Goal: Task Accomplishment & Management: Complete application form

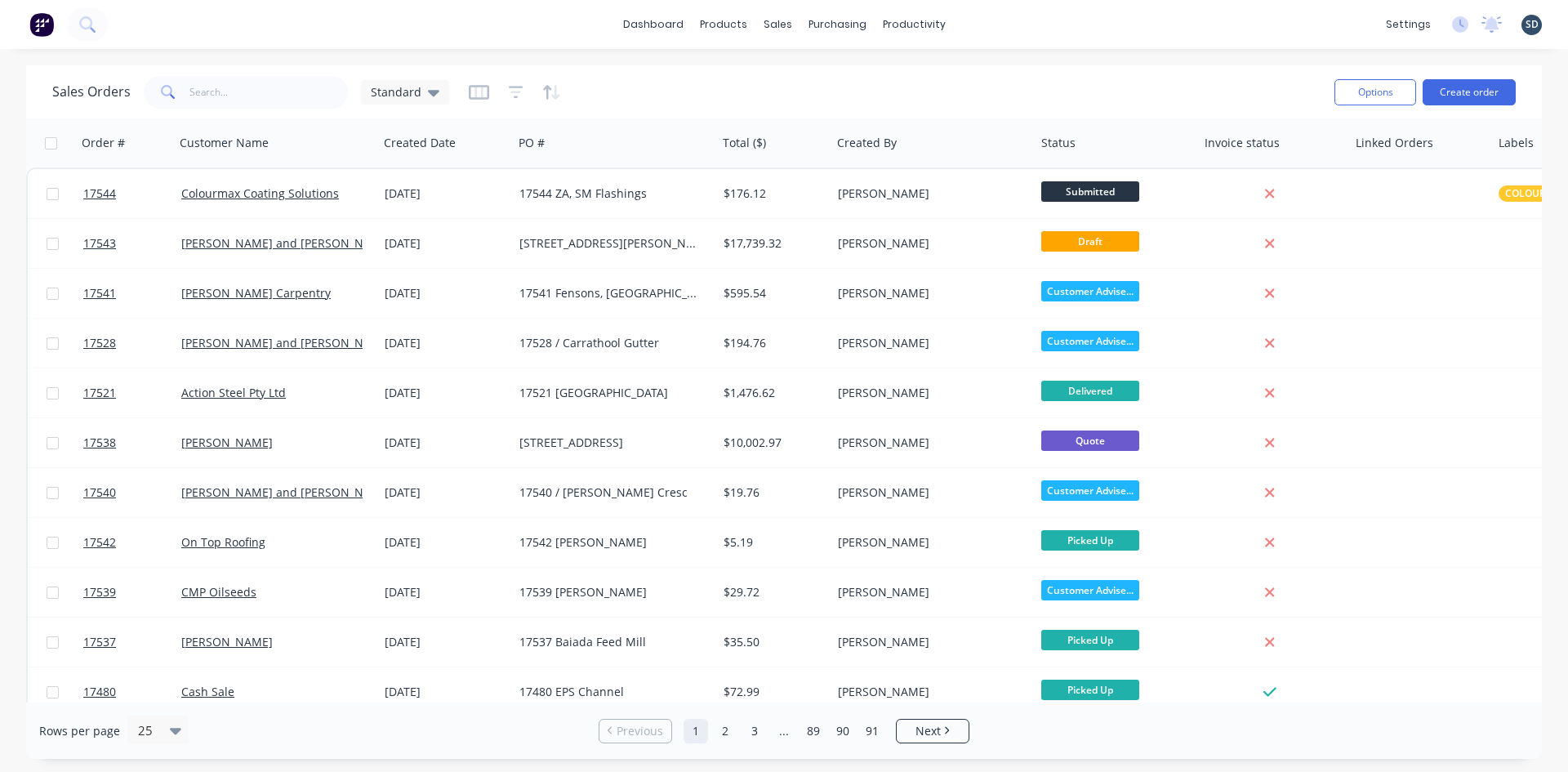
click at [1057, 60] on div "dashboard products sales purchasing productivity dashboard products Product Cat…" at bounding box center [784, 386] width 1568 height 772
click at [997, 10] on div "dashboard products sales purchasing productivity dashboard products Product Cat…" at bounding box center [784, 24] width 1568 height 49
click at [1005, 24] on div "dashboard products sales purchasing productivity dashboard products Product Cat…" at bounding box center [784, 24] width 1568 height 49
click at [822, 79] on div "Sales Orders" at bounding box center [838, 78] width 67 height 15
click at [1005, 12] on div "dashboard products sales purchasing productivity dashboard products Product Cat…" at bounding box center [784, 24] width 1568 height 49
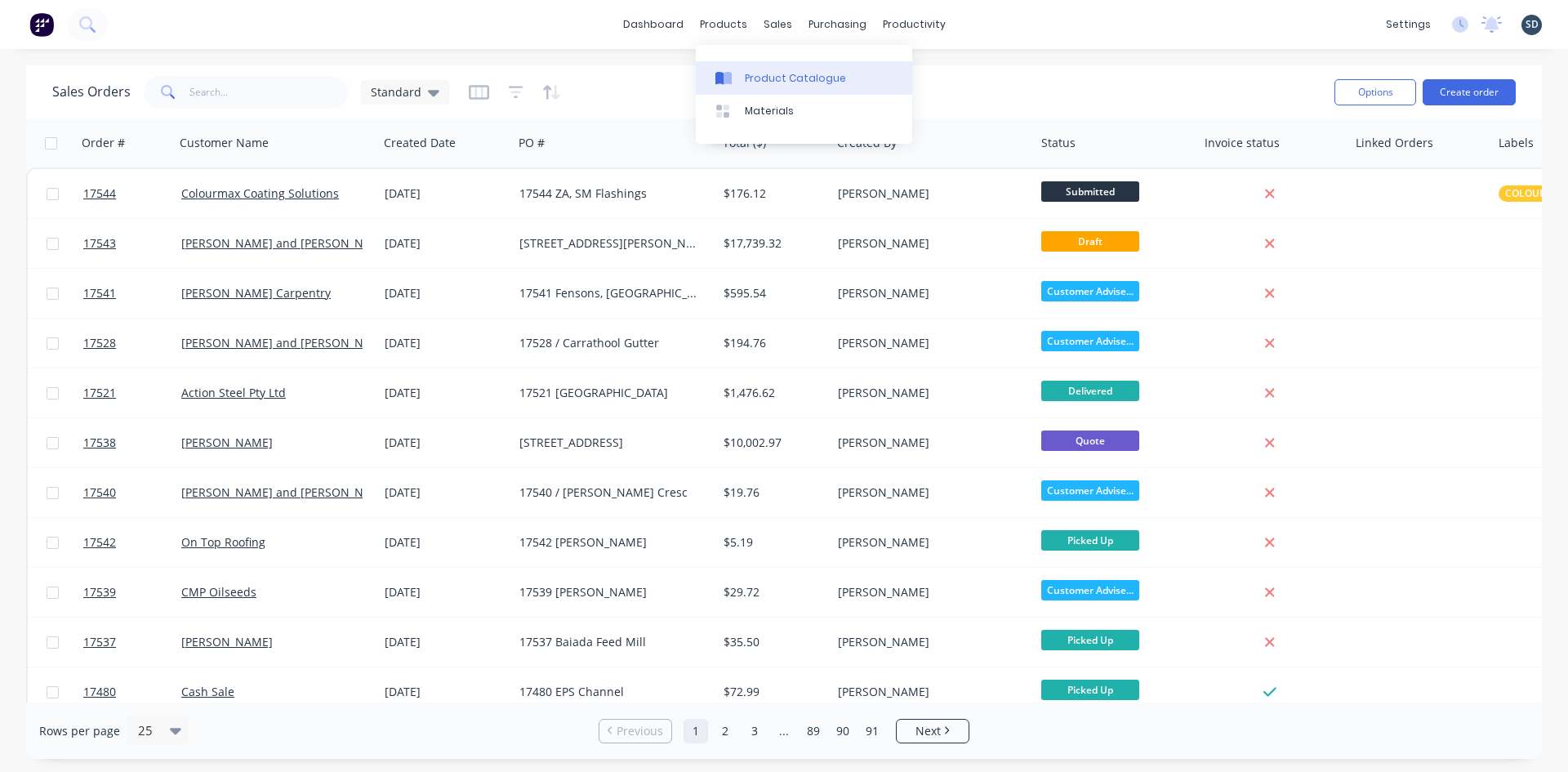
click at [762, 80] on div "Product Catalogue" at bounding box center [796, 78] width 101 height 15
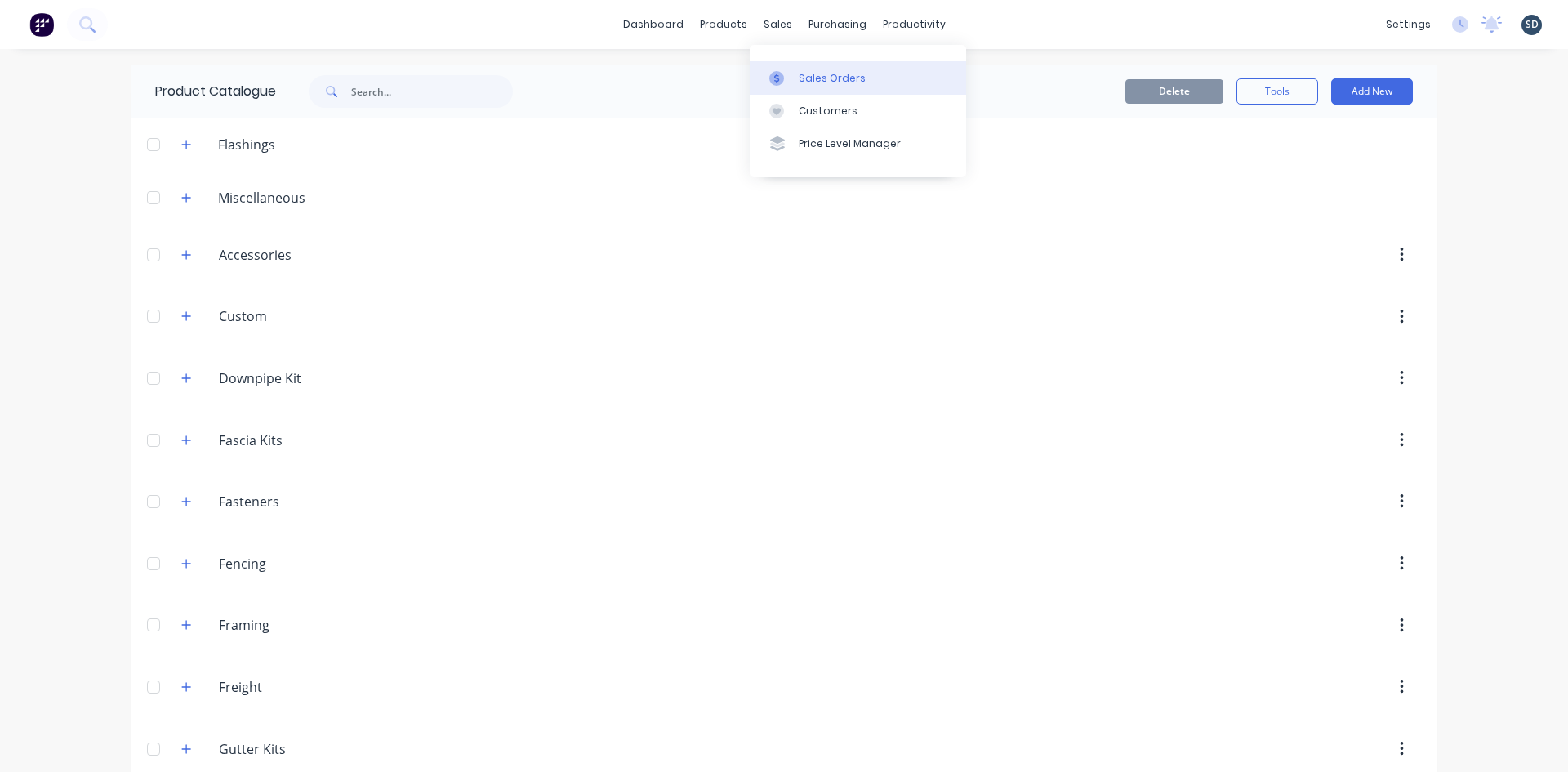
click at [806, 74] on div "Sales Orders" at bounding box center [832, 78] width 67 height 15
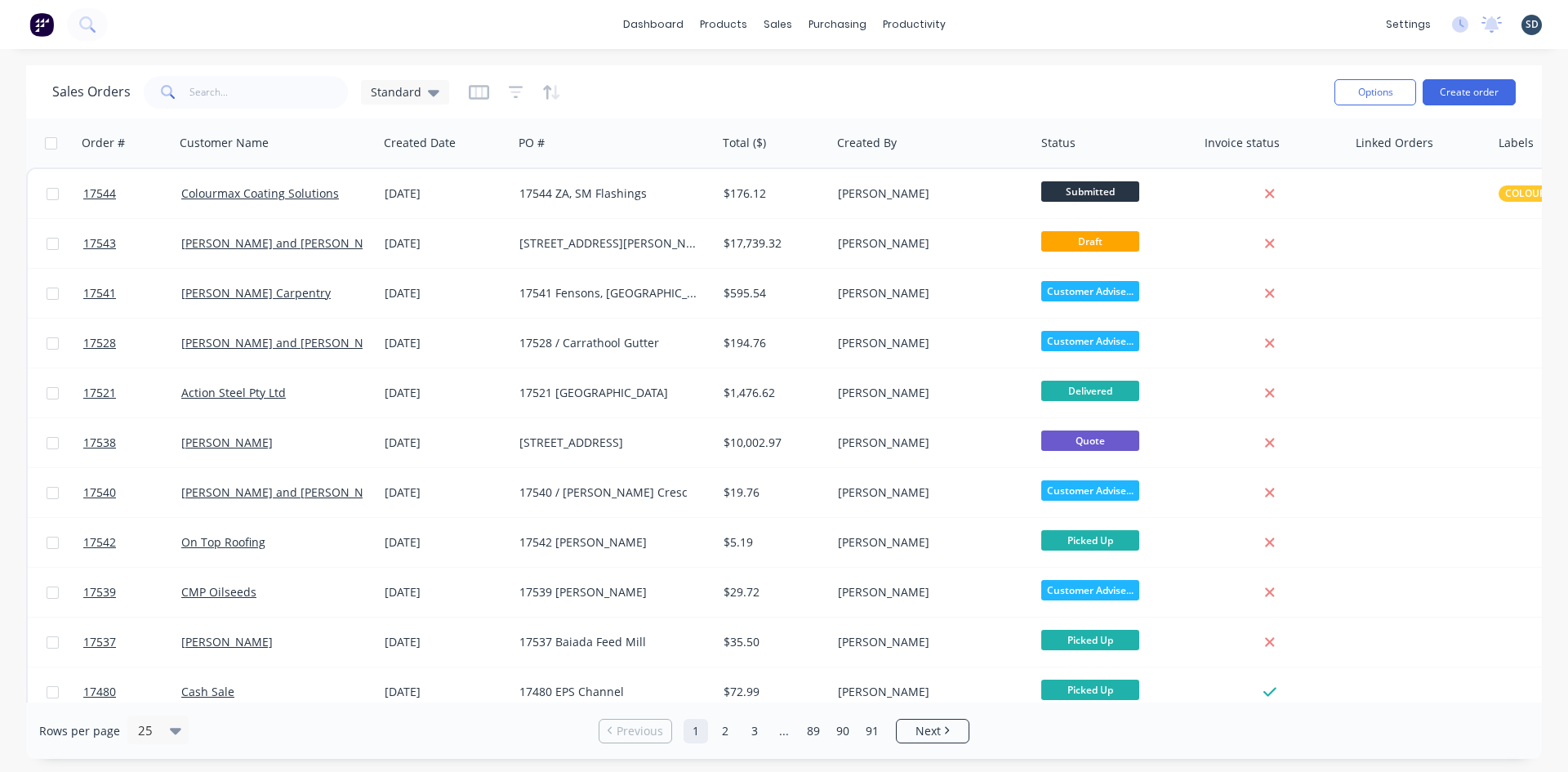
click at [989, 19] on div "dashboard products sales purchasing productivity dashboard products Product Cat…" at bounding box center [784, 24] width 1568 height 49
click at [256, 97] on input "text" at bounding box center [269, 92] width 159 height 32
type input "scotts"
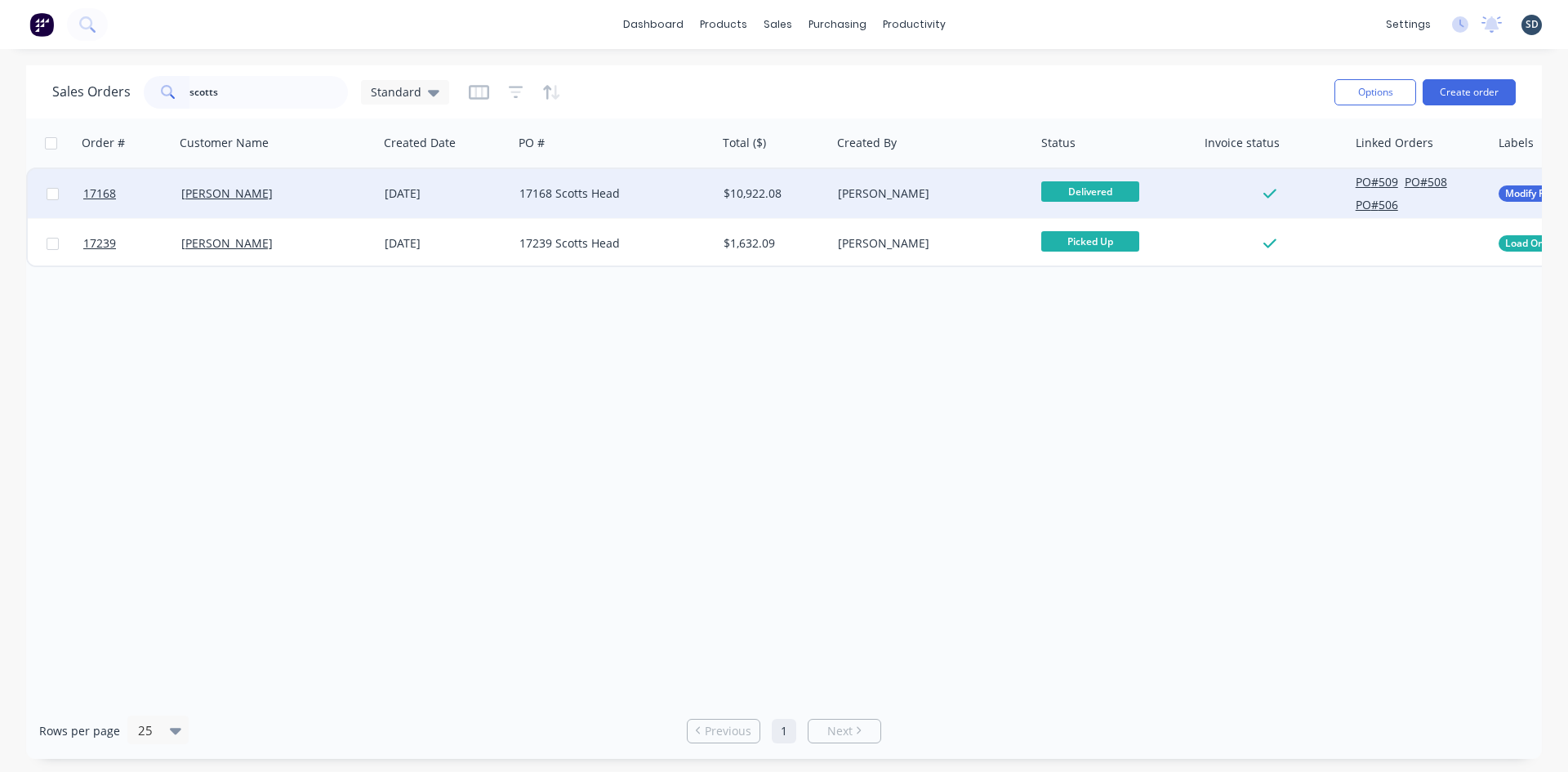
click at [640, 196] on div "17168 Scotts Head" at bounding box center [611, 193] width 182 height 17
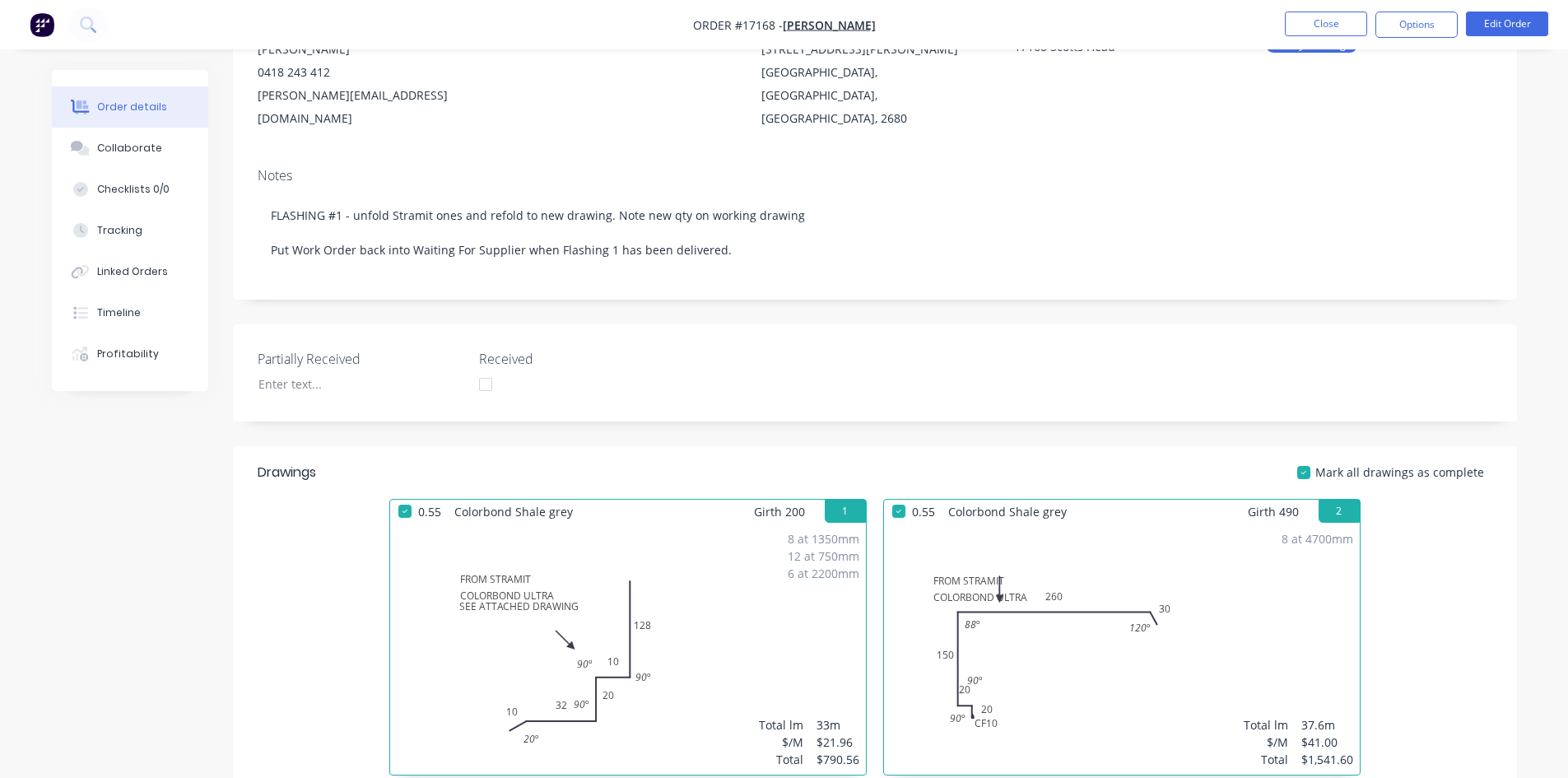
scroll to position [247, 0]
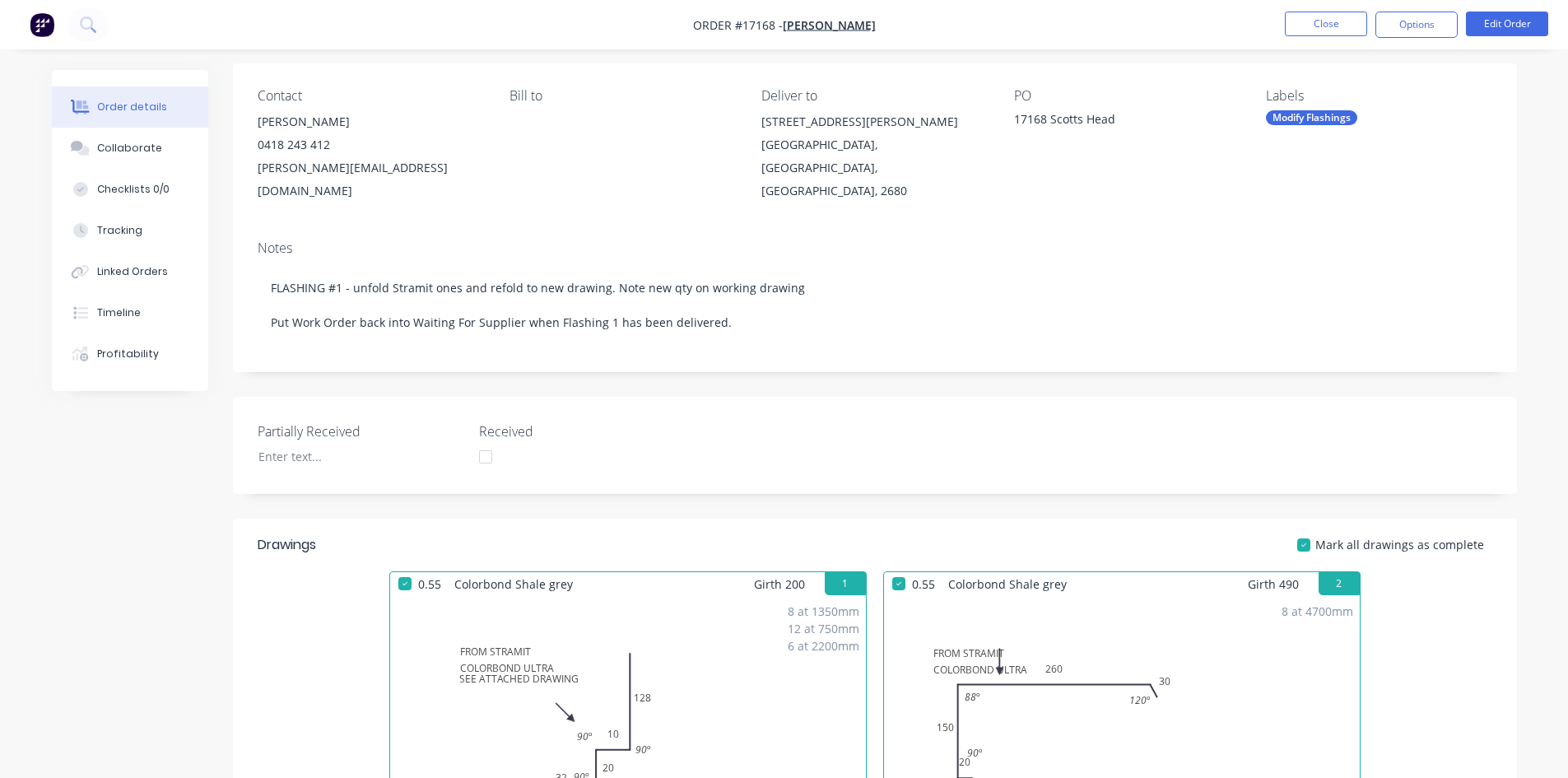
scroll to position [0, 0]
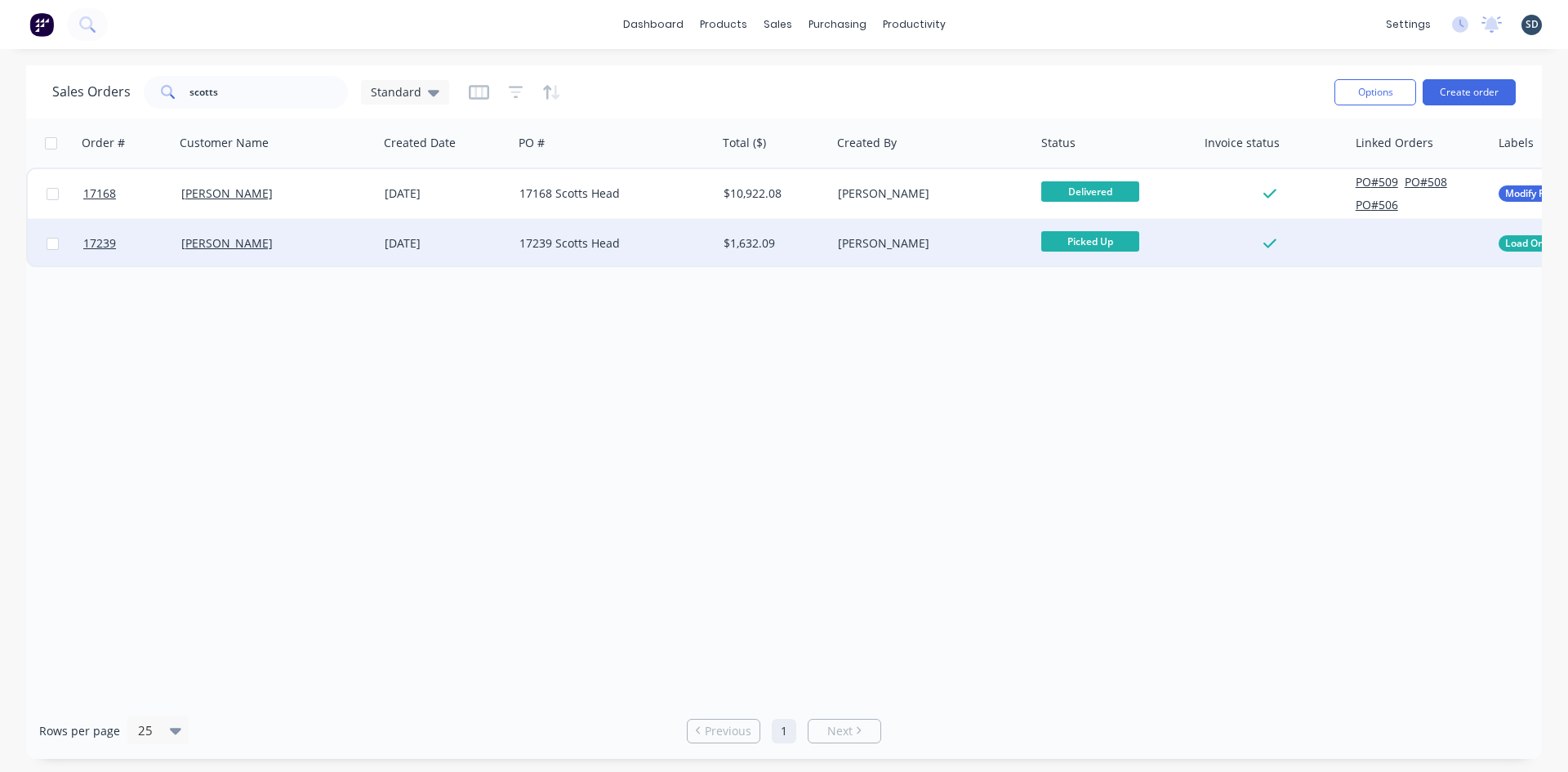
click at [480, 245] on div "[DATE]" at bounding box center [445, 243] width 121 height 17
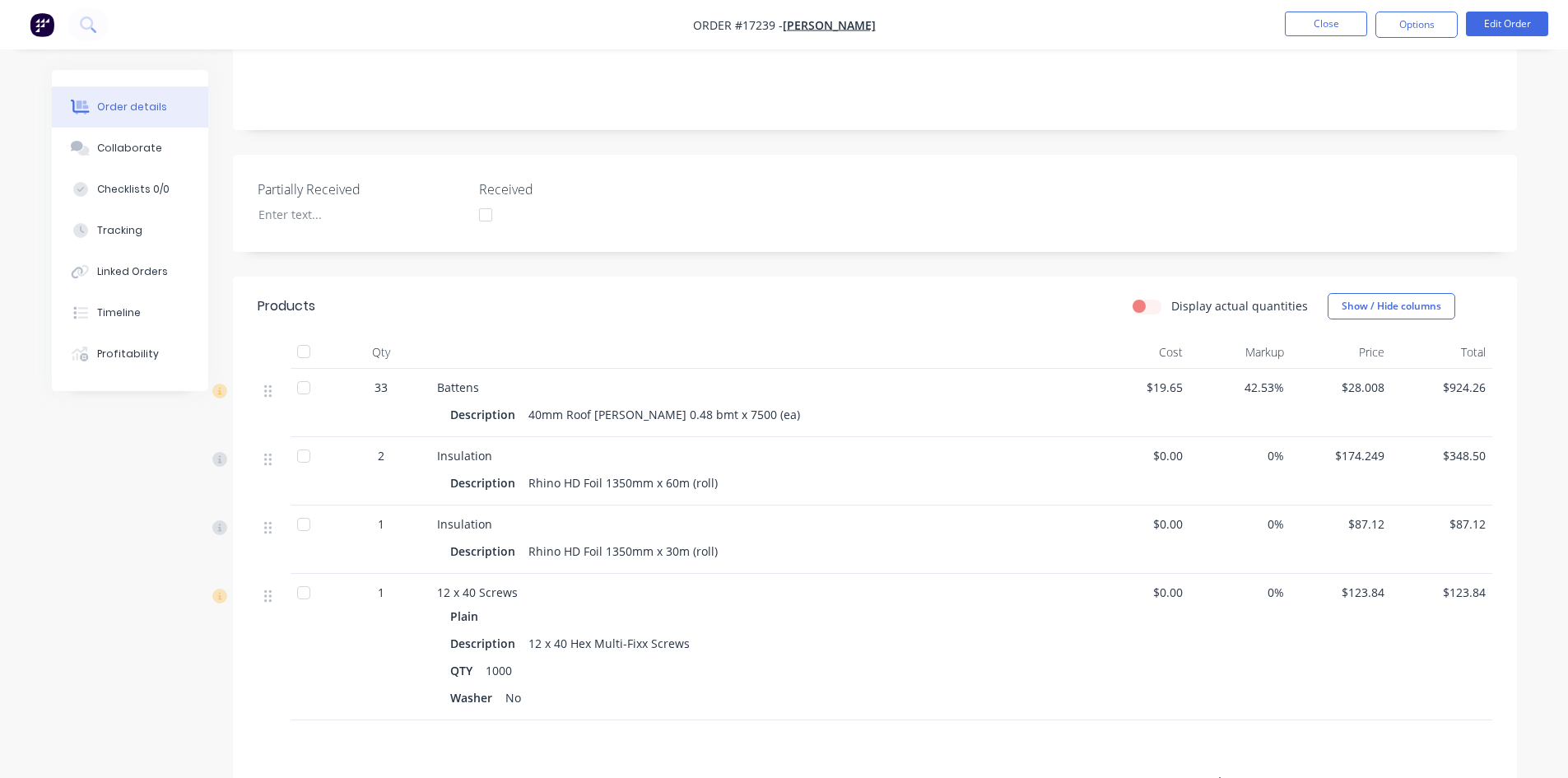
scroll to position [412, 0]
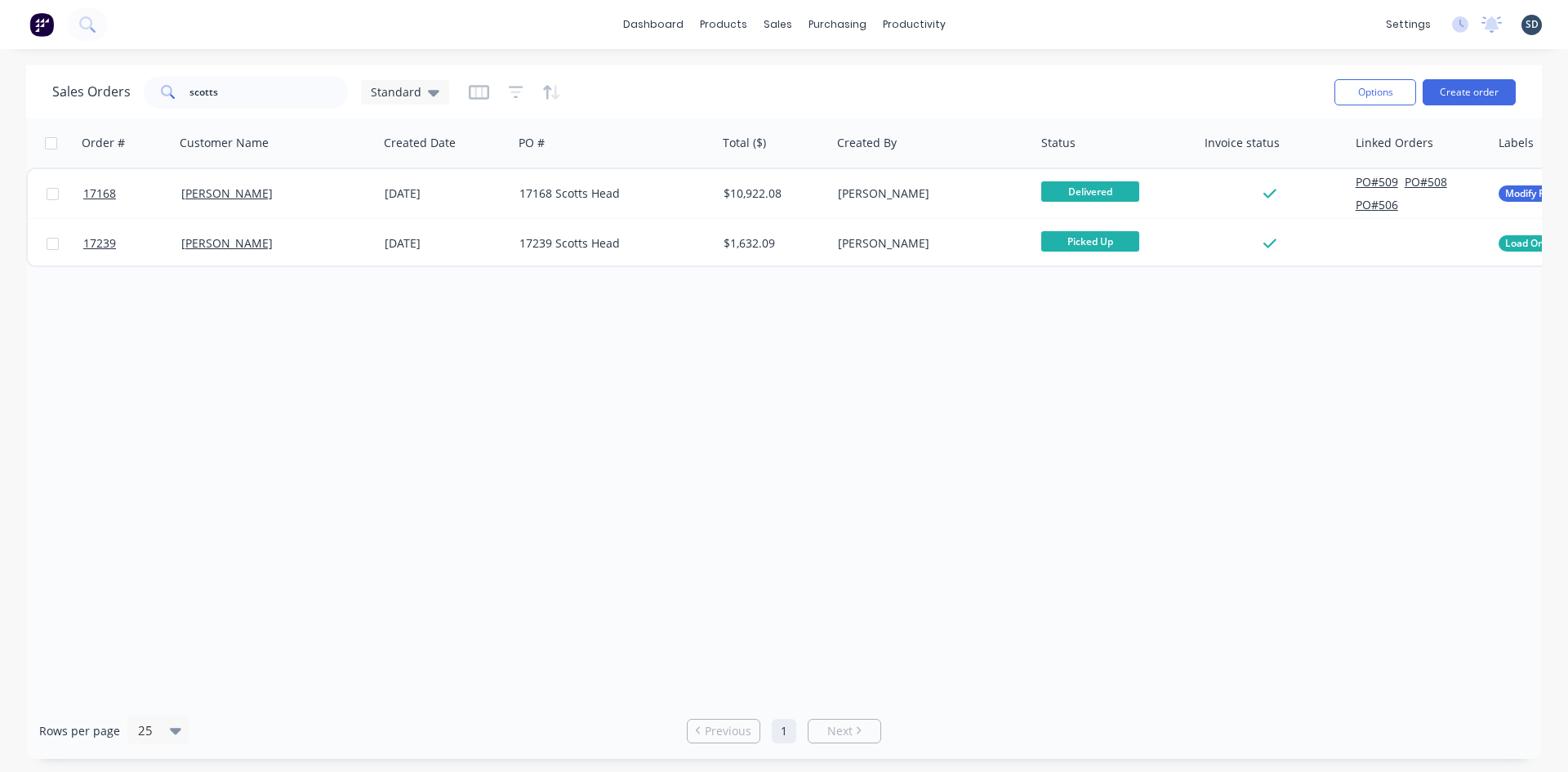
click at [995, 24] on div "dashboard products sales purchasing productivity dashboard products Product Cat…" at bounding box center [784, 24] width 1568 height 49
click at [1471, 87] on button "Create order" at bounding box center [1469, 93] width 93 height 26
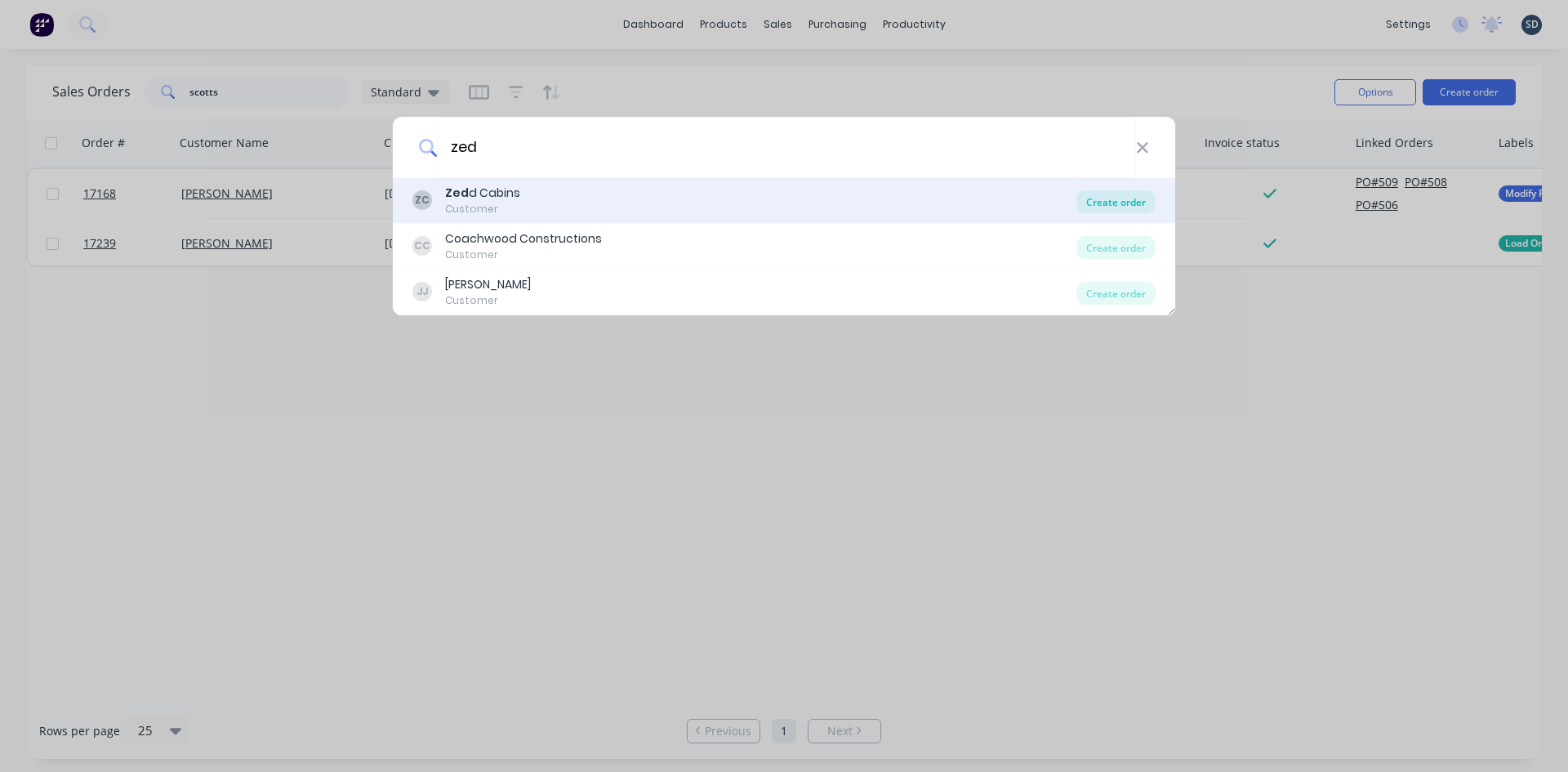
type input "zed"
click at [1140, 200] on div "Create order" at bounding box center [1116, 202] width 79 height 23
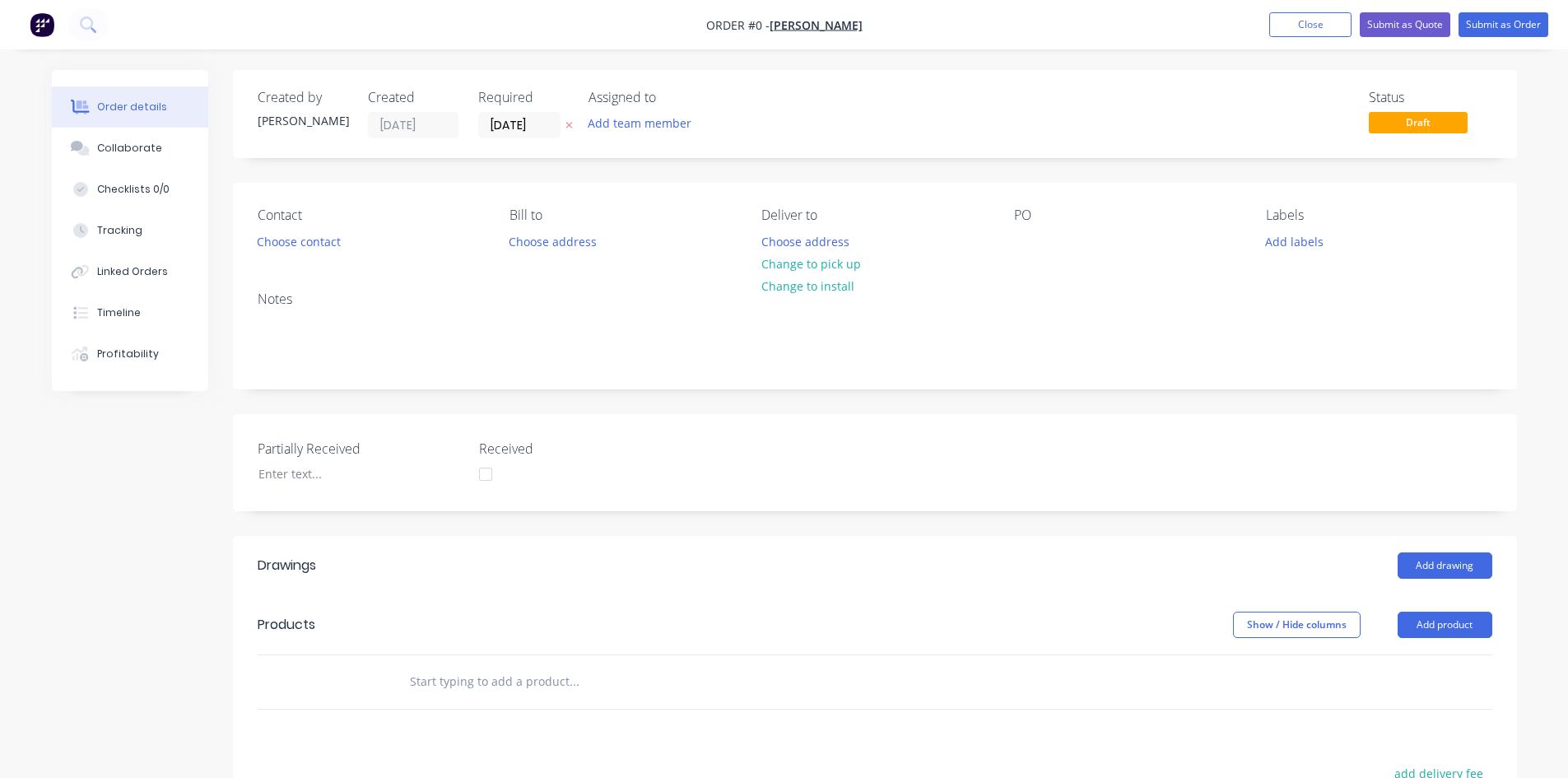
click at [317, 253] on div "Contact Choose contact" at bounding box center [371, 231] width 225 height 46
click at [317, 246] on button "Choose contact" at bounding box center [298, 240] width 101 height 22
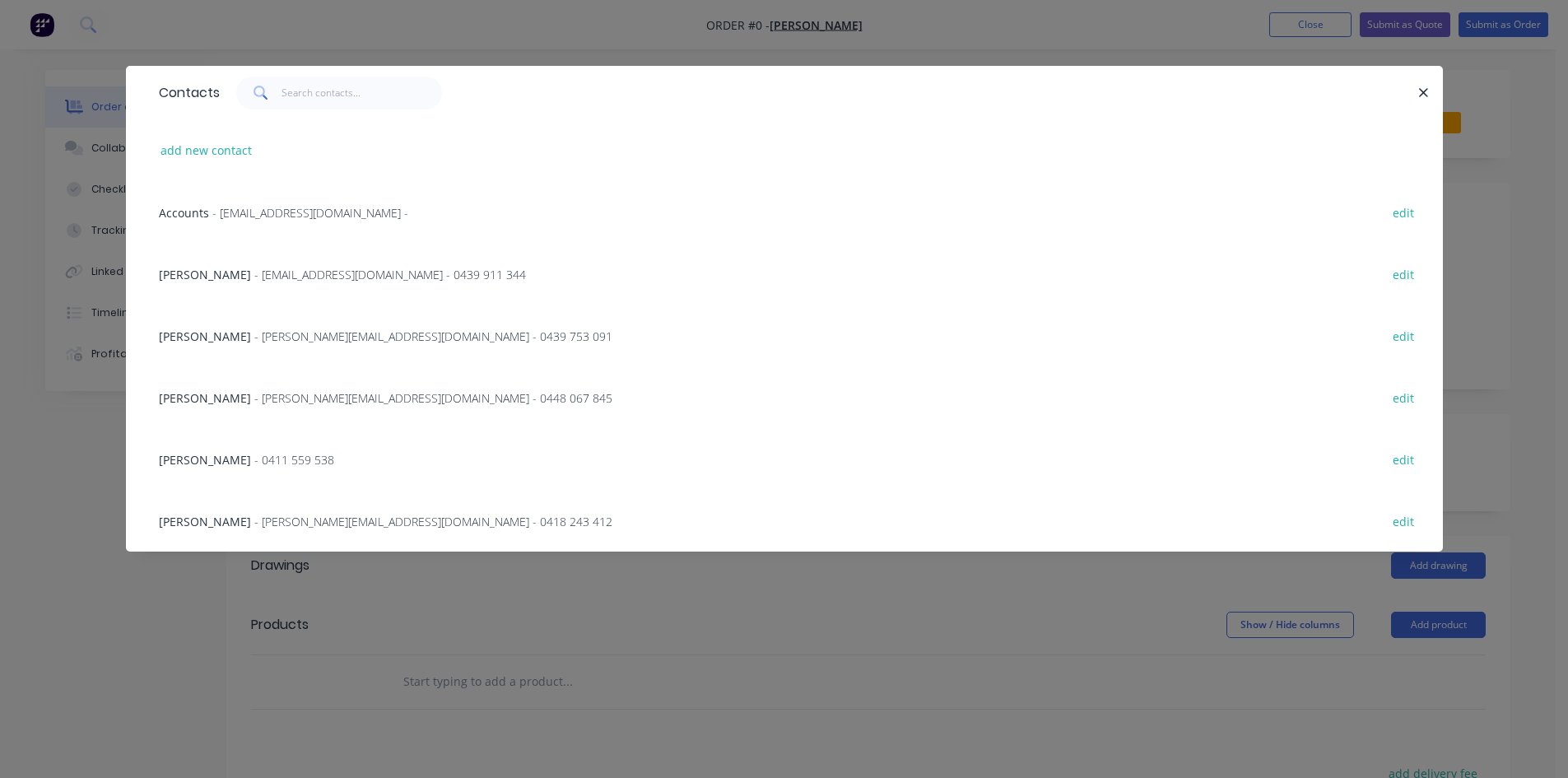
click at [184, 278] on span "[PERSON_NAME]" at bounding box center [204, 275] width 92 height 16
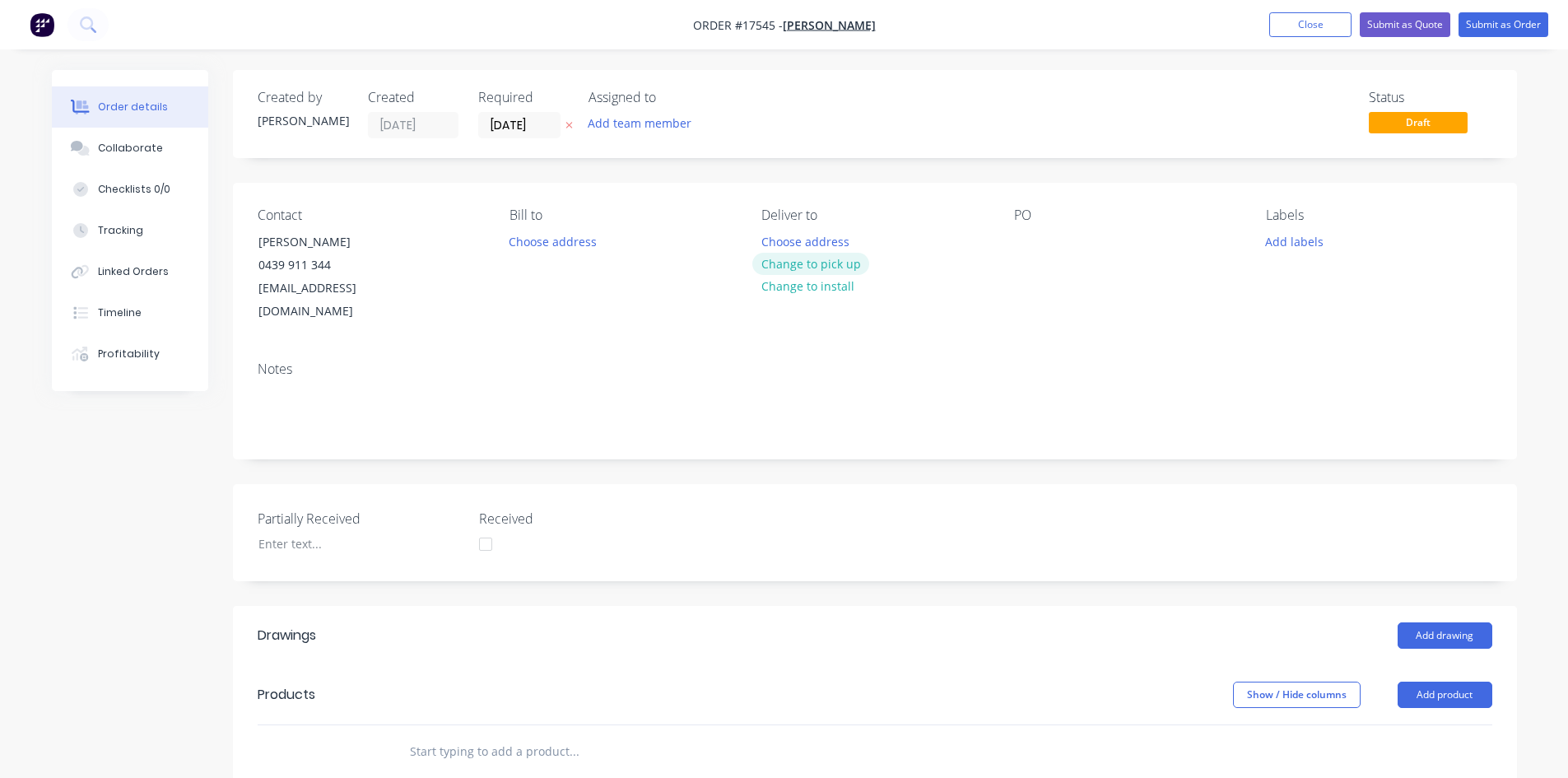
click at [789, 260] on button "Change to pick up" at bounding box center [811, 263] width 117 height 22
click at [1030, 243] on div at bounding box center [1027, 241] width 26 height 24
click at [930, 458] on div "Created by [PERSON_NAME] Created [DATE] Required [DATE] Assigned to Add team me…" at bounding box center [875, 621] width 1285 height 1105
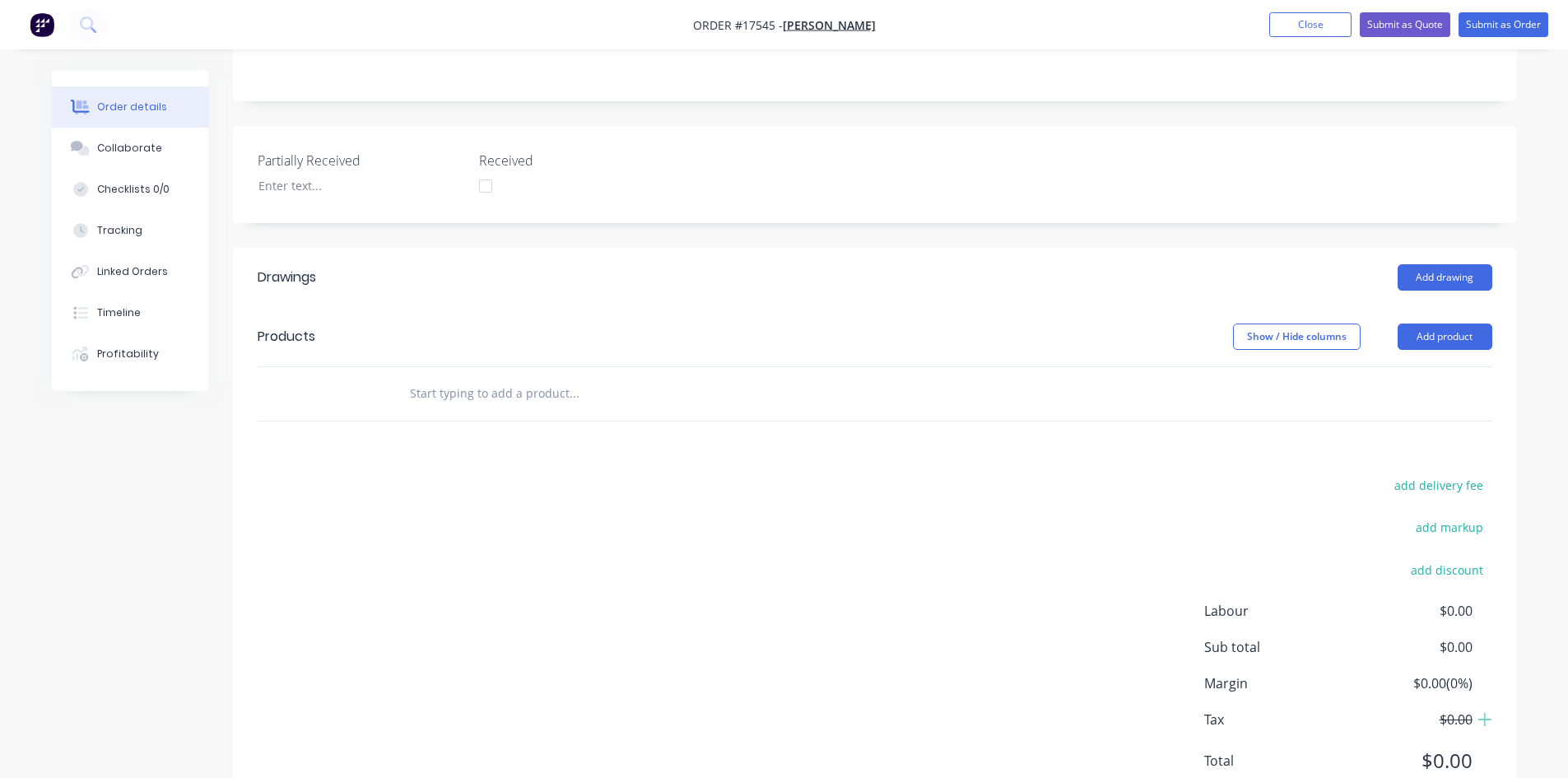
scroll to position [399, 0]
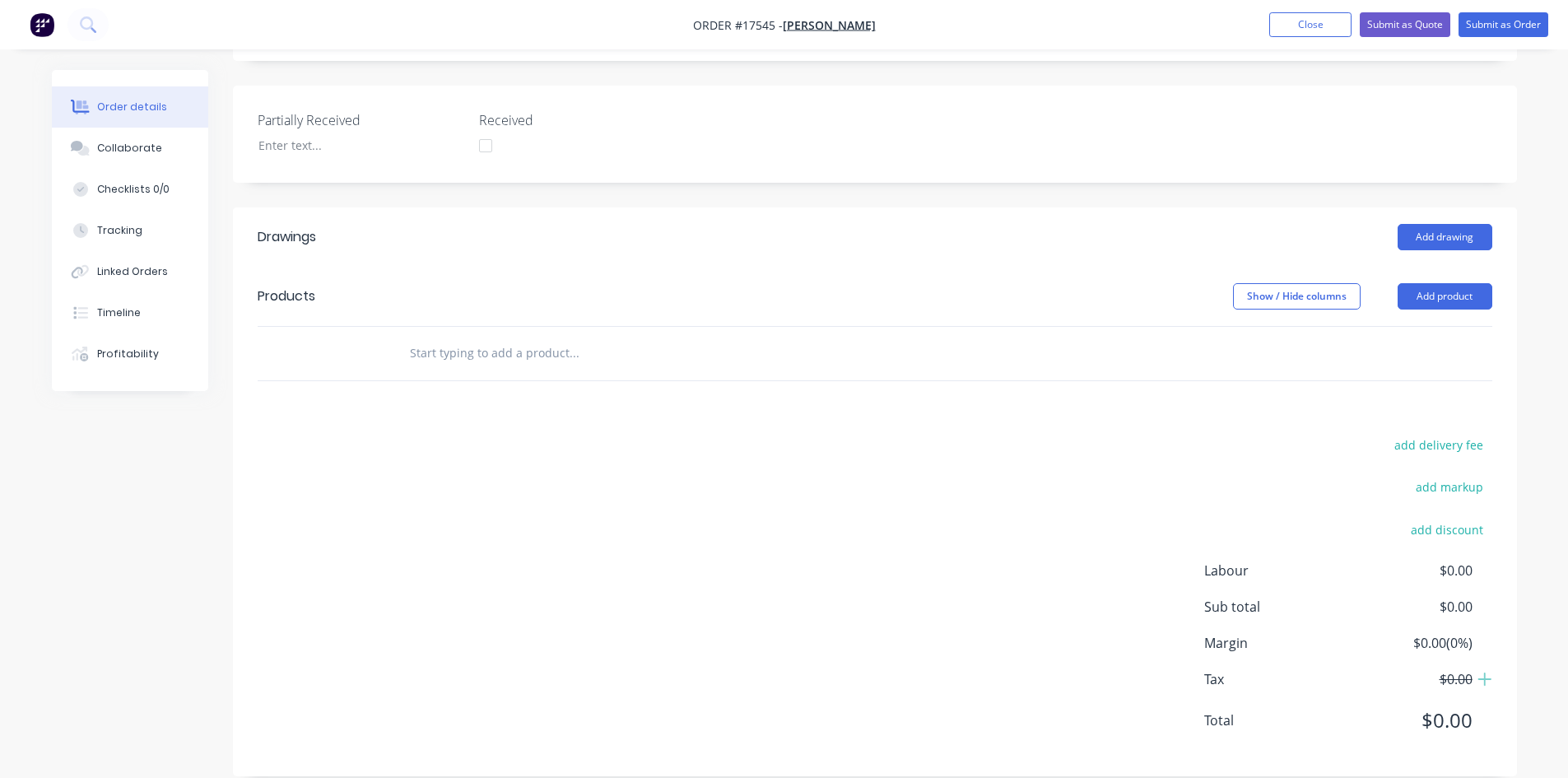
click at [498, 336] on input "text" at bounding box center [574, 352] width 329 height 33
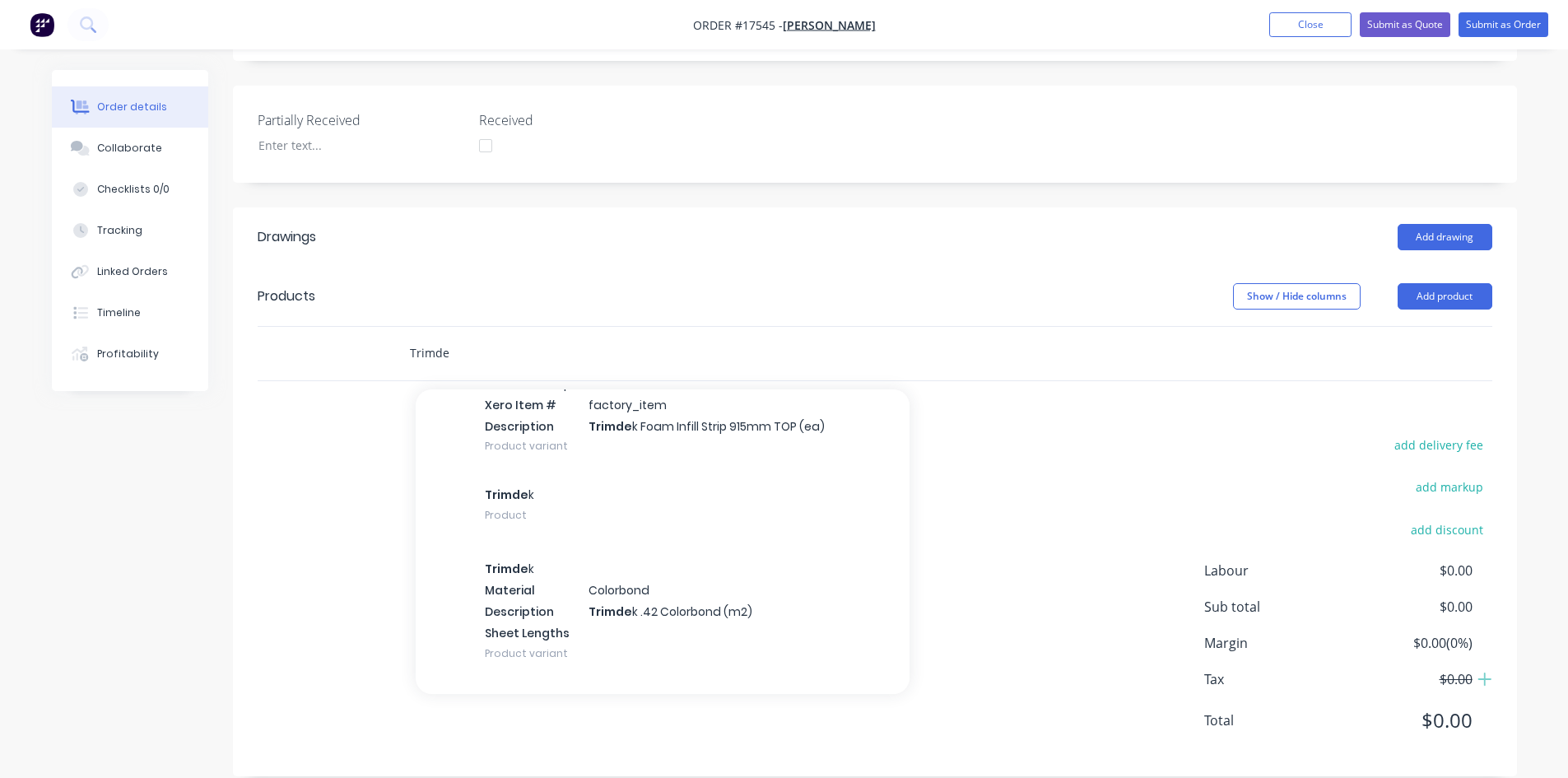
scroll to position [247, 0]
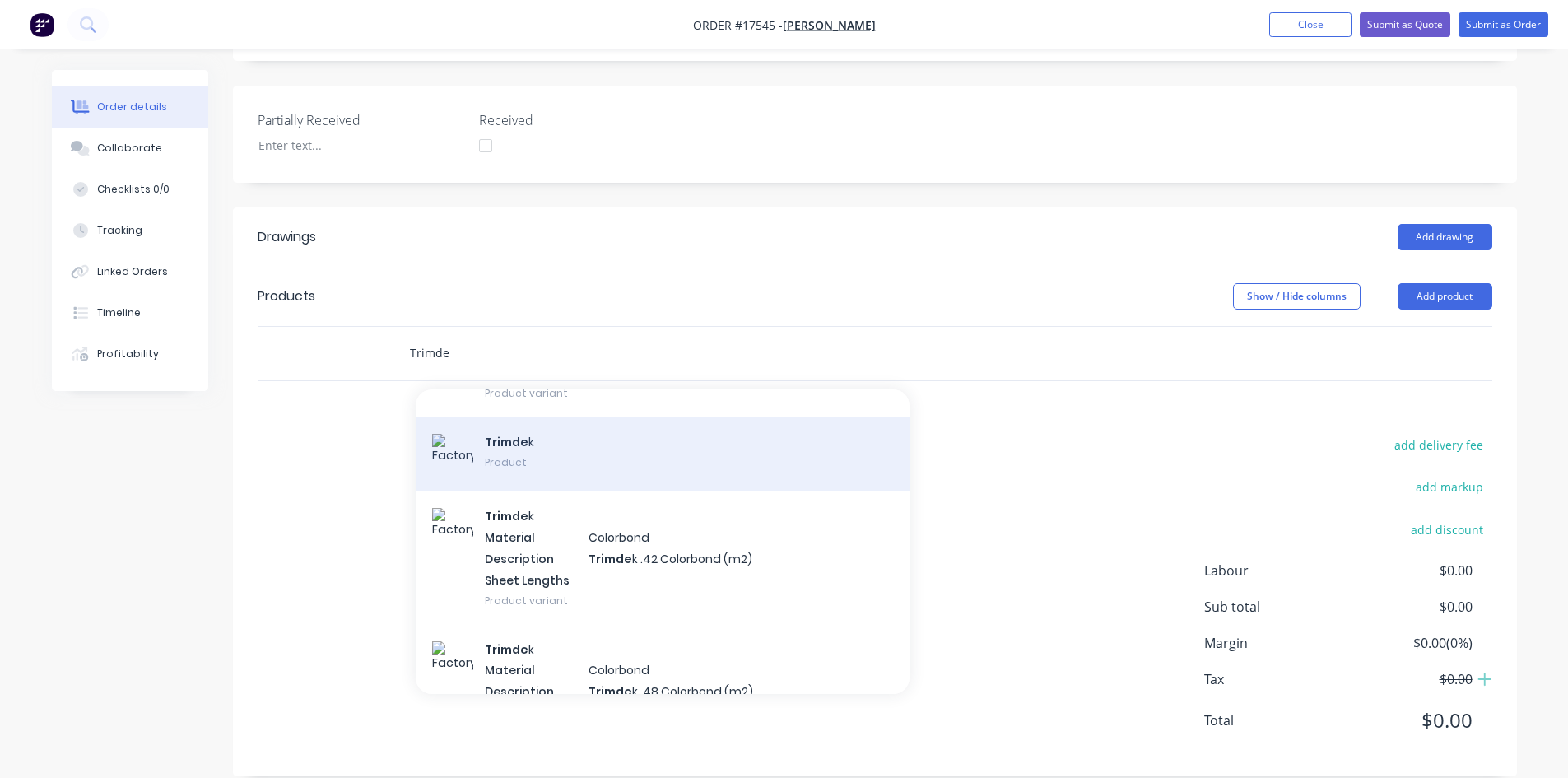
type input "Trimde"
click at [555, 431] on div "Trimde k Product" at bounding box center [662, 454] width 494 height 74
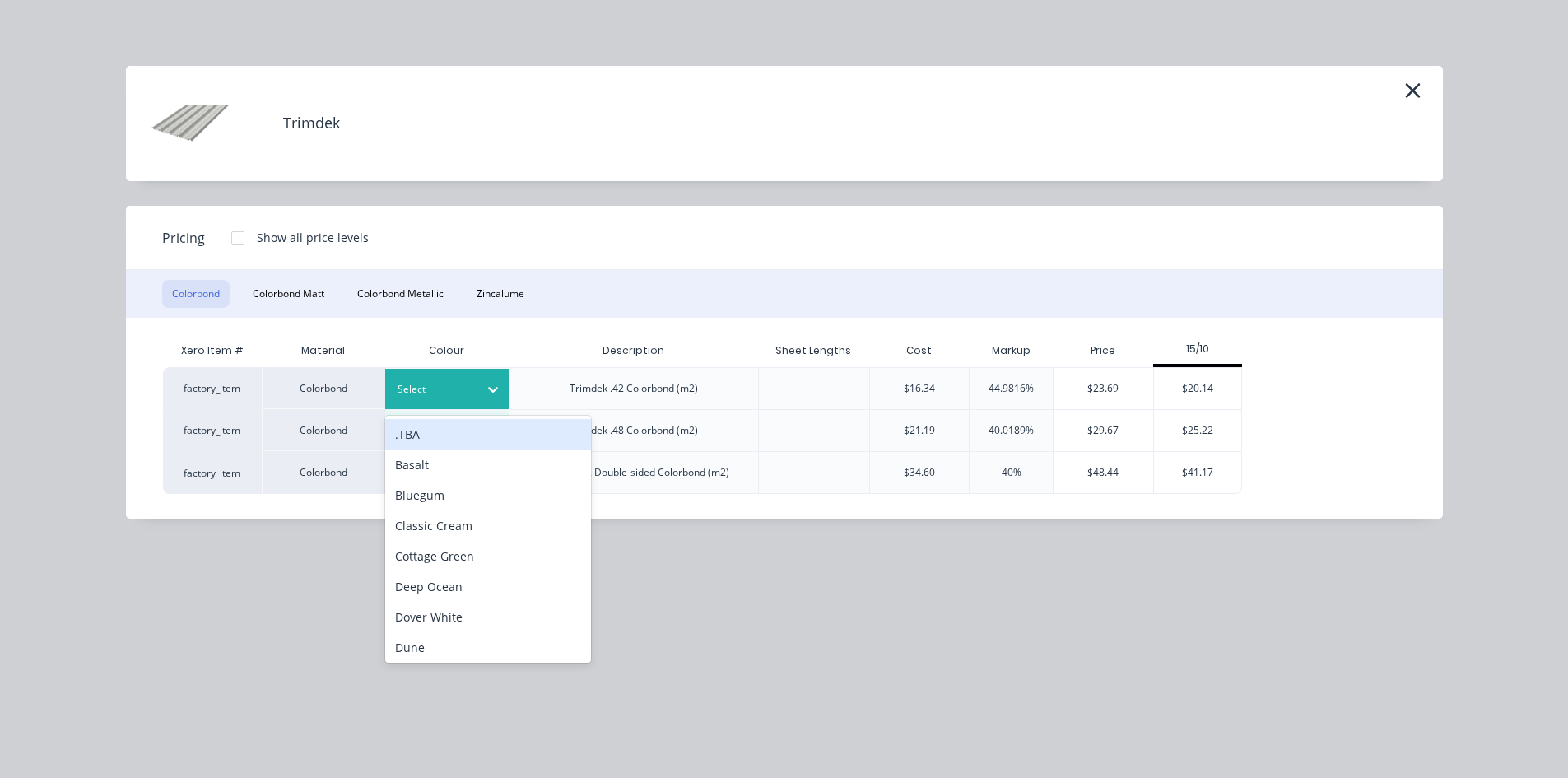
click at [480, 389] on div at bounding box center [493, 389] width 30 height 26
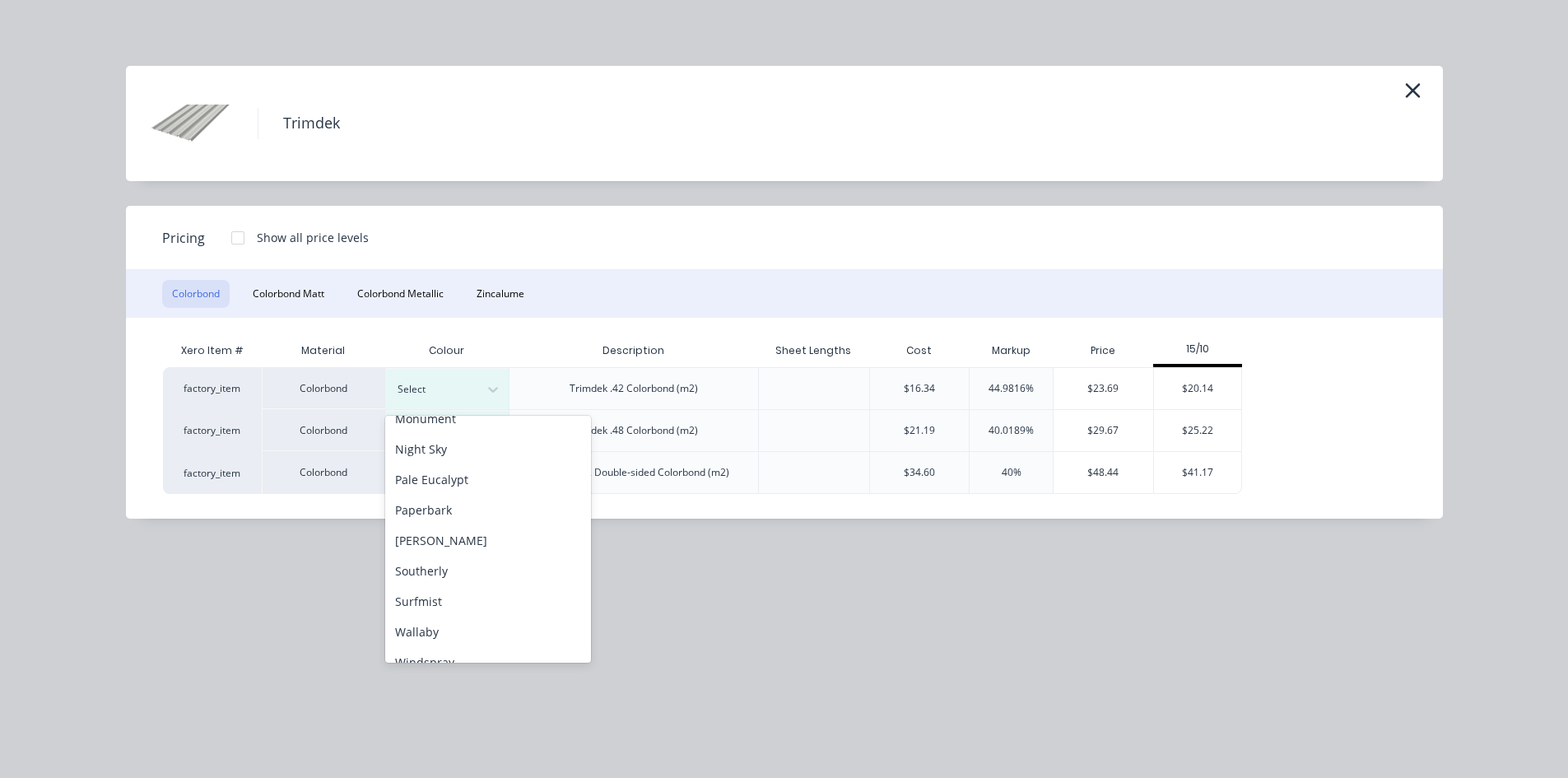
scroll to position [460, 0]
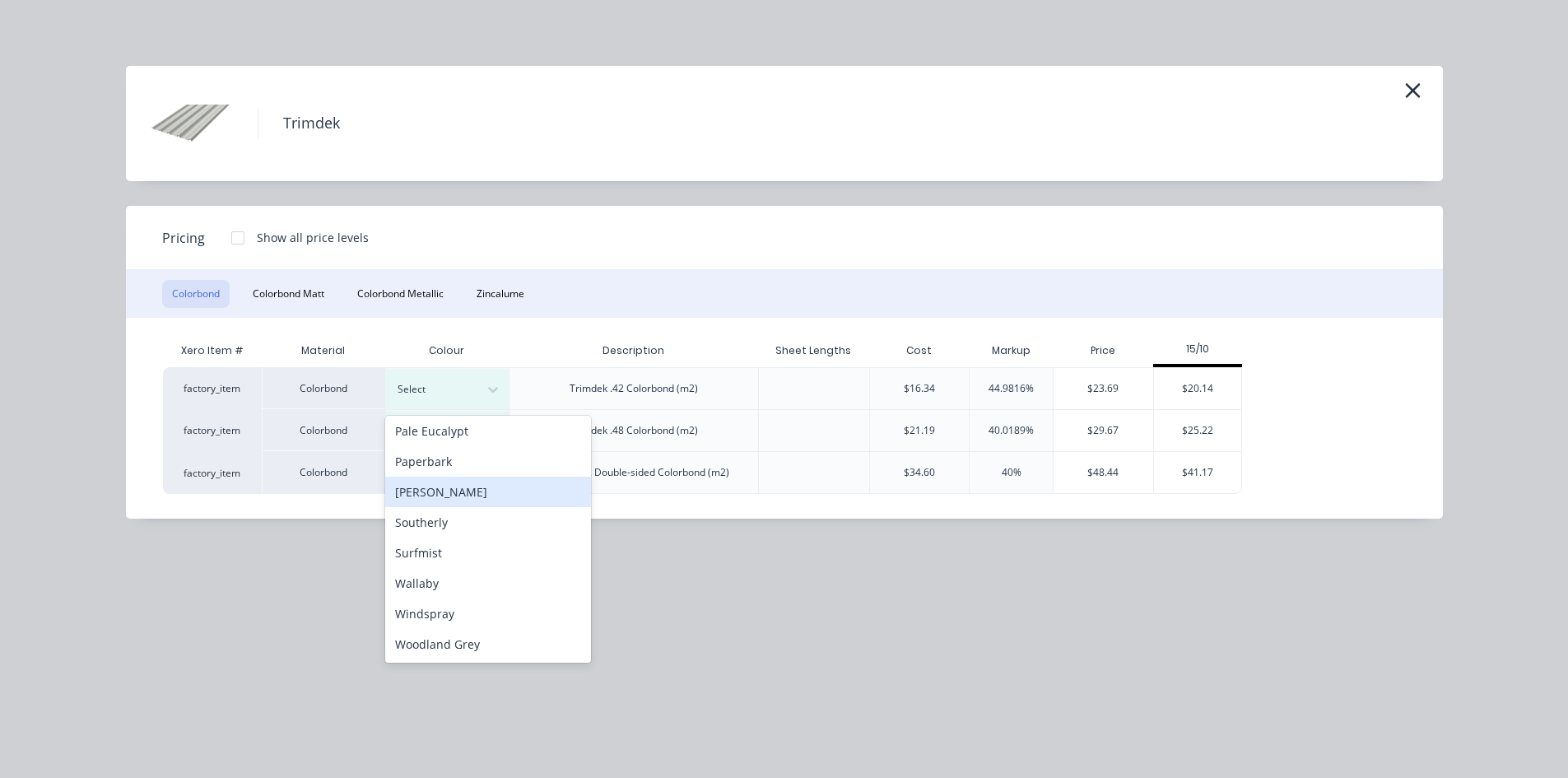
click at [482, 494] on div "[PERSON_NAME]" at bounding box center [489, 491] width 206 height 31
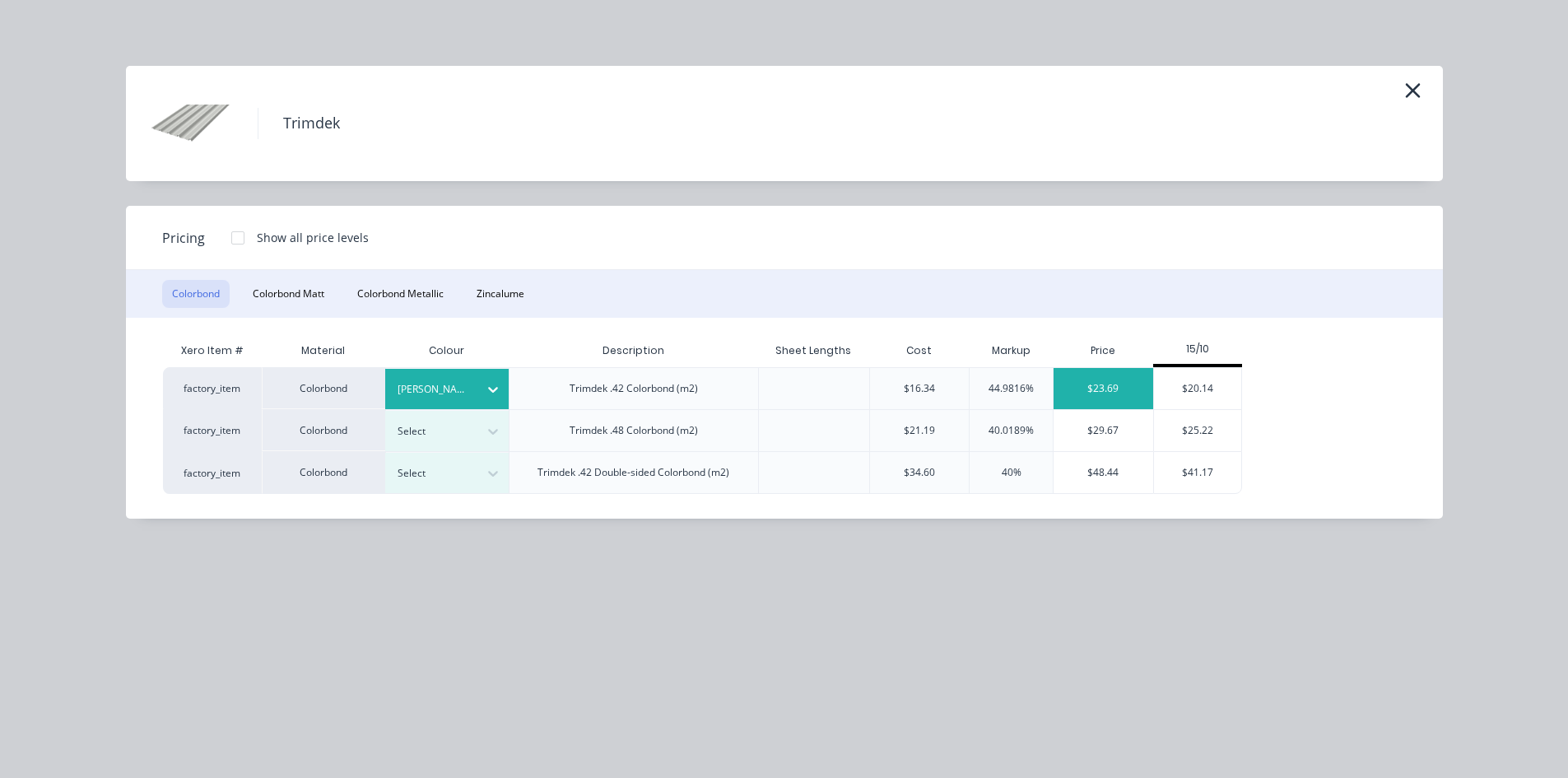
click at [1107, 383] on div "$23.69" at bounding box center [1103, 388] width 99 height 41
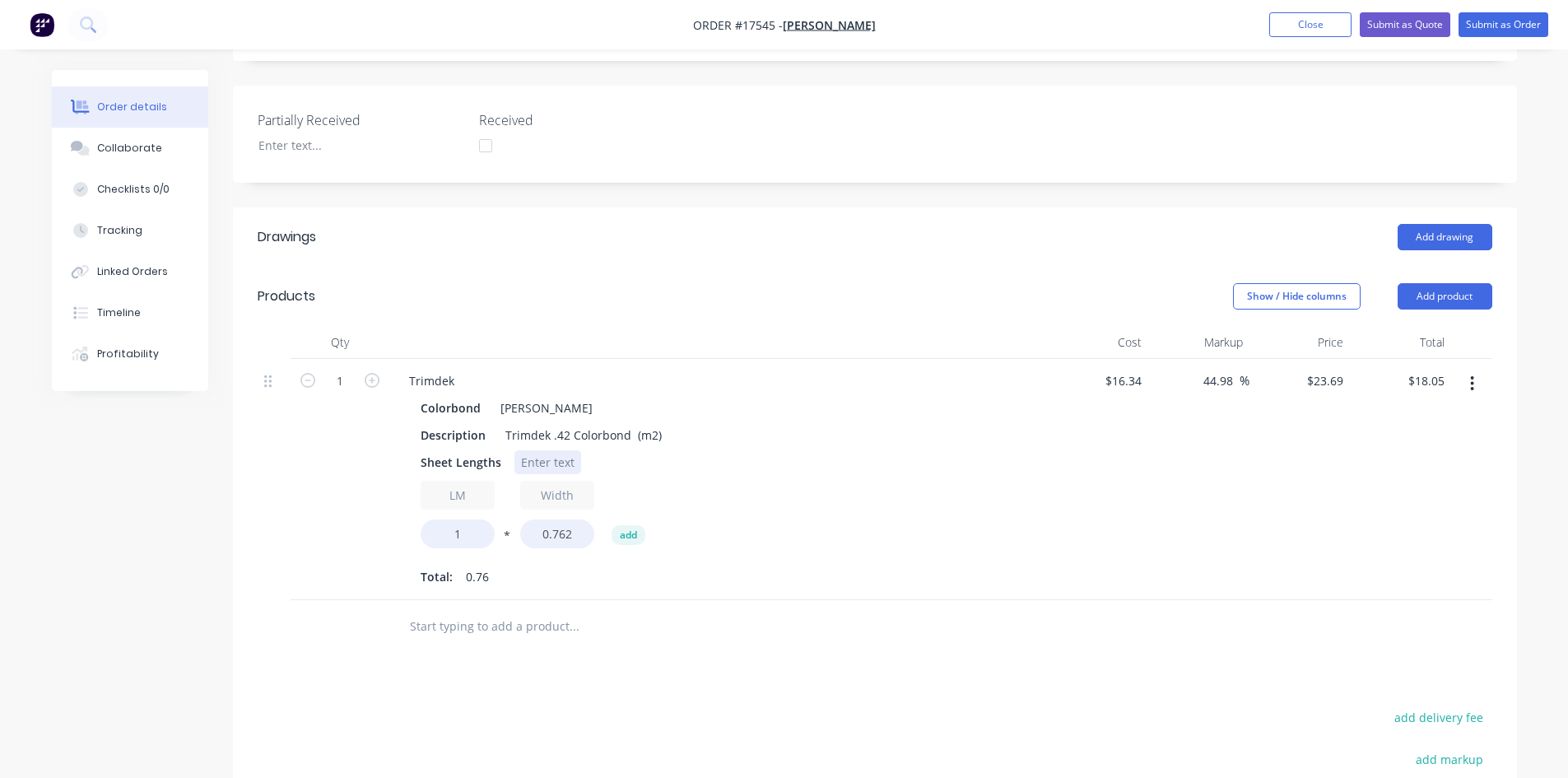
click at [544, 451] on div at bounding box center [548, 462] width 67 height 24
click at [858, 423] on div "Description Trimdek .42 Colorbond (m2)" at bounding box center [715, 435] width 603 height 24
click at [455, 369] on div "Trimdek" at bounding box center [431, 380] width 71 height 24
click at [555, 396] on div "[PERSON_NAME]" at bounding box center [543, 407] width 99 height 24
click at [553, 396] on div "[PERSON_NAME]" at bounding box center [543, 407] width 99 height 24
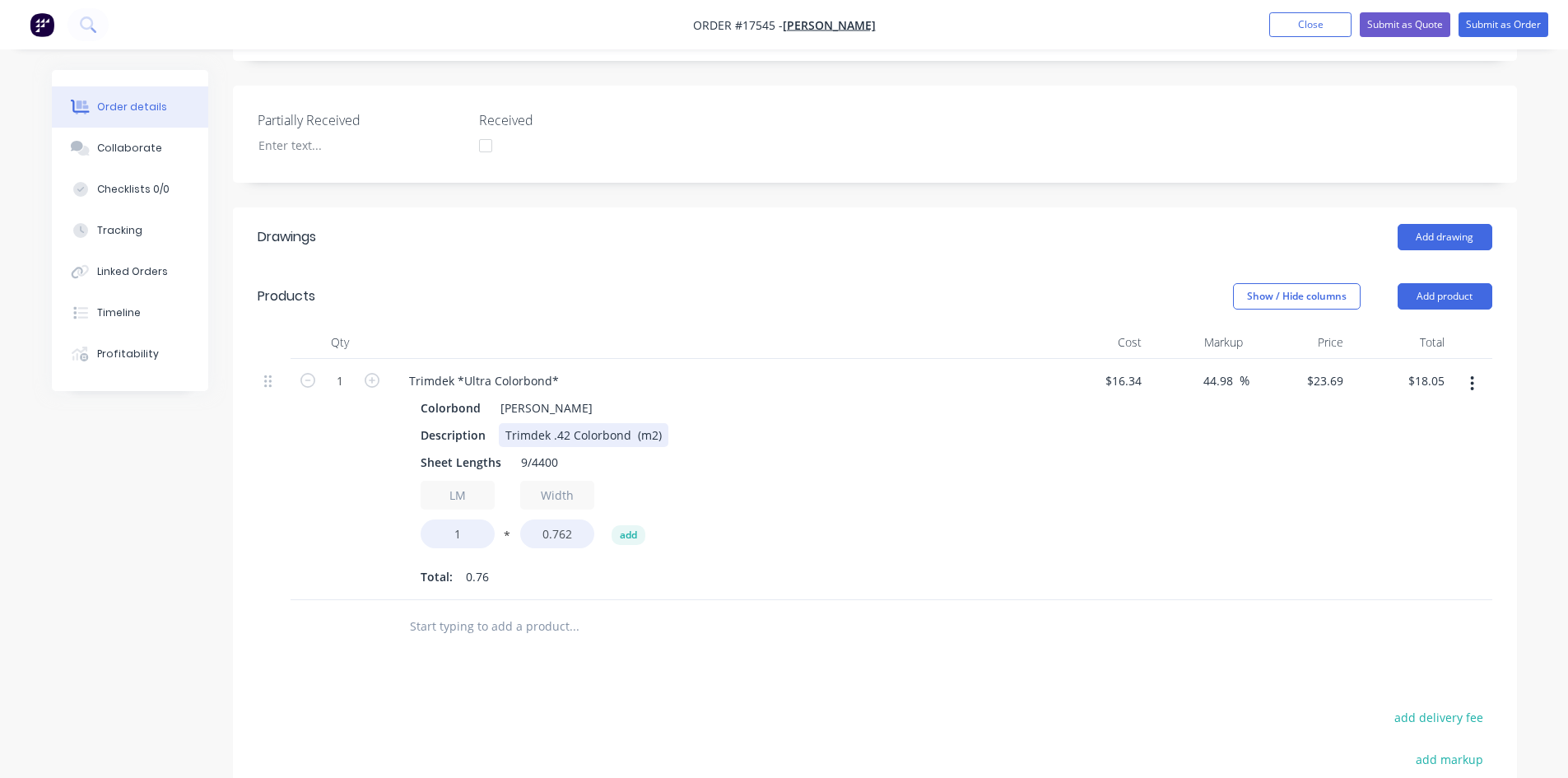
click at [628, 423] on div "Trimdek .42 Colorbond (m2)" at bounding box center [584, 435] width 170 height 24
click at [571, 423] on div "Trimdek .42 Colorbond Ultra* (m2)" at bounding box center [602, 435] width 207 height 24
click at [867, 424] on div "Colorbond Shale Grey Description Trimdek .42 *Colorbond Ultra* (m2) Sheet Lengt…" at bounding box center [718, 493] width 645 height 194
click at [450, 519] on input "1" at bounding box center [458, 533] width 74 height 29
click at [451, 519] on input "1" at bounding box center [458, 533] width 74 height 29
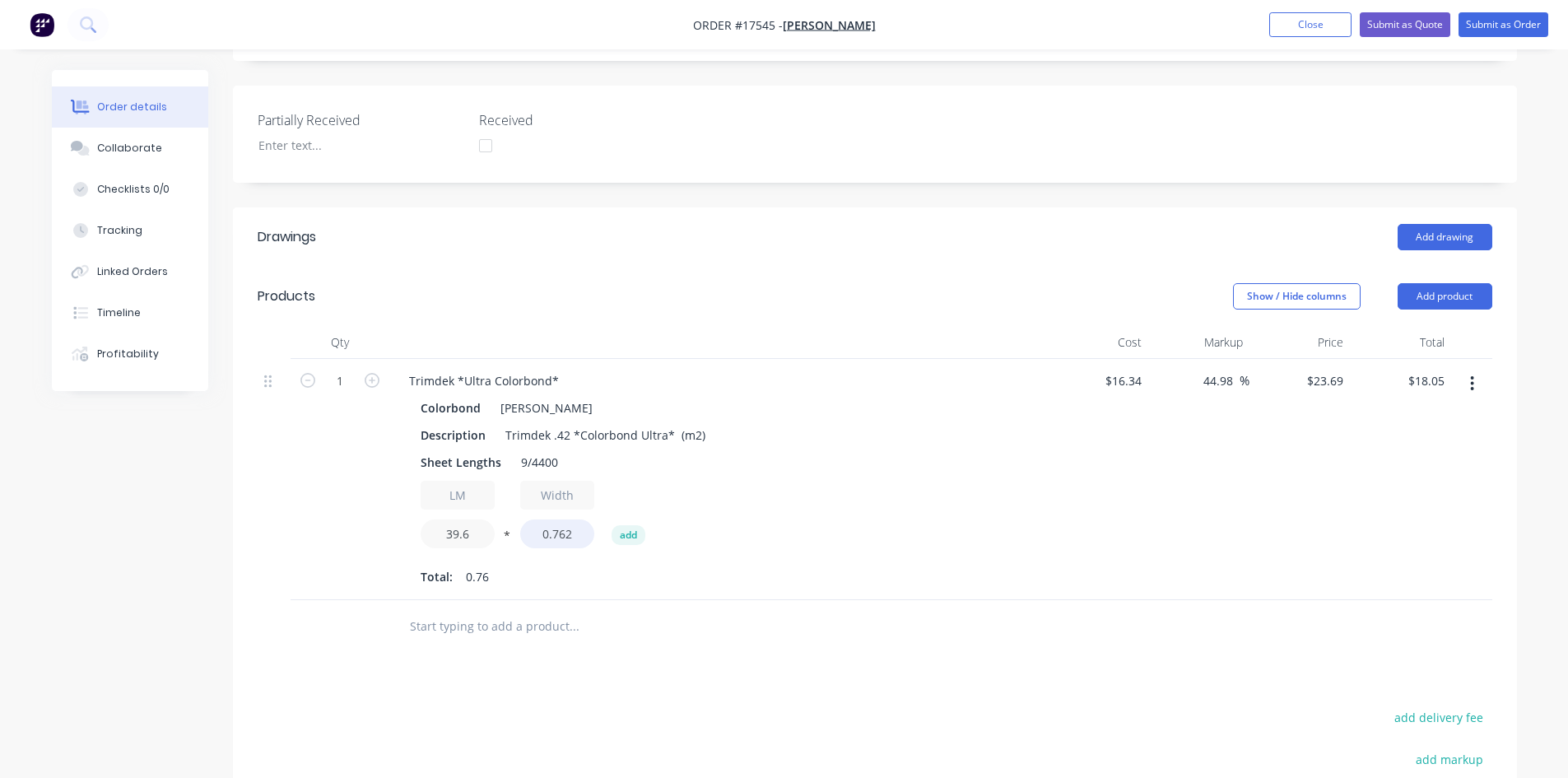
type input "39.6"
type input "$714.85"
click at [312, 517] on div "1" at bounding box center [340, 480] width 99 height 241
click at [1133, 369] on input "16.34" at bounding box center [1126, 380] width 44 height 24
type input "$24.89"
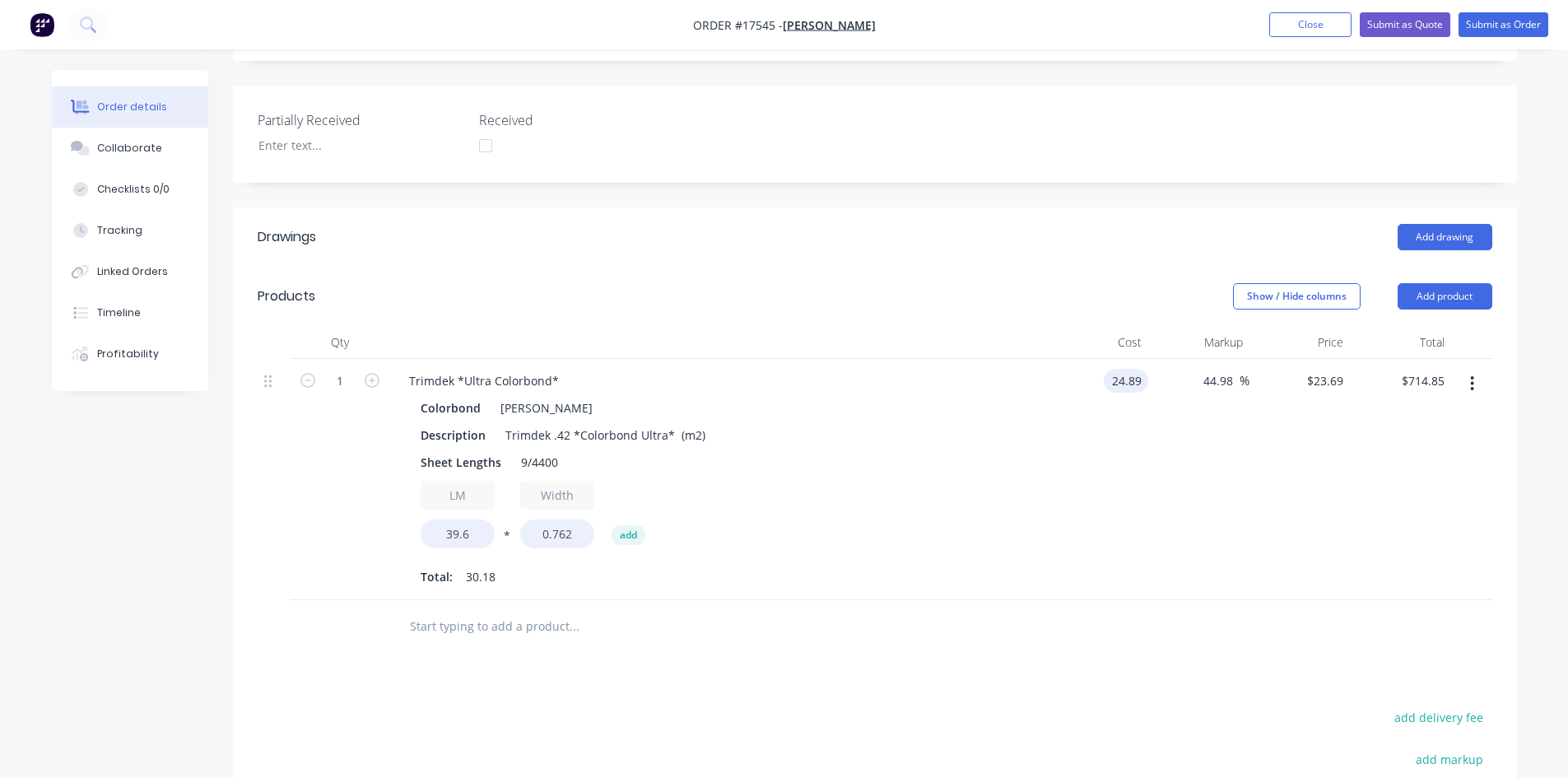
type input "$36.0859"
type input "$1,088.90"
click at [1257, 432] on div "$36.0859 $23.69" at bounding box center [1300, 480] width 101 height 241
click at [1218, 369] on input "44.98" at bounding box center [1220, 380] width 38 height 24
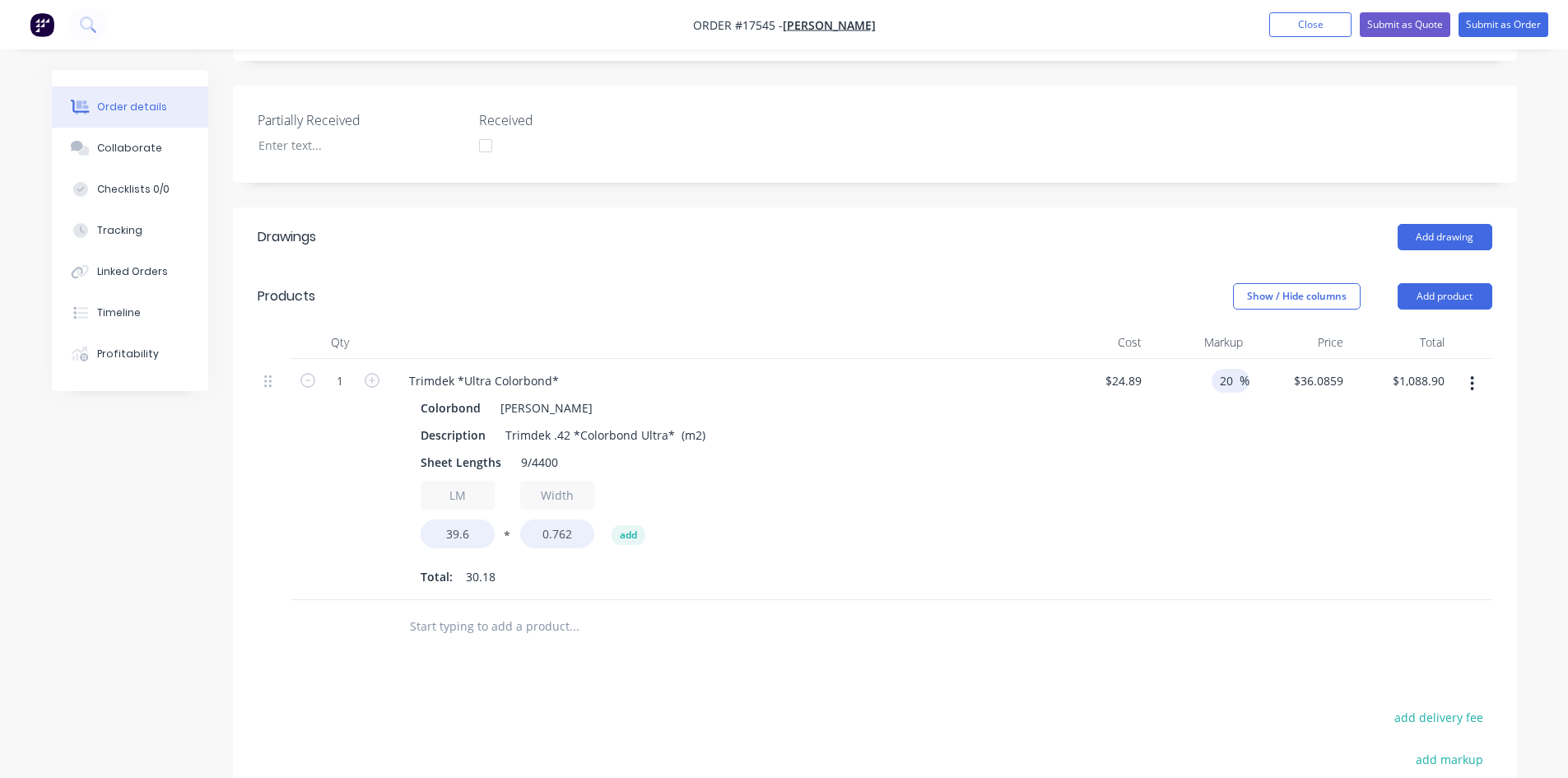
type input "20"
type input "$29.868"
type input "$901.27"
click at [1231, 413] on div "20 20 %" at bounding box center [1199, 480] width 101 height 241
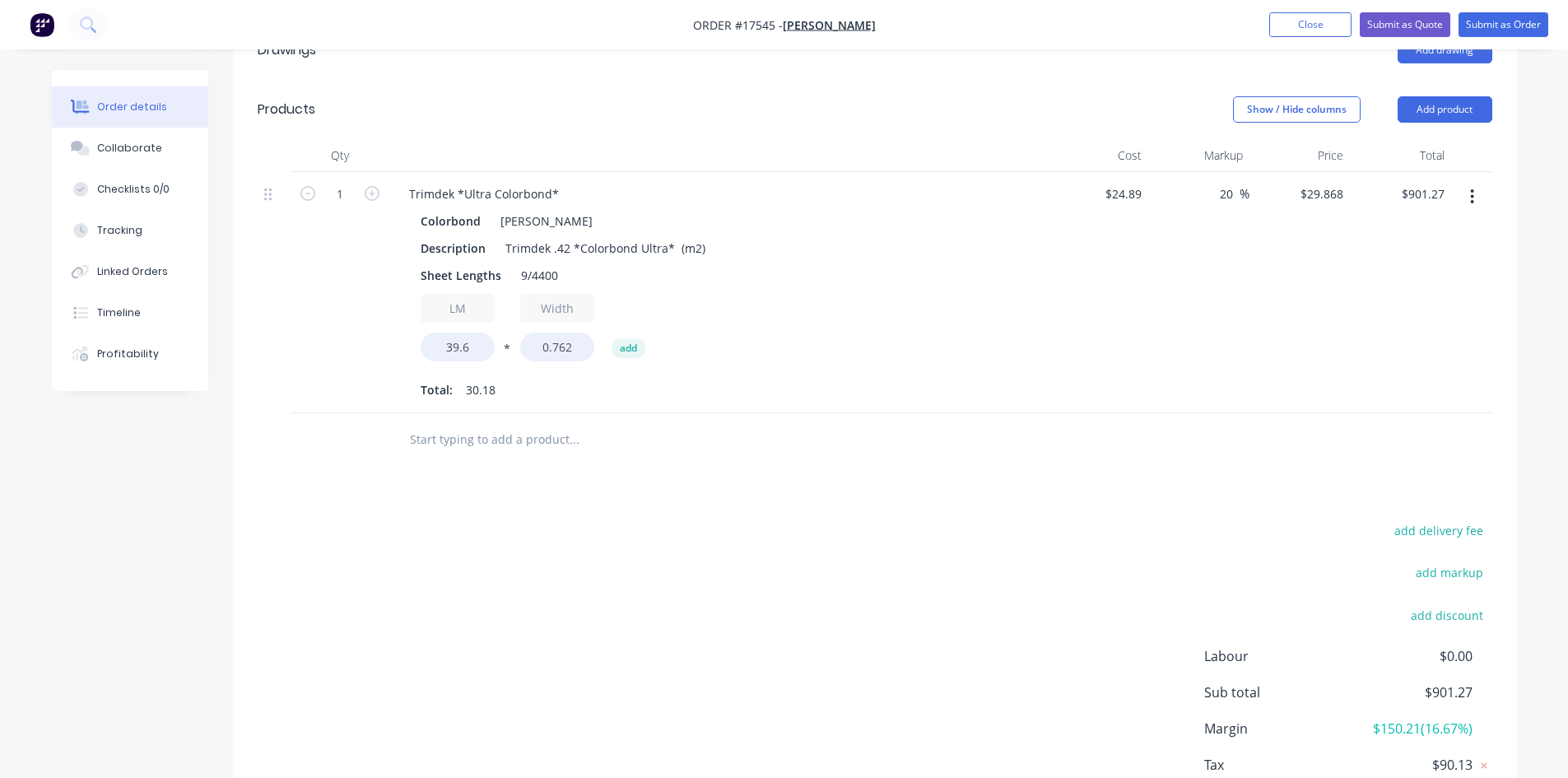
scroll to position [589, 0]
click at [487, 420] on input "text" at bounding box center [574, 436] width 329 height 33
click at [1441, 93] on button "Add product" at bounding box center [1446, 106] width 95 height 26
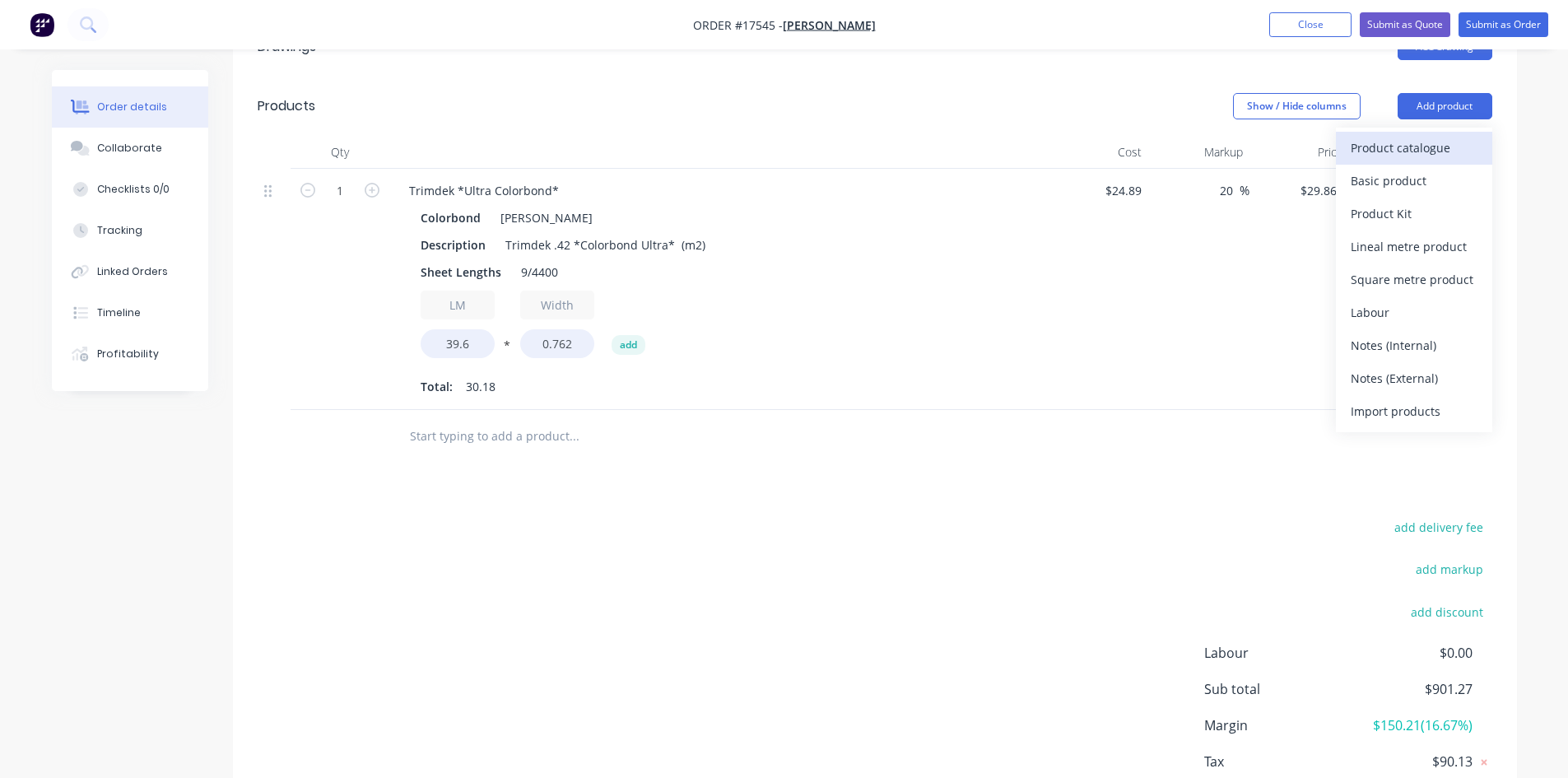
click at [1410, 136] on div "Product catalogue" at bounding box center [1415, 147] width 127 height 24
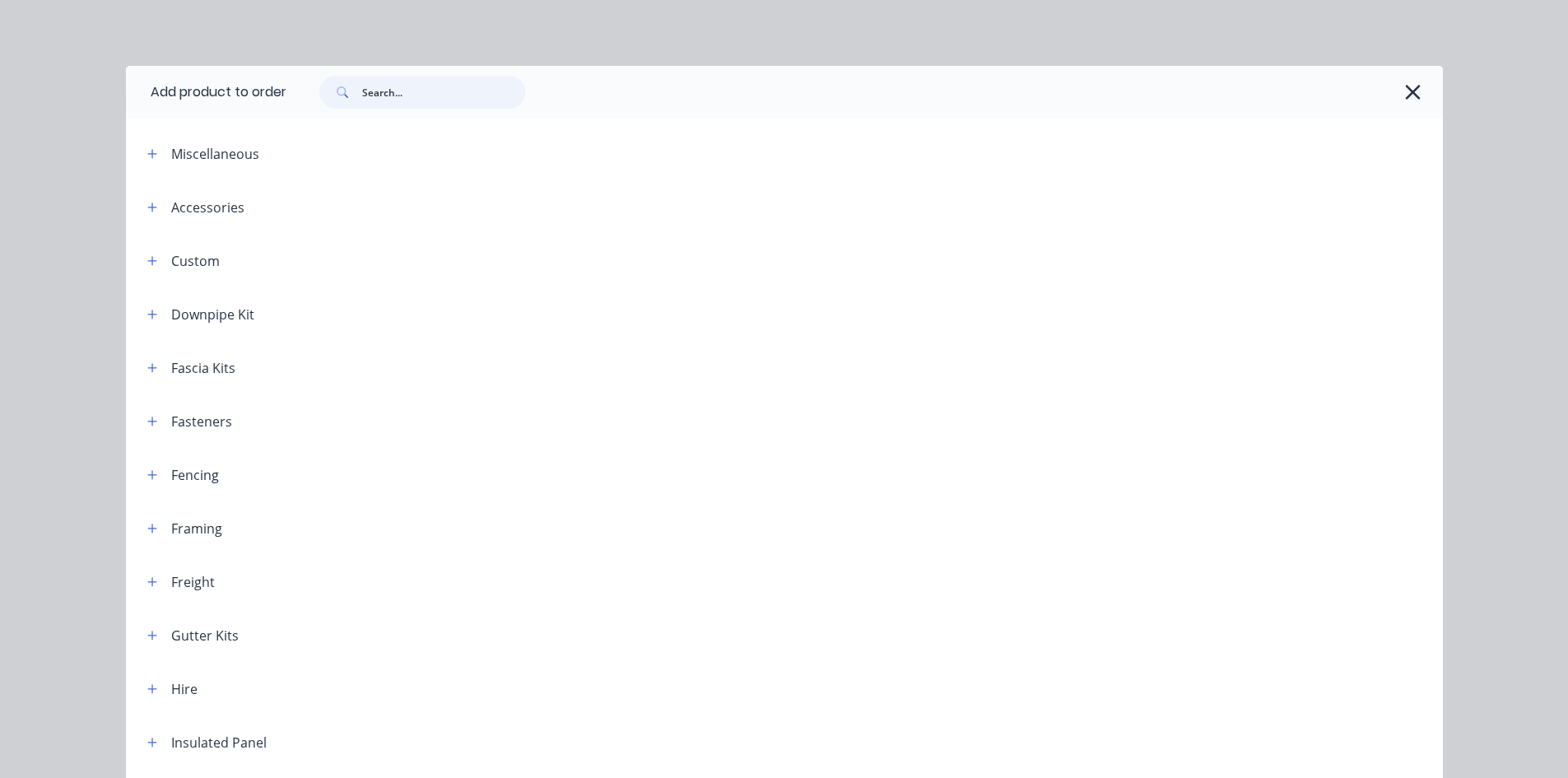
click at [402, 99] on input "text" at bounding box center [443, 92] width 163 height 33
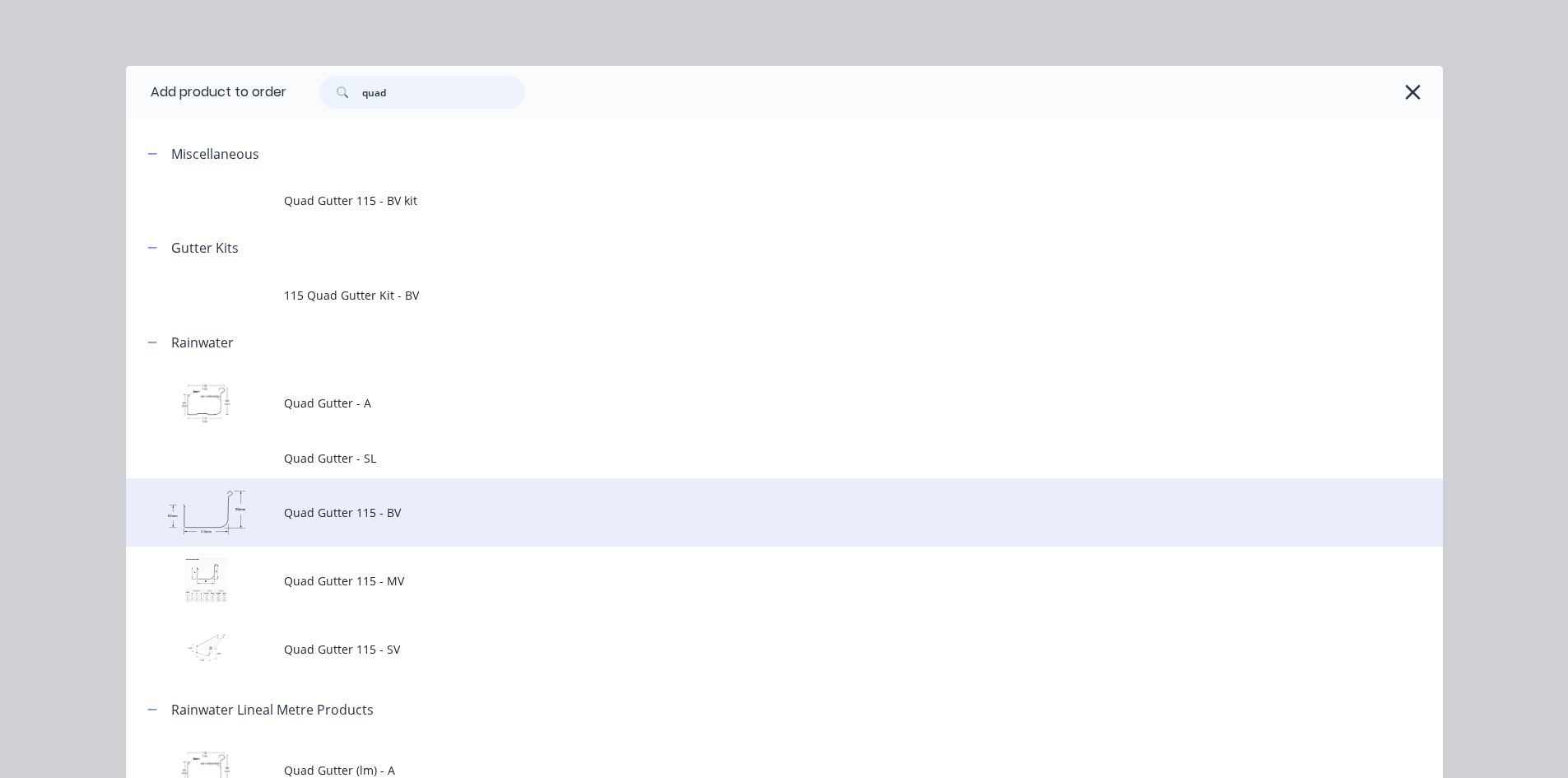
type input "quad"
click at [458, 514] on span "Quad Gutter 115 - BV" at bounding box center [747, 512] width 927 height 18
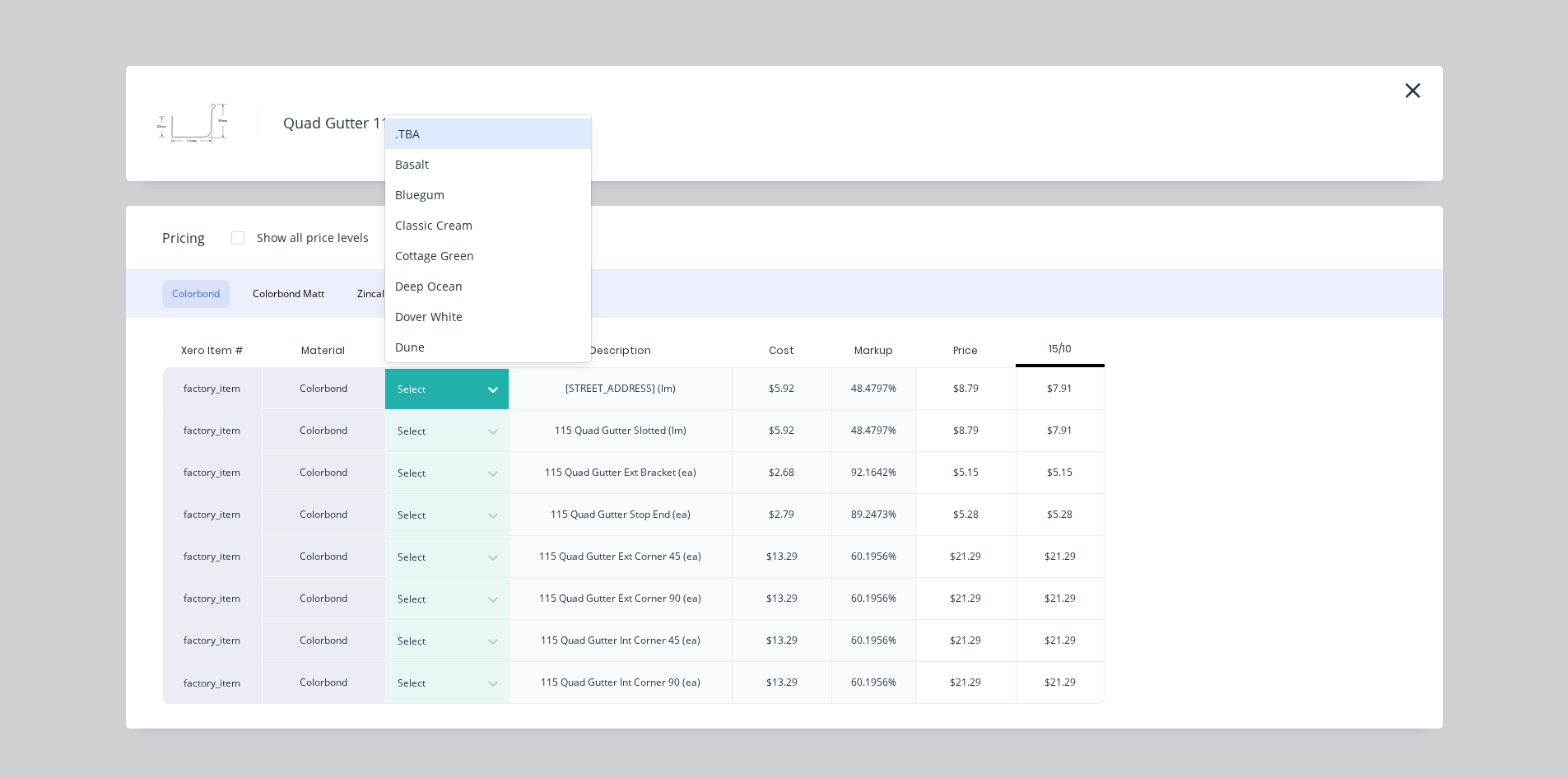
click at [488, 391] on icon at bounding box center [493, 389] width 17 height 17
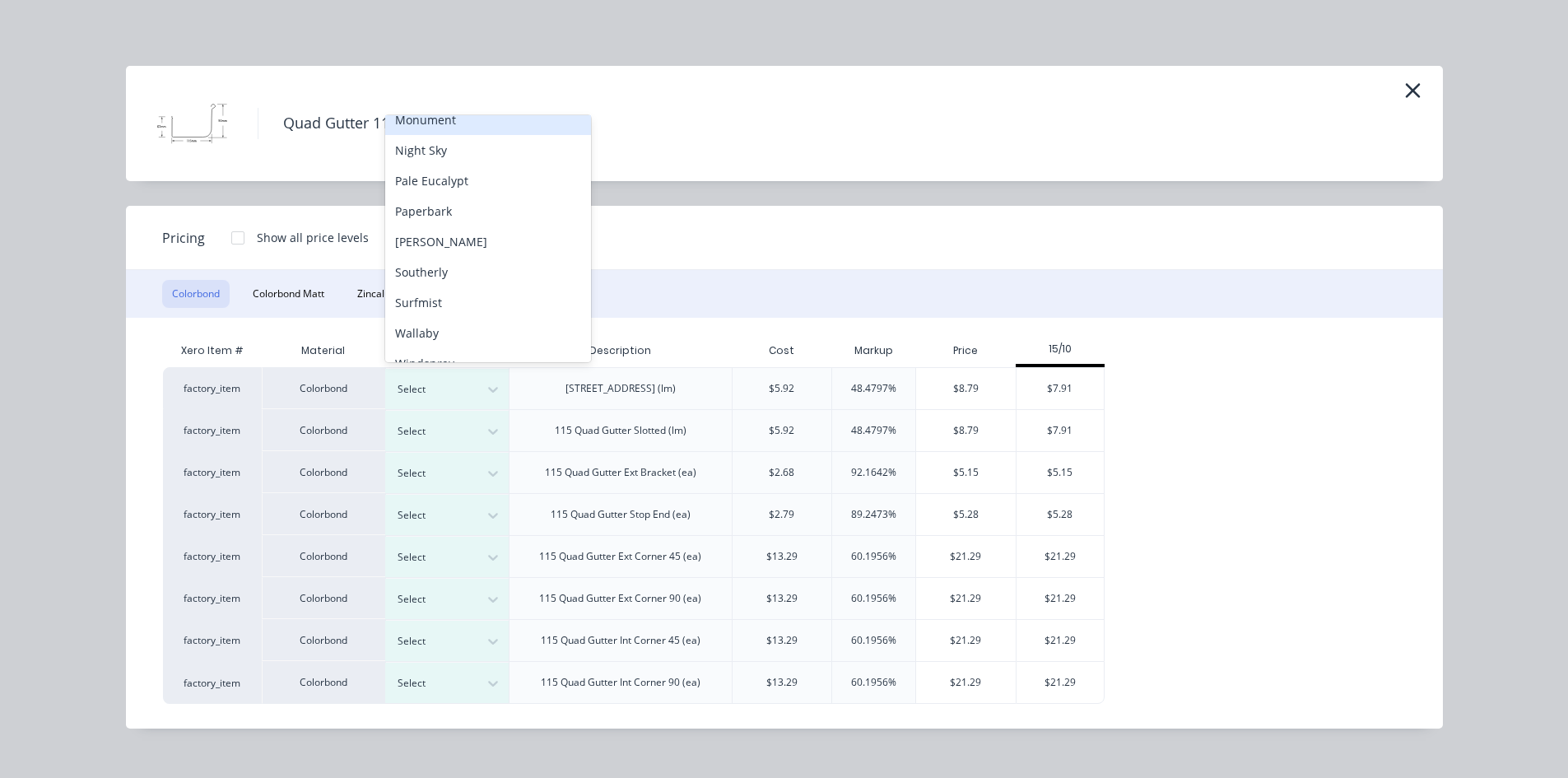
scroll to position [422, 0]
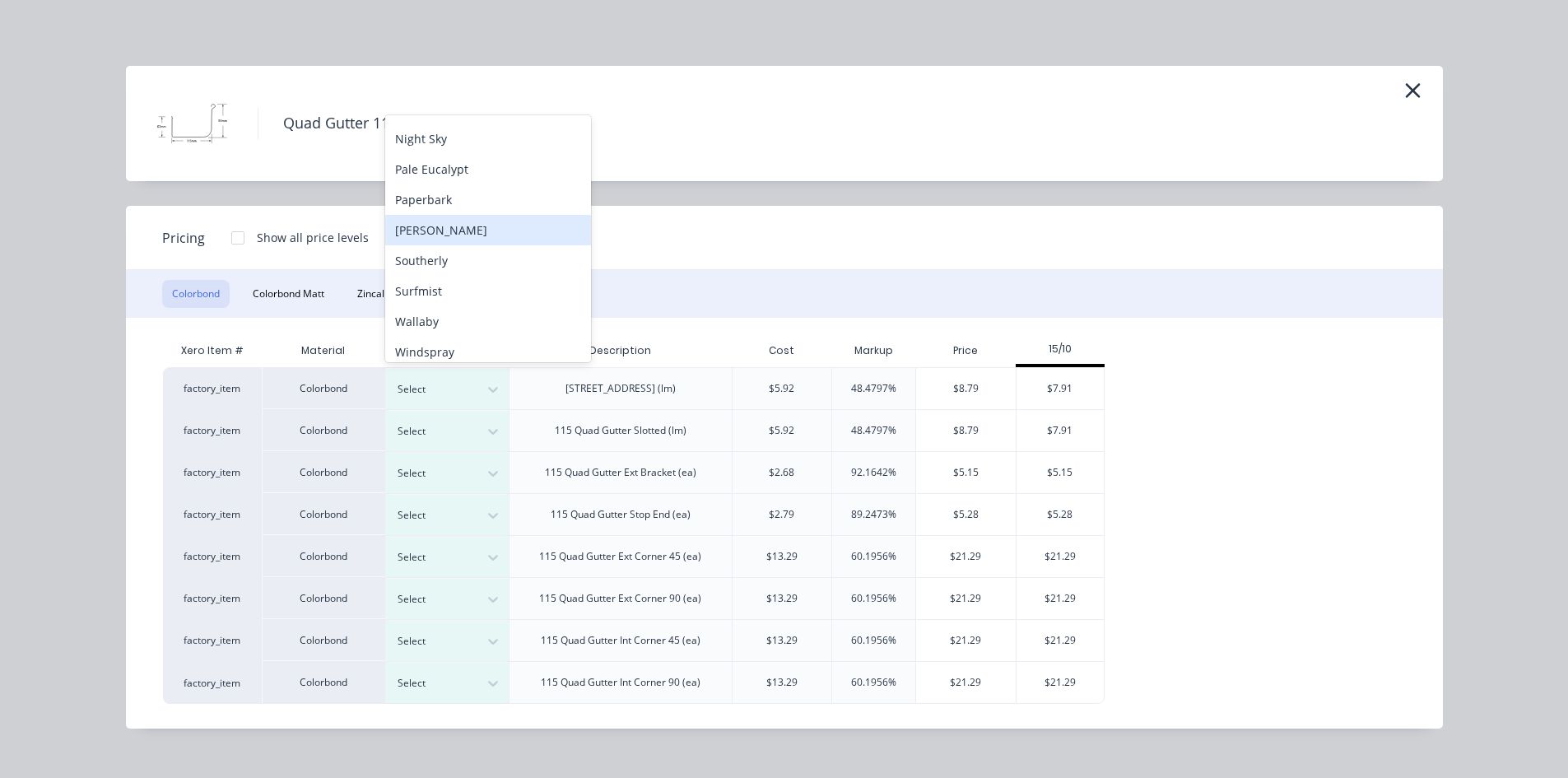
click at [491, 242] on div "[PERSON_NAME]" at bounding box center [489, 230] width 206 height 31
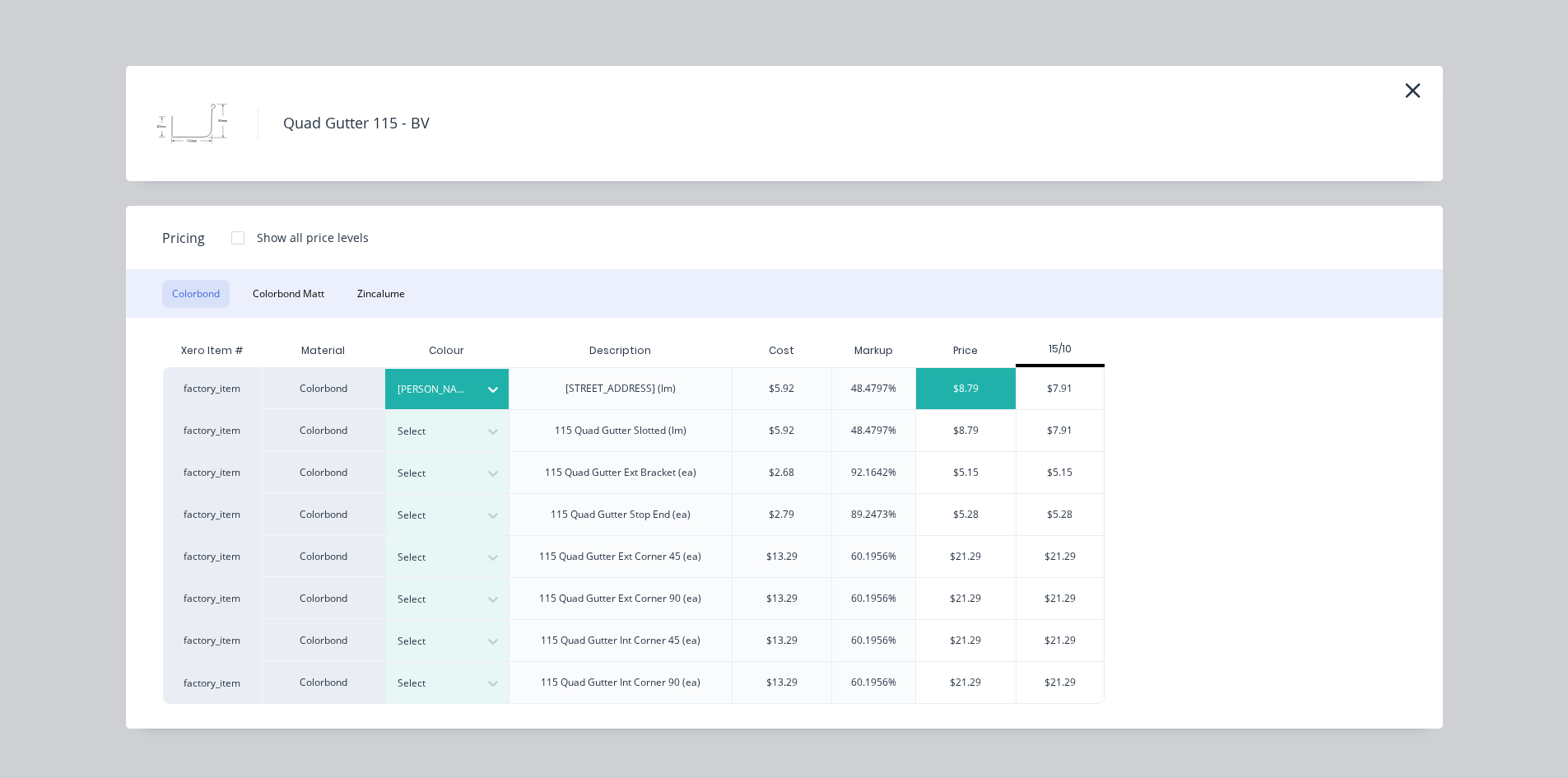
click at [982, 387] on div "$8.79" at bounding box center [966, 388] width 99 height 41
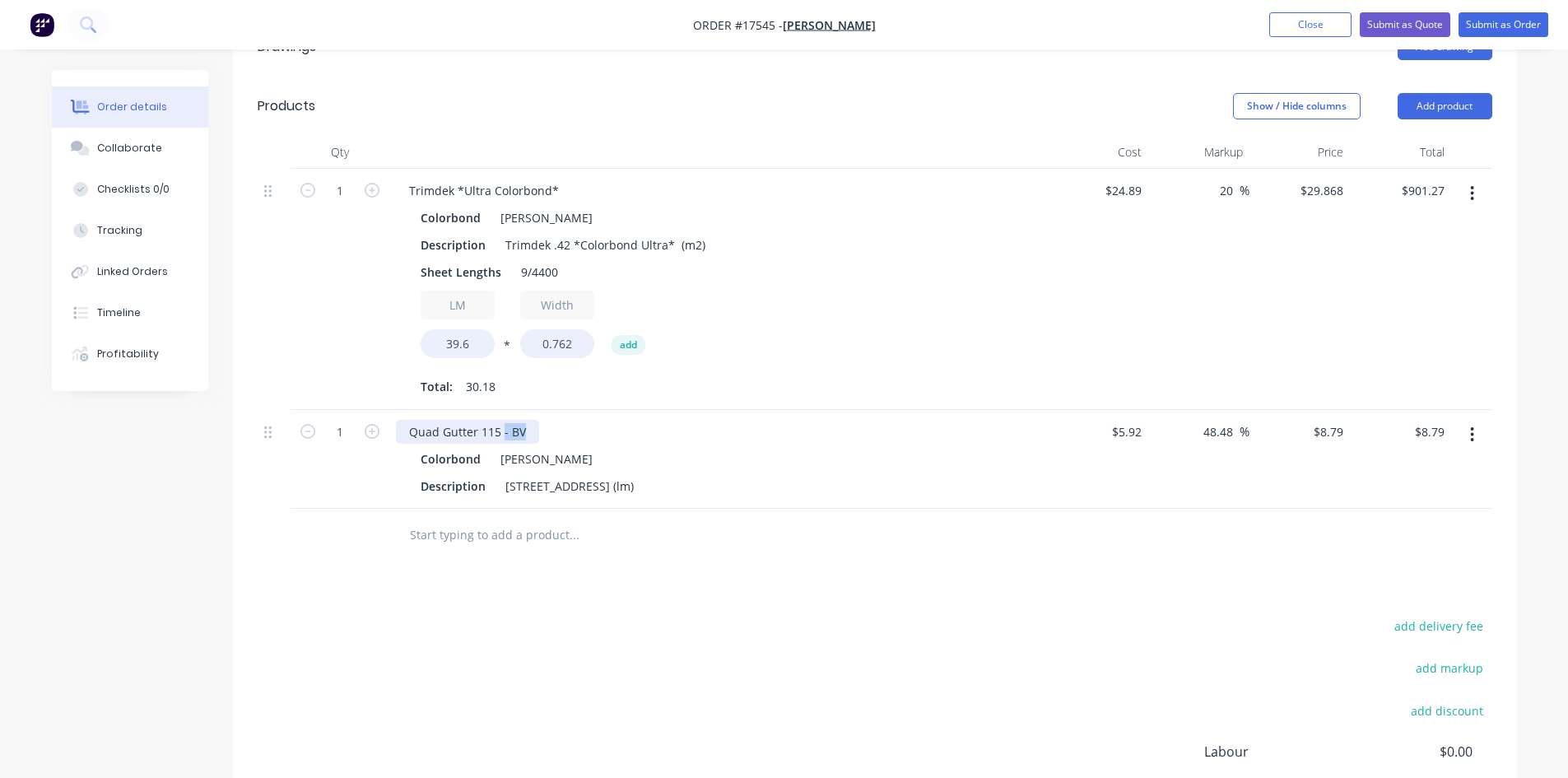
drag, startPoint x: 526, startPoint y: 410, endPoint x: 503, endPoint y: 409, distance: 23.0
click at [503, 420] on div "Quad Gutter 115 - BV" at bounding box center [467, 431] width 144 height 24
click at [659, 421] on div "Quad Gutter 115 *Ultra Colorbond* Colorbond Shale Grey Description 115 Quad Gut…" at bounding box center [718, 459] width 659 height 99
click at [641, 474] on div "[STREET_ADDRESS] (lm)" at bounding box center [570, 486] width 142 height 24
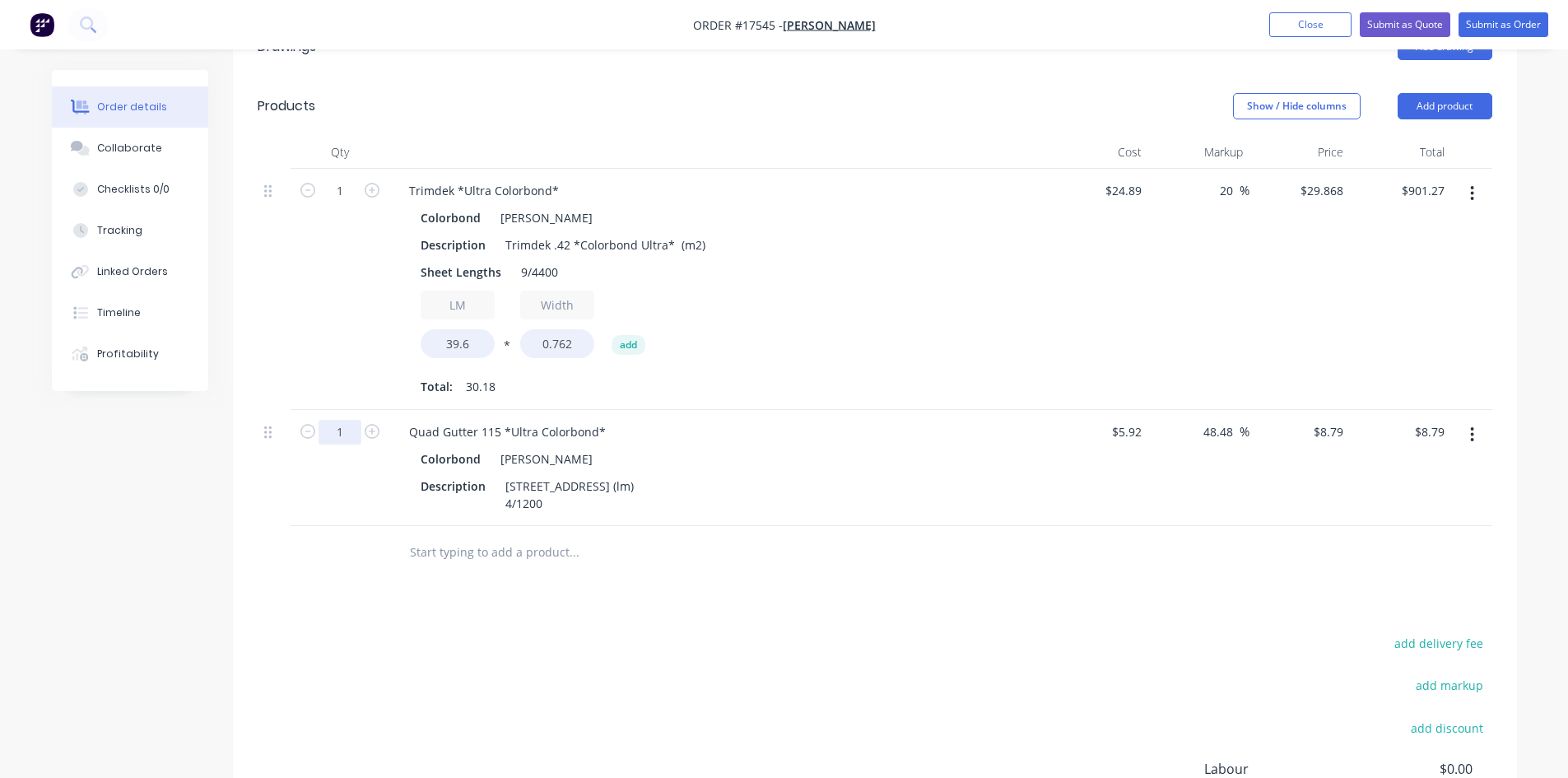
click at [347, 420] on input "1" at bounding box center [340, 432] width 43 height 25
type input "4.8"
type input "$42.19"
click at [798, 447] on div "Colorbond Shale Grey" at bounding box center [718, 459] width 596 height 24
click at [1131, 420] on input "5.92" at bounding box center [1130, 431] width 38 height 24
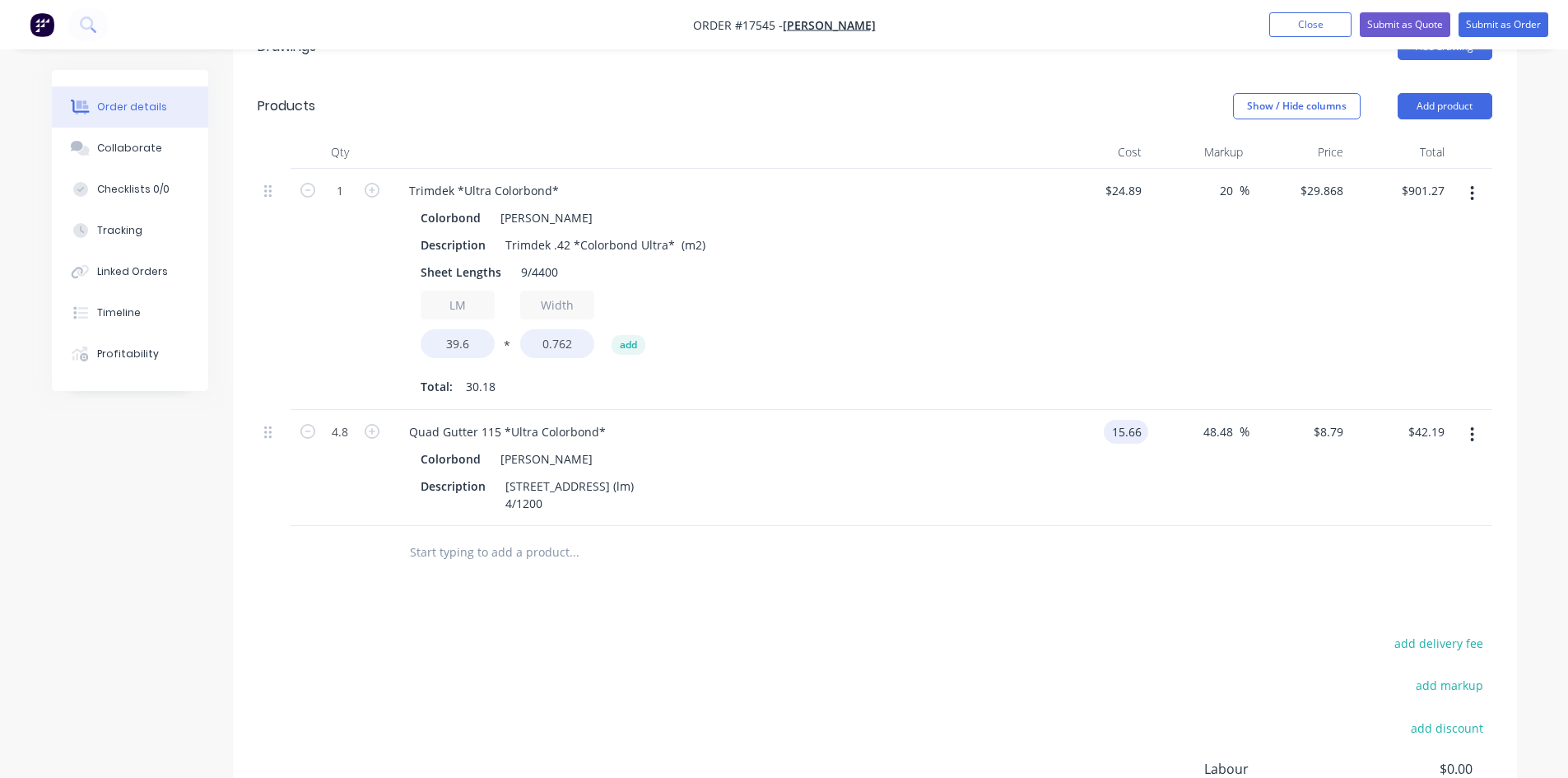
type input "$15.66"
type input "$23.2519"
type input "$111.61"
click at [1182, 547] on div at bounding box center [875, 553] width 1235 height 54
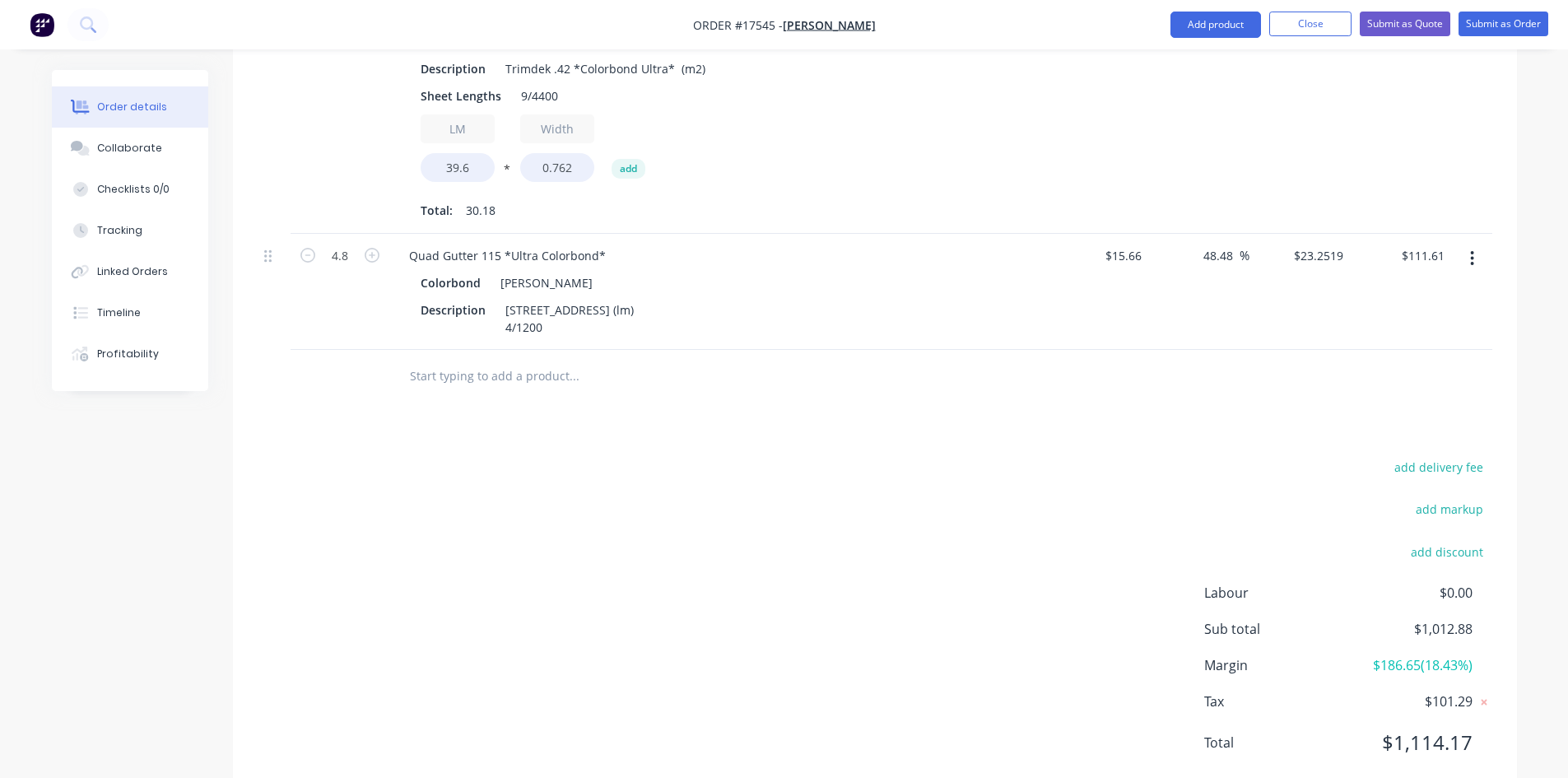
scroll to position [787, 0]
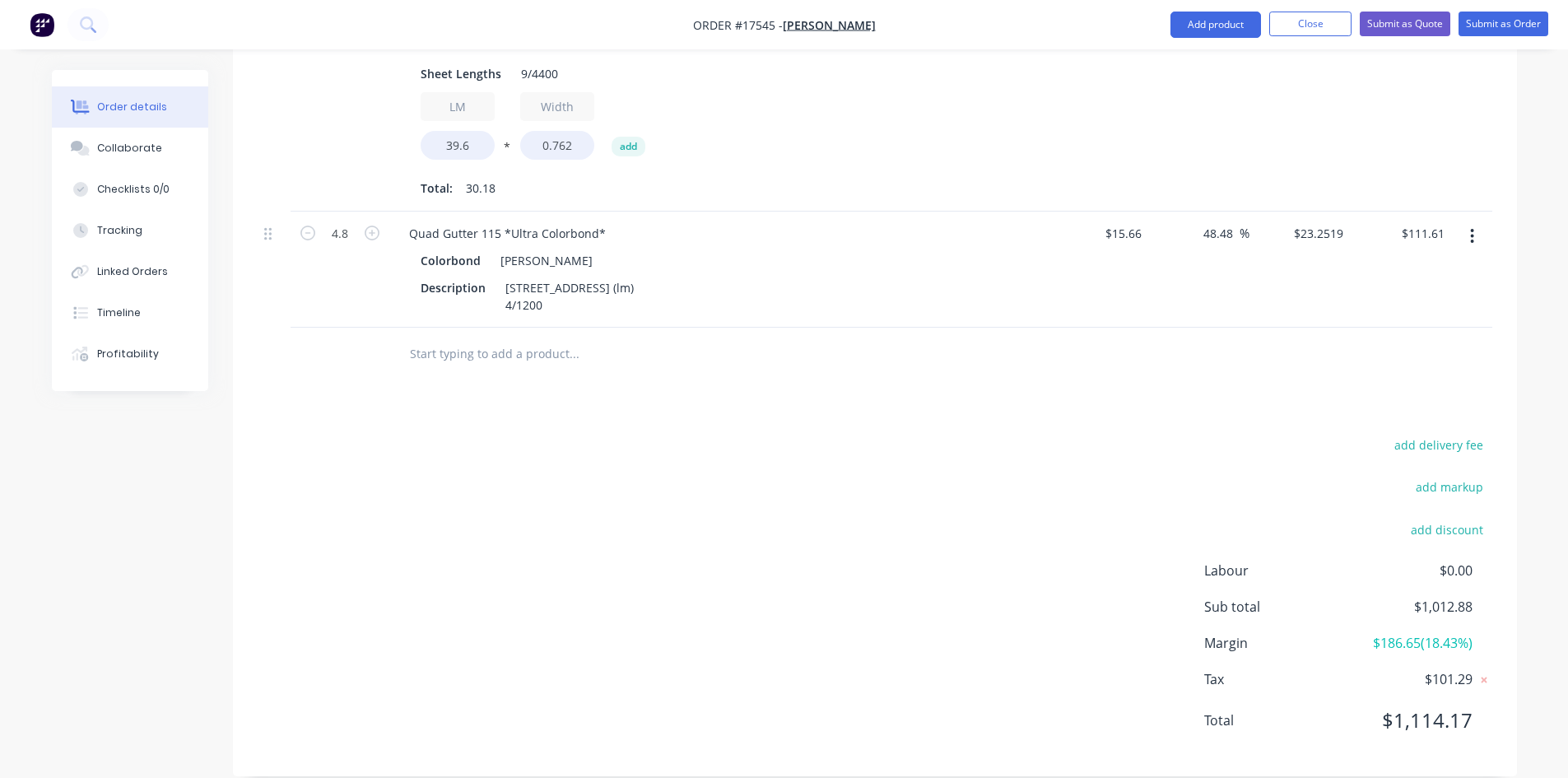
click at [483, 337] on input "text" at bounding box center [574, 353] width 329 height 33
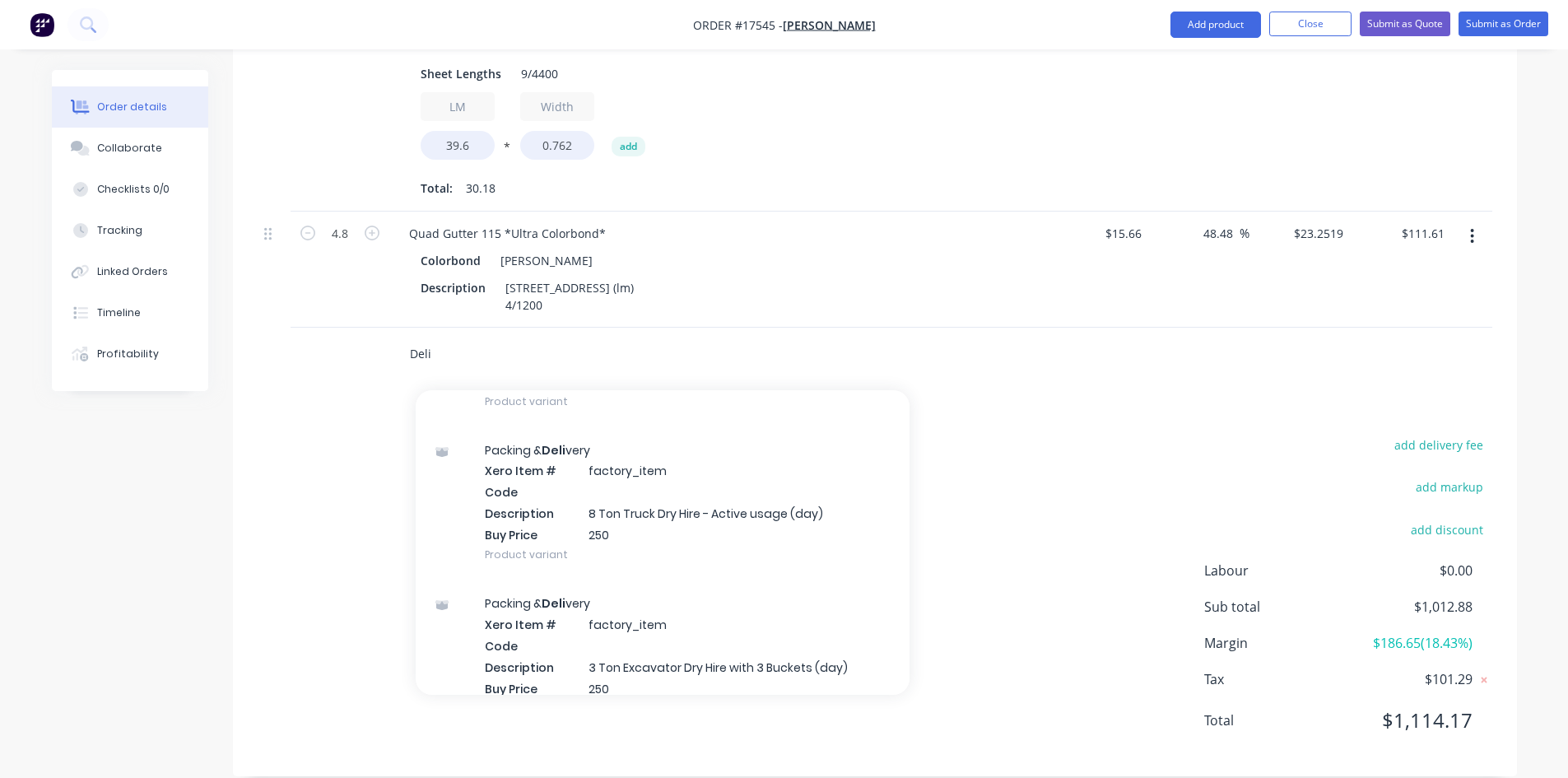
scroll to position [4855, 0]
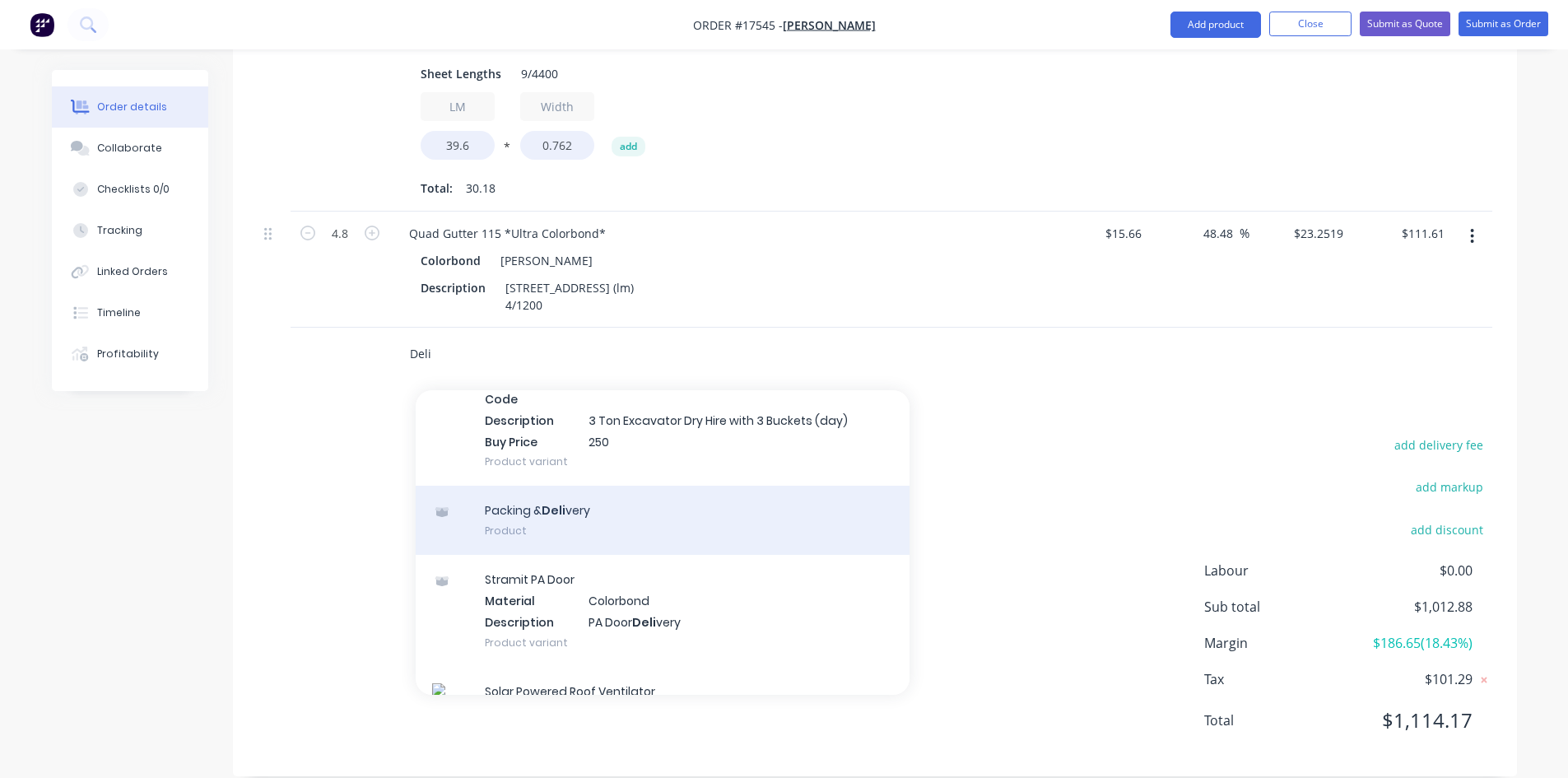
type input "Deli"
click at [605, 497] on div "Packing & Deli very Product" at bounding box center [662, 520] width 494 height 70
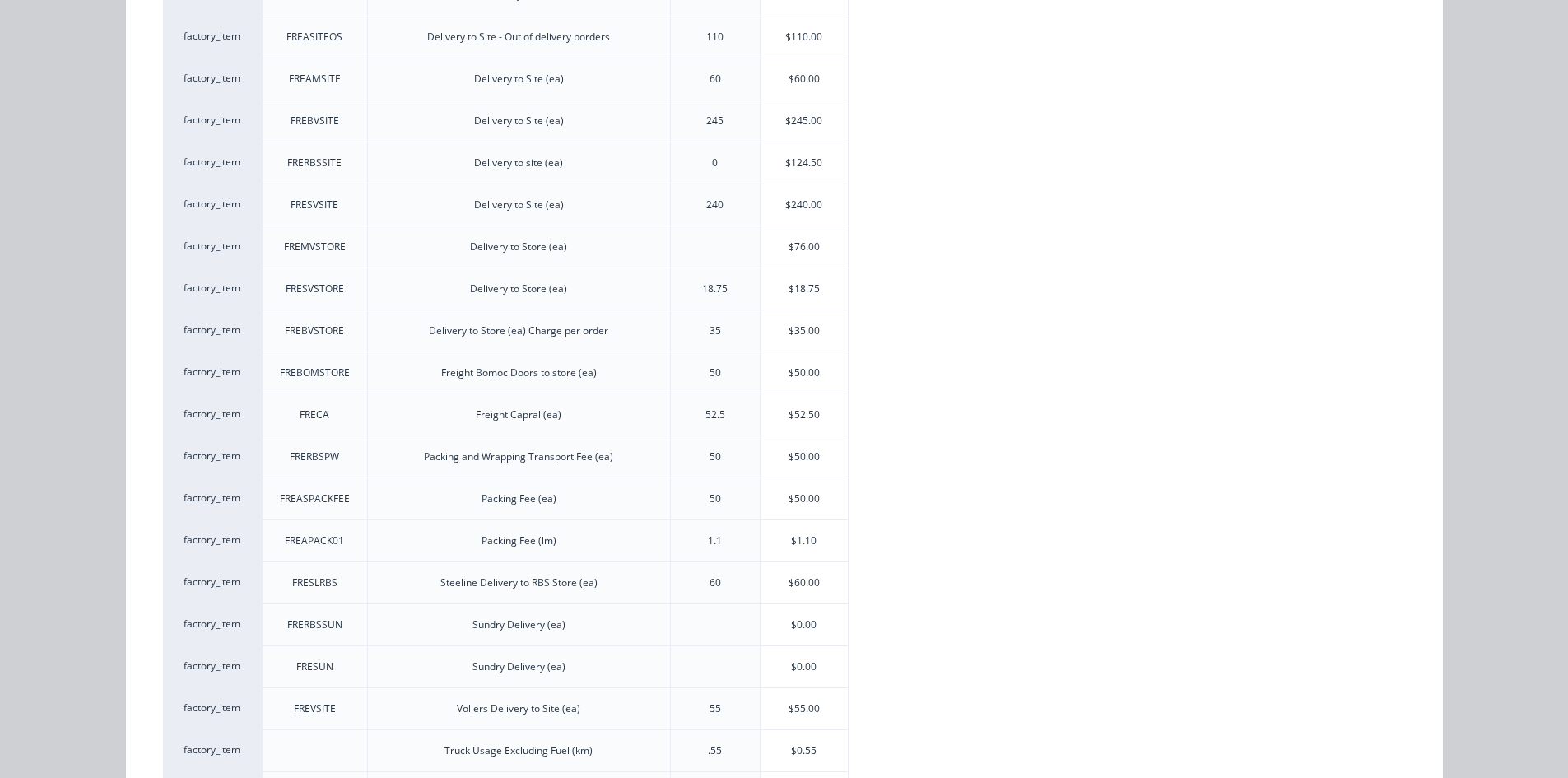
scroll to position [576, 0]
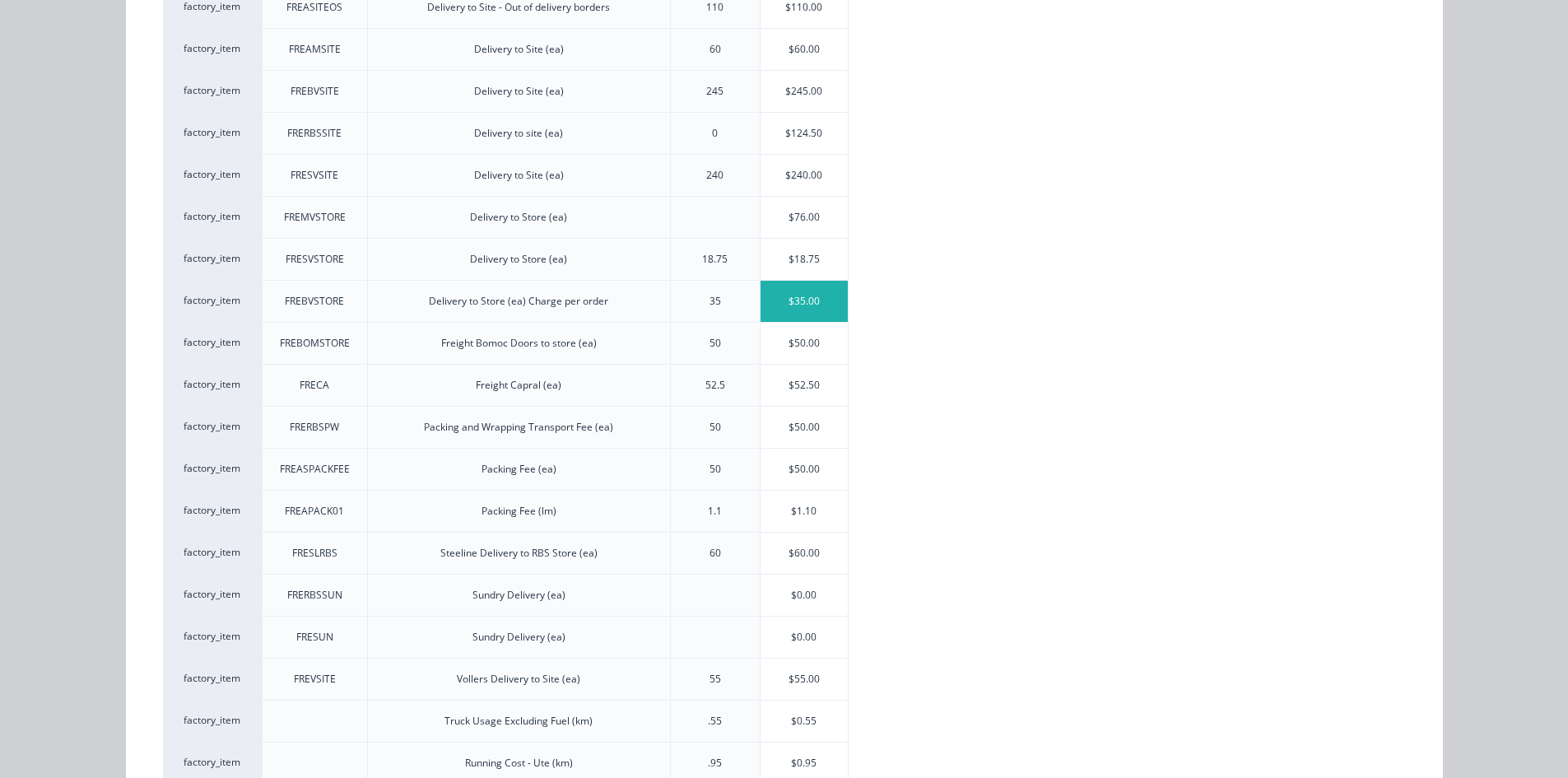
click at [822, 299] on div "$35.00" at bounding box center [805, 301] width 88 height 41
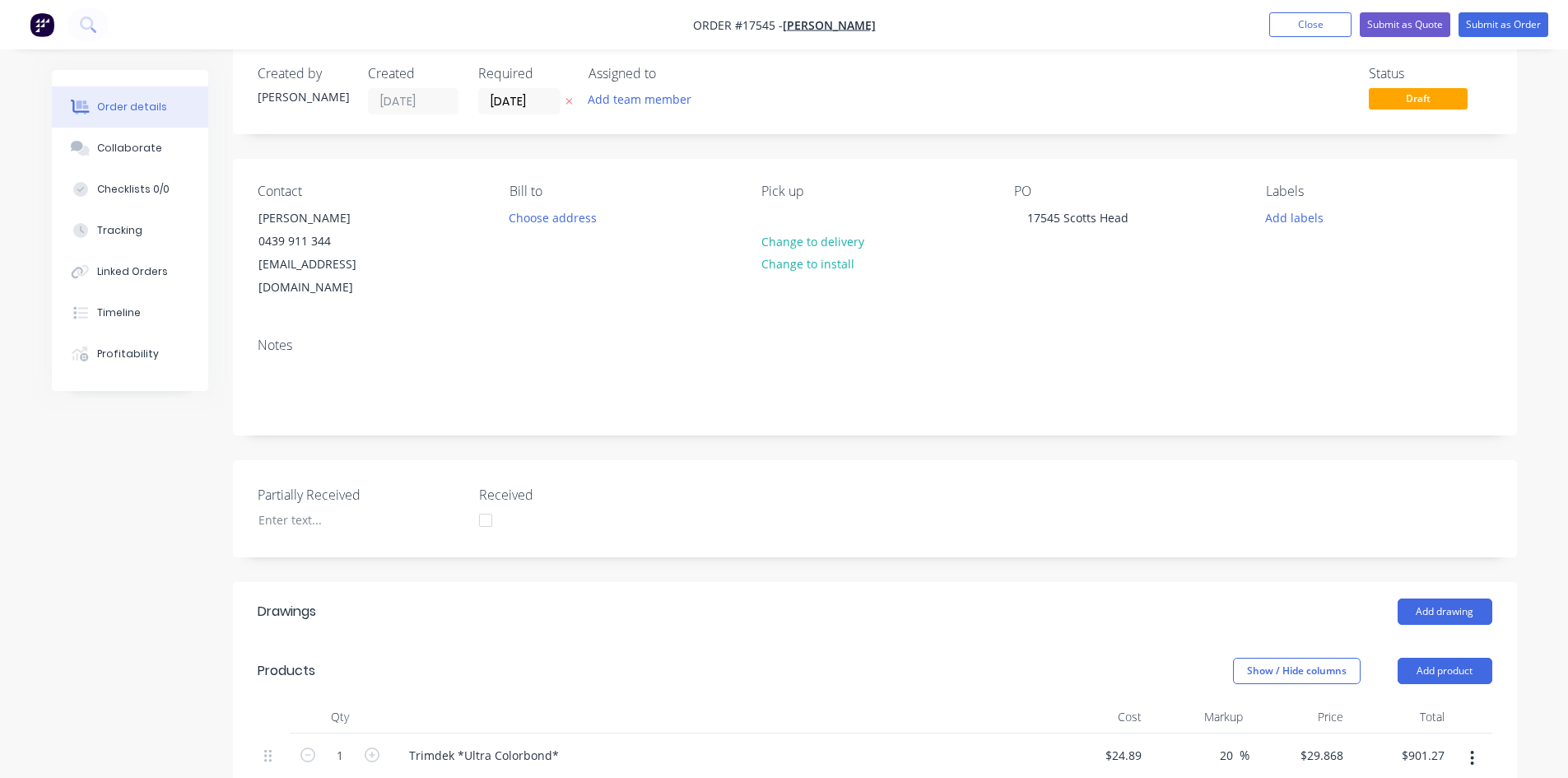
scroll to position [0, 0]
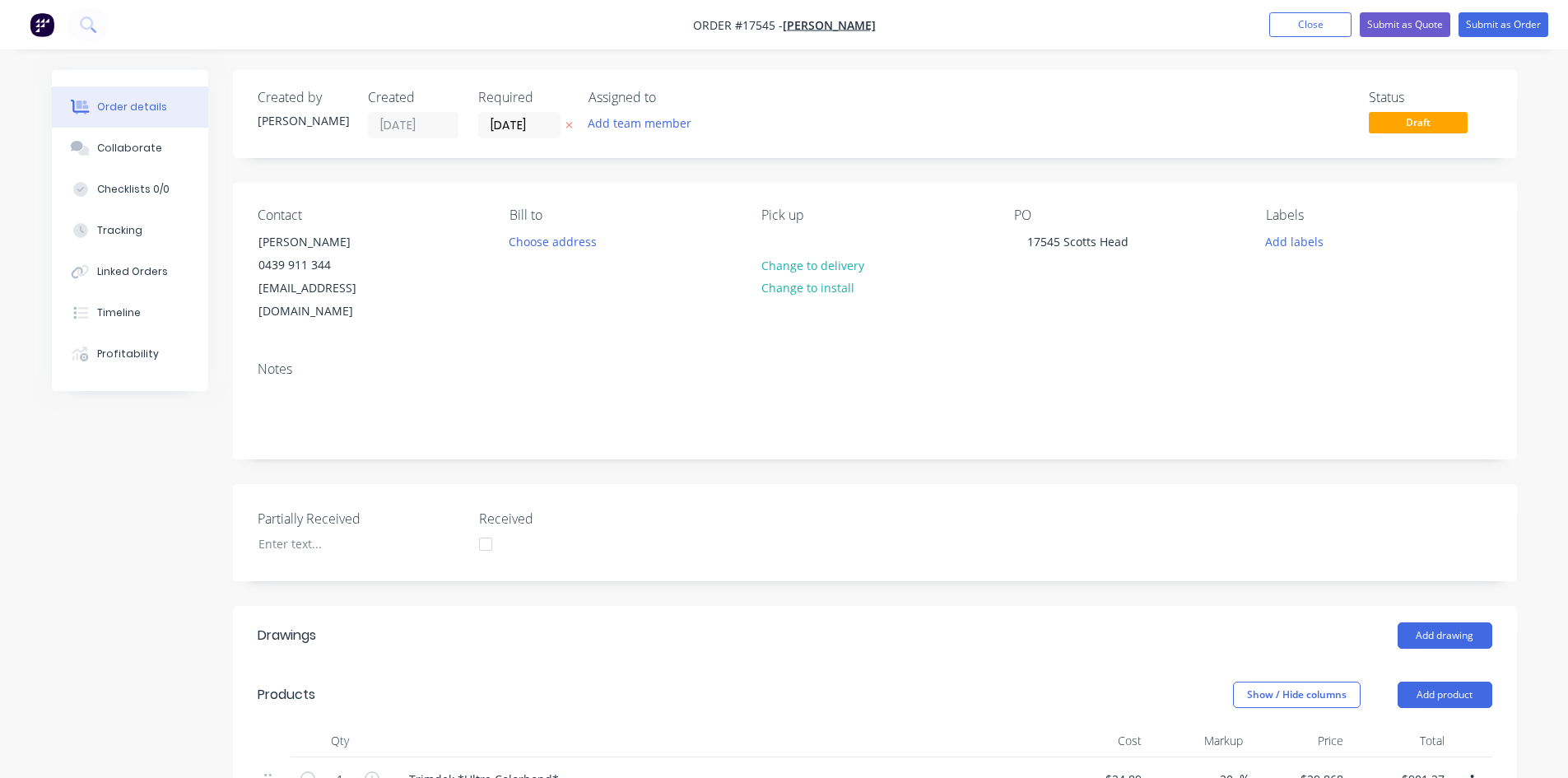
click at [910, 21] on nav "Order #17545 - Zedd Cabins Add product Close Submit as Quote Submit as Order" at bounding box center [784, 25] width 1568 height 49
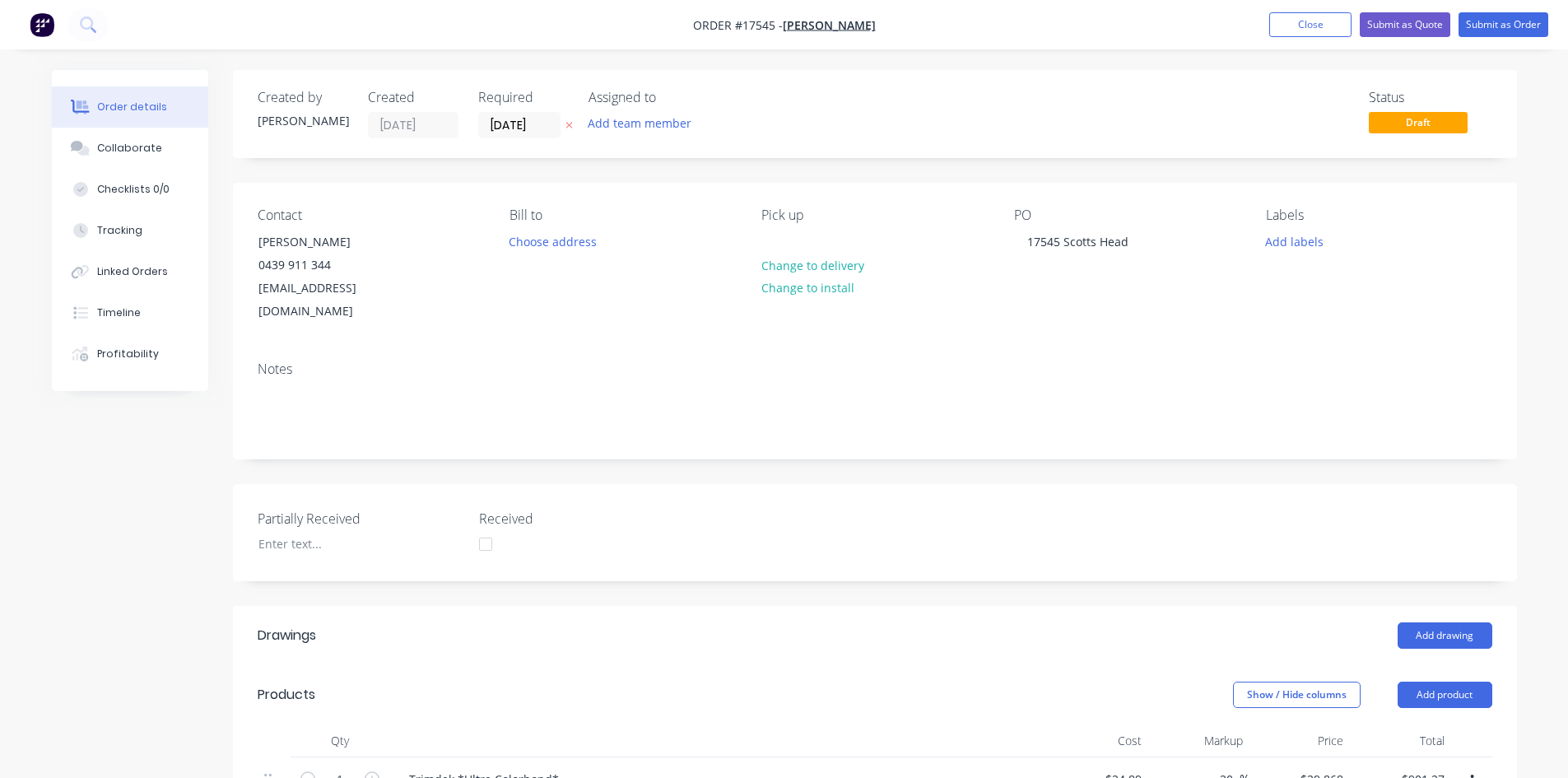
click at [917, 25] on nav "Order #17545 - Zedd Cabins Add product Close Submit as Quote Submit as Order" at bounding box center [784, 25] width 1568 height 49
click at [917, 24] on nav "Order #17545 - Zedd Cabins Add product Close Submit as Quote Submit as Order" at bounding box center [784, 25] width 1568 height 49
drag, startPoint x: 917, startPoint y: 24, endPoint x: 907, endPoint y: 21, distance: 10.4
click at [903, 21] on nav "Order #17545 - Zedd Cabins Add product Close Submit as Quote Submit as Order" at bounding box center [784, 25] width 1568 height 49
click at [901, 23] on nav "Order #17545 - Zedd Cabins Add product Close Submit as Quote Submit as Order" at bounding box center [784, 25] width 1568 height 49
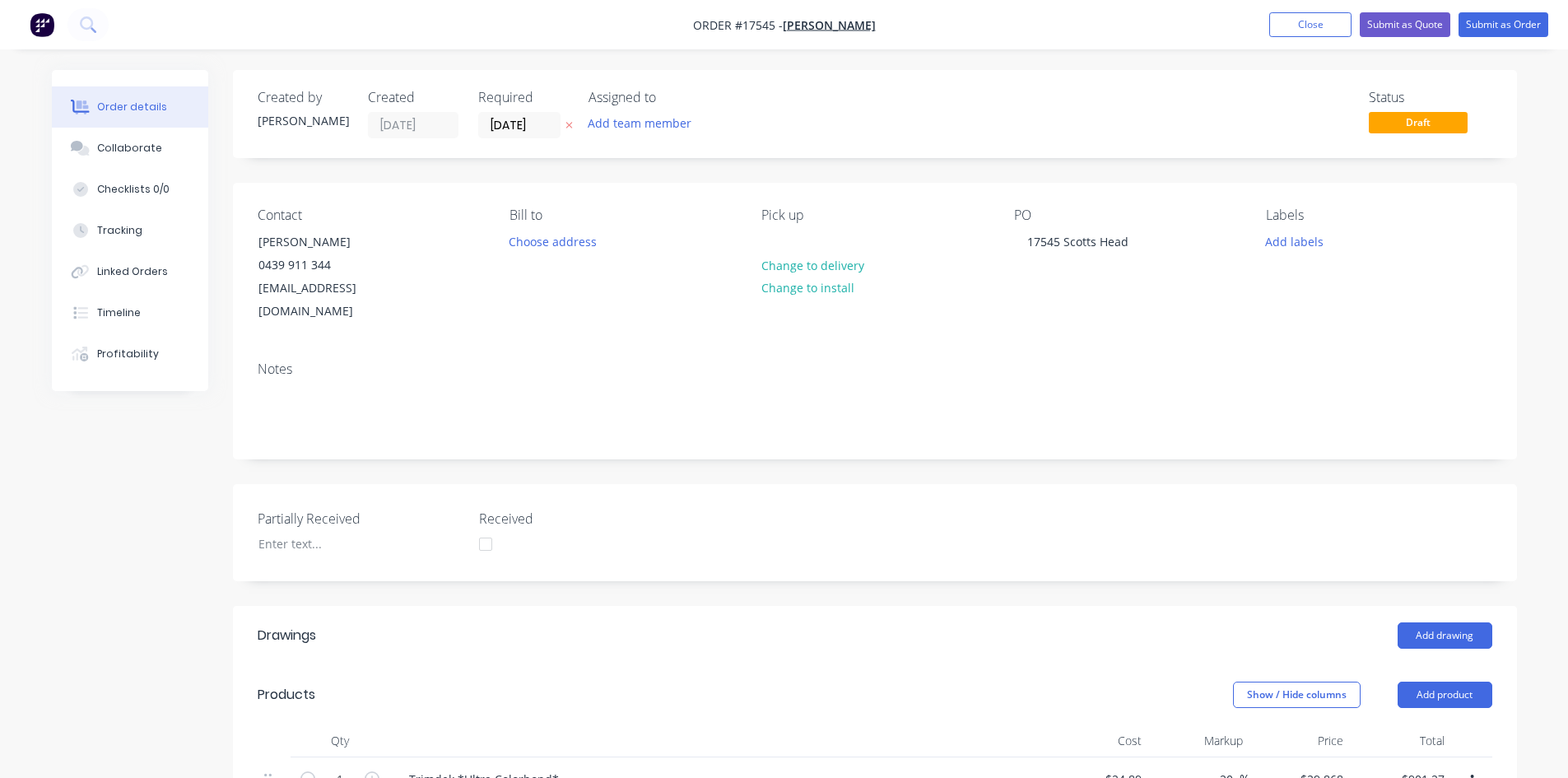
click at [901, 23] on nav "Order #17545 - Zedd Cabins Add product Close Submit as Quote Submit as Order" at bounding box center [784, 25] width 1568 height 49
click at [202, 24] on nav "Order #17545 - Zedd Cabins Add product Close Submit as Quote Submit as Order" at bounding box center [784, 25] width 1568 height 49
click at [230, 25] on nav "Order #17545 - Zedd Cabins Add product Close Submit as Quote Submit as Order" at bounding box center [784, 25] width 1568 height 49
click at [903, 23] on nav "Order #17545 - Zedd Cabins Add product Close Submit as Quote Submit as Order" at bounding box center [784, 25] width 1568 height 49
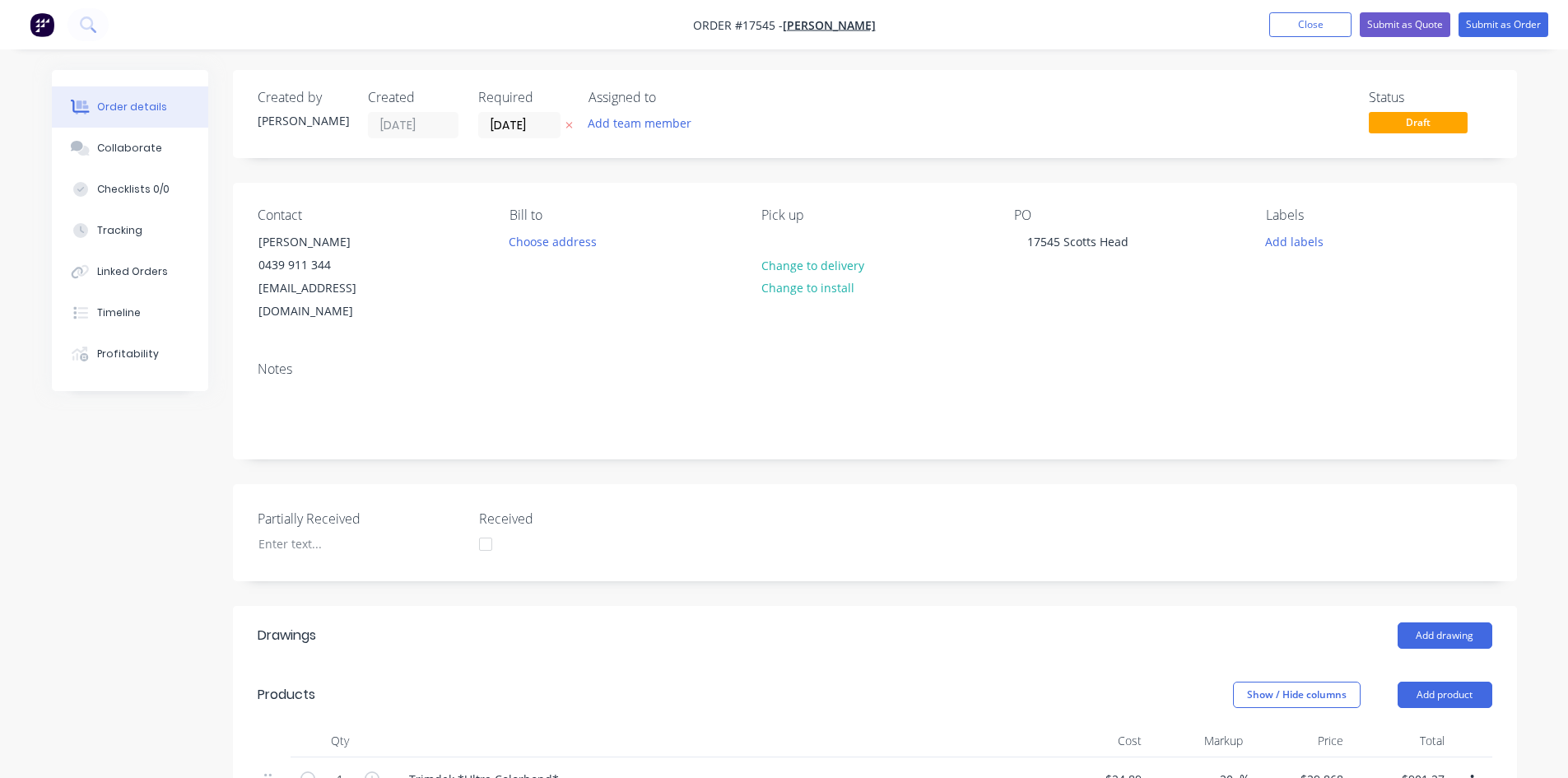
drag, startPoint x: 901, startPoint y: 23, endPoint x: 892, endPoint y: 23, distance: 9.0
click at [892, 23] on nav "Order #17545 - Zedd Cabins Add product Close Submit as Quote Submit as Order" at bounding box center [784, 25] width 1568 height 49
click at [902, 24] on nav "Order #17545 - Zedd Cabins Add product Close Submit as Quote Submit as Order" at bounding box center [784, 25] width 1568 height 49
click at [897, 25] on nav "Order #17545 - Zedd Cabins Add product Close Submit as Quote Submit as Order" at bounding box center [784, 25] width 1568 height 49
click at [901, 22] on nav "Order #17545 - Zedd Cabins Add product Close Submit as Quote Submit as Order" at bounding box center [784, 25] width 1568 height 49
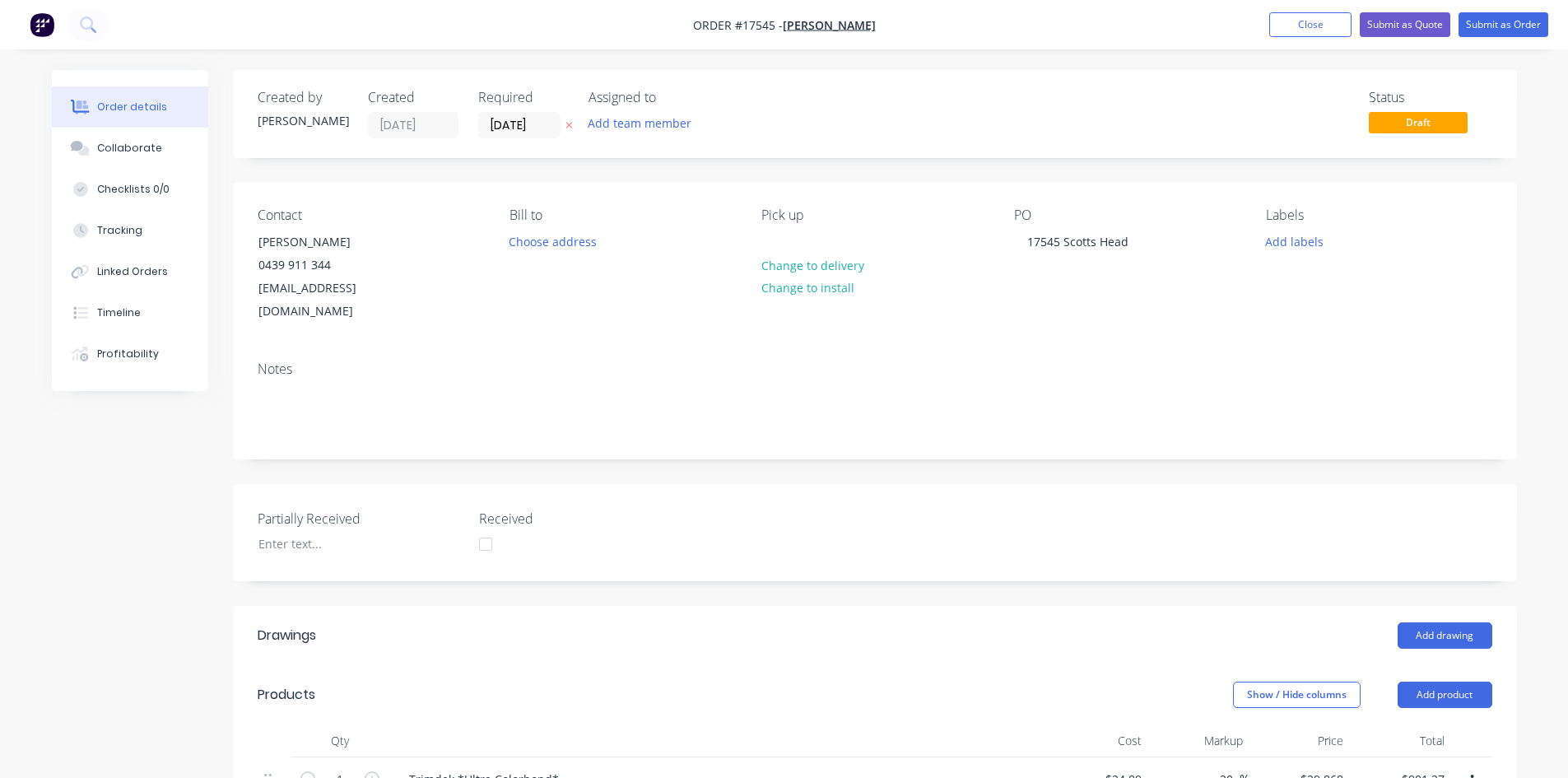
click at [909, 22] on nav "Order #17545 - Zedd Cabins Add product Close Submit as Quote Submit as Order" at bounding box center [784, 25] width 1568 height 49
click at [909, 20] on nav "Order #17545 - Zedd Cabins Add product Close Submit as Quote Submit as Order" at bounding box center [784, 25] width 1568 height 49
click at [917, 23] on nav "Order #17545 - Zedd Cabins Add product Close Submit as Quote Submit as Order" at bounding box center [784, 25] width 1568 height 49
click at [906, 21] on nav "Order #17545 - Zedd Cabins Add product Close Submit as Quote Submit as Order" at bounding box center [784, 25] width 1568 height 49
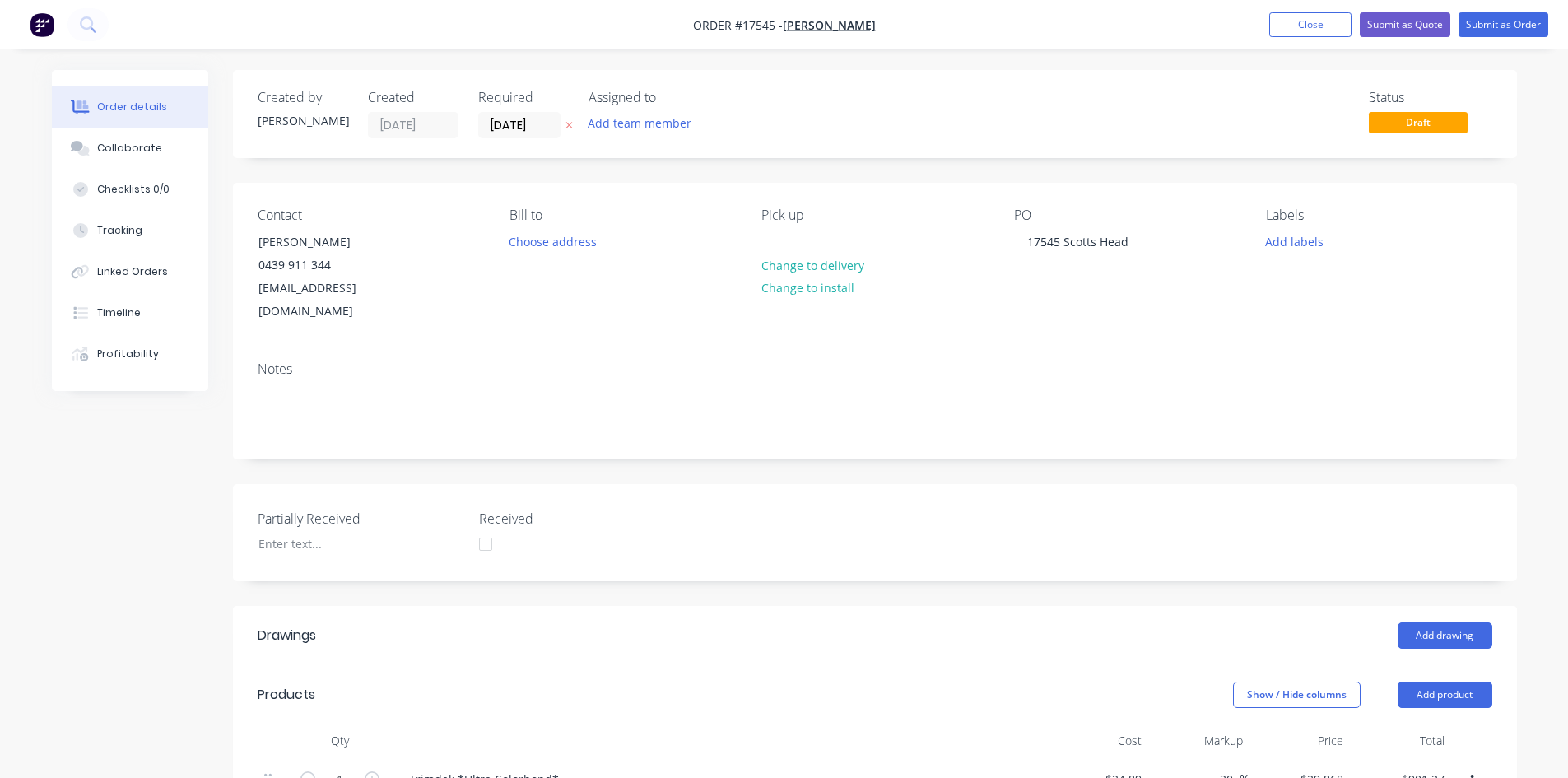
click at [909, 18] on nav "Order #17545 - Zedd Cabins Add product Close Submit as Quote Submit as Order" at bounding box center [784, 25] width 1568 height 49
click at [902, 25] on nav "Order #17545 - Zedd Cabins Add product Close Submit as Quote Submit as Order" at bounding box center [784, 25] width 1568 height 49
click at [904, 25] on nav "Order #17545 - Zedd Cabins Add product Close Submit as Quote Submit as Order" at bounding box center [784, 25] width 1568 height 49
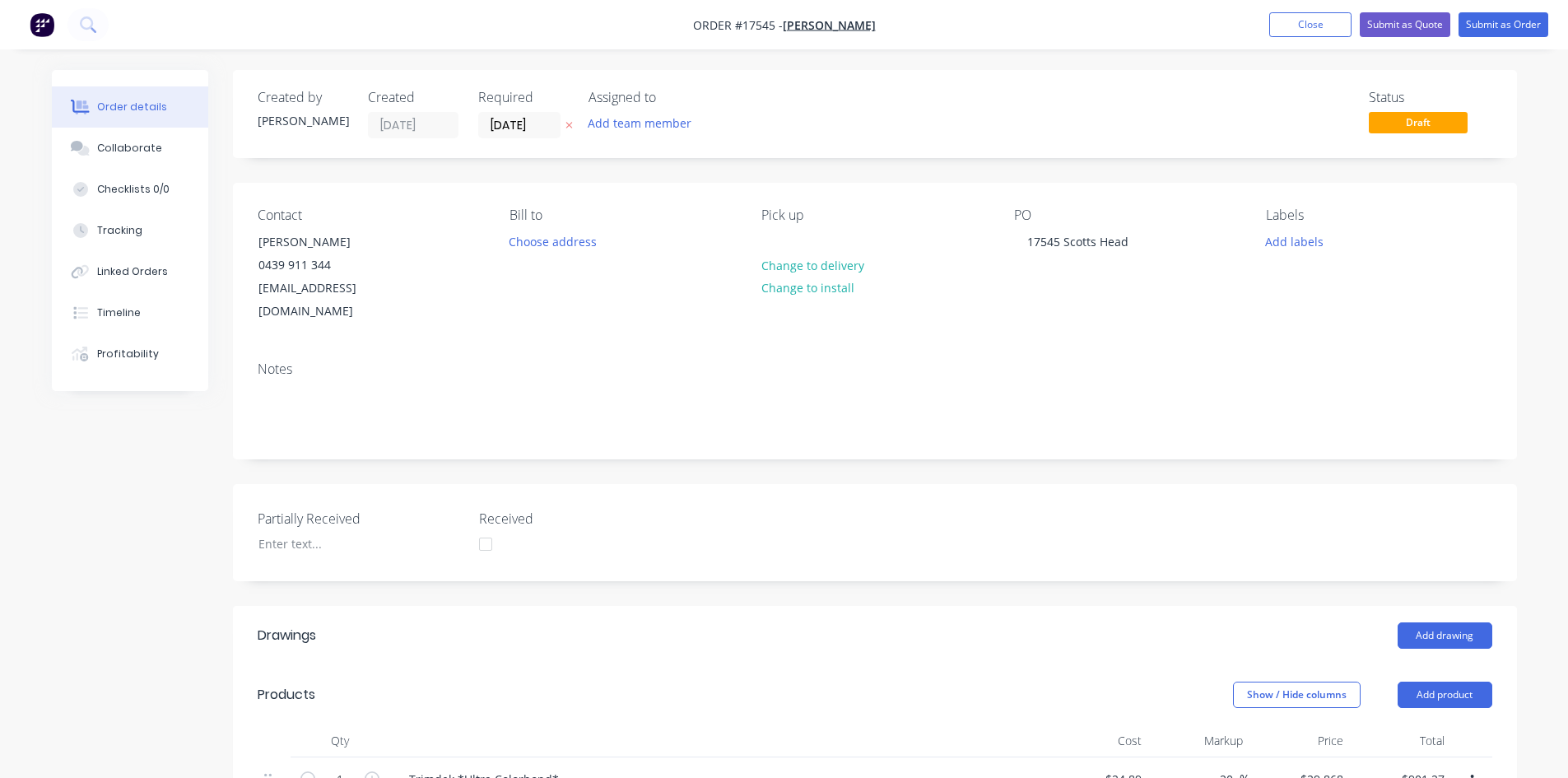
click at [904, 25] on nav "Order #17545 - Zedd Cabins Add product Close Submit as Quote Submit as Order" at bounding box center [784, 25] width 1568 height 49
click at [895, 22] on nav "Order #17545 - Zedd Cabins Add product Close Submit as Quote Submit as Order" at bounding box center [784, 25] width 1568 height 49
click at [904, 23] on nav "Order #17545 - Zedd Cabins Add product Close Submit as Quote Submit as Order" at bounding box center [784, 25] width 1568 height 49
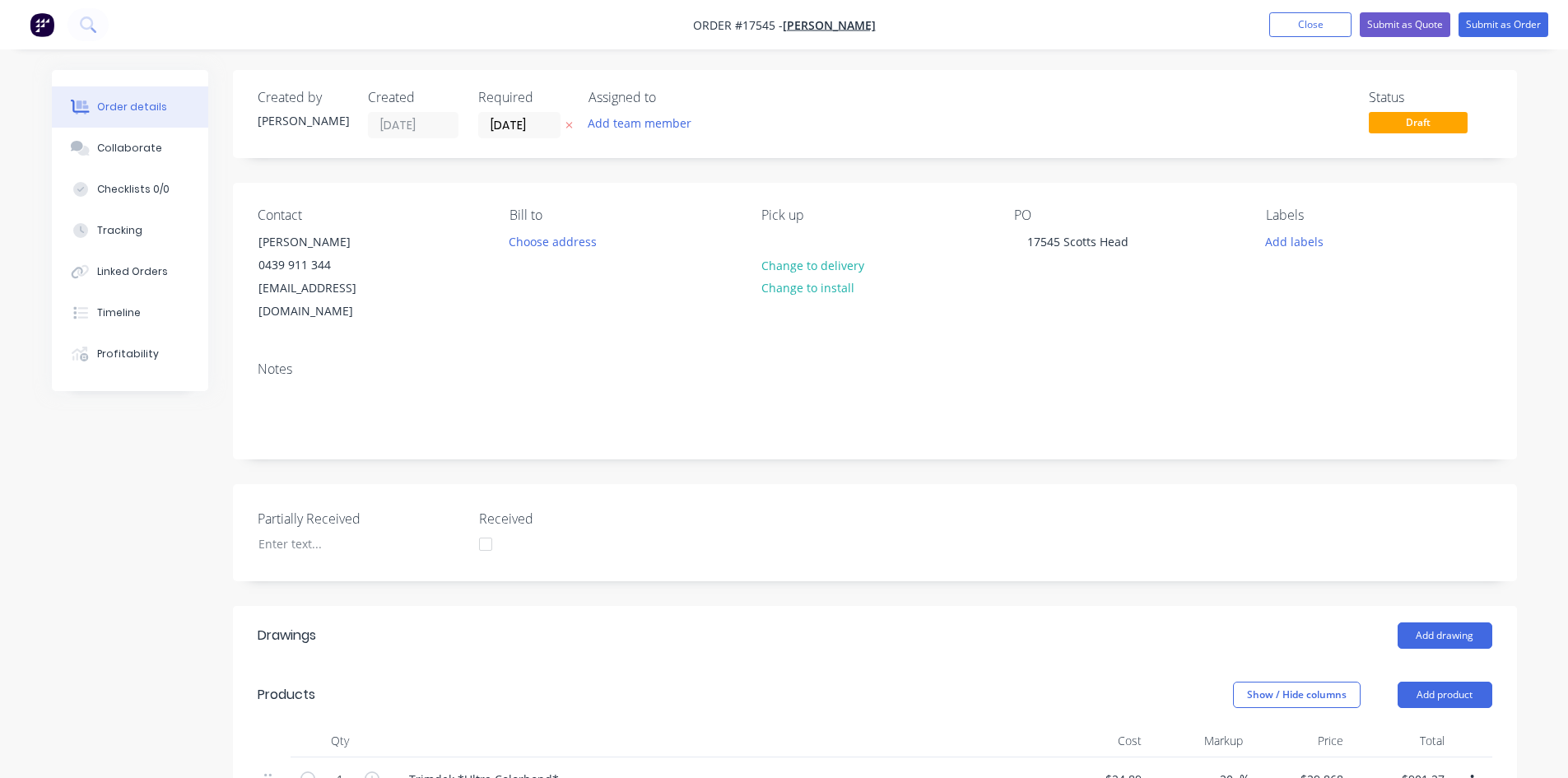
click at [904, 23] on nav "Order #17545 - Zedd Cabins Add product Close Submit as Quote Submit as Order" at bounding box center [784, 25] width 1568 height 49
click at [900, 20] on nav "Order #17545 - Zedd Cabins Add product Close Submit as Quote Submit as Order" at bounding box center [784, 25] width 1568 height 49
click at [900, 24] on nav "Order #17545 - Zedd Cabins Add product Close Submit as Quote Submit as Order" at bounding box center [784, 25] width 1568 height 49
click at [898, 22] on nav "Order #17545 - Zedd Cabins Add product Close Submit as Quote Submit as Order" at bounding box center [784, 25] width 1568 height 49
click at [897, 22] on nav "Order #17545 - Zedd Cabins Add product Close Submit as Quote Submit as Order" at bounding box center [784, 25] width 1568 height 49
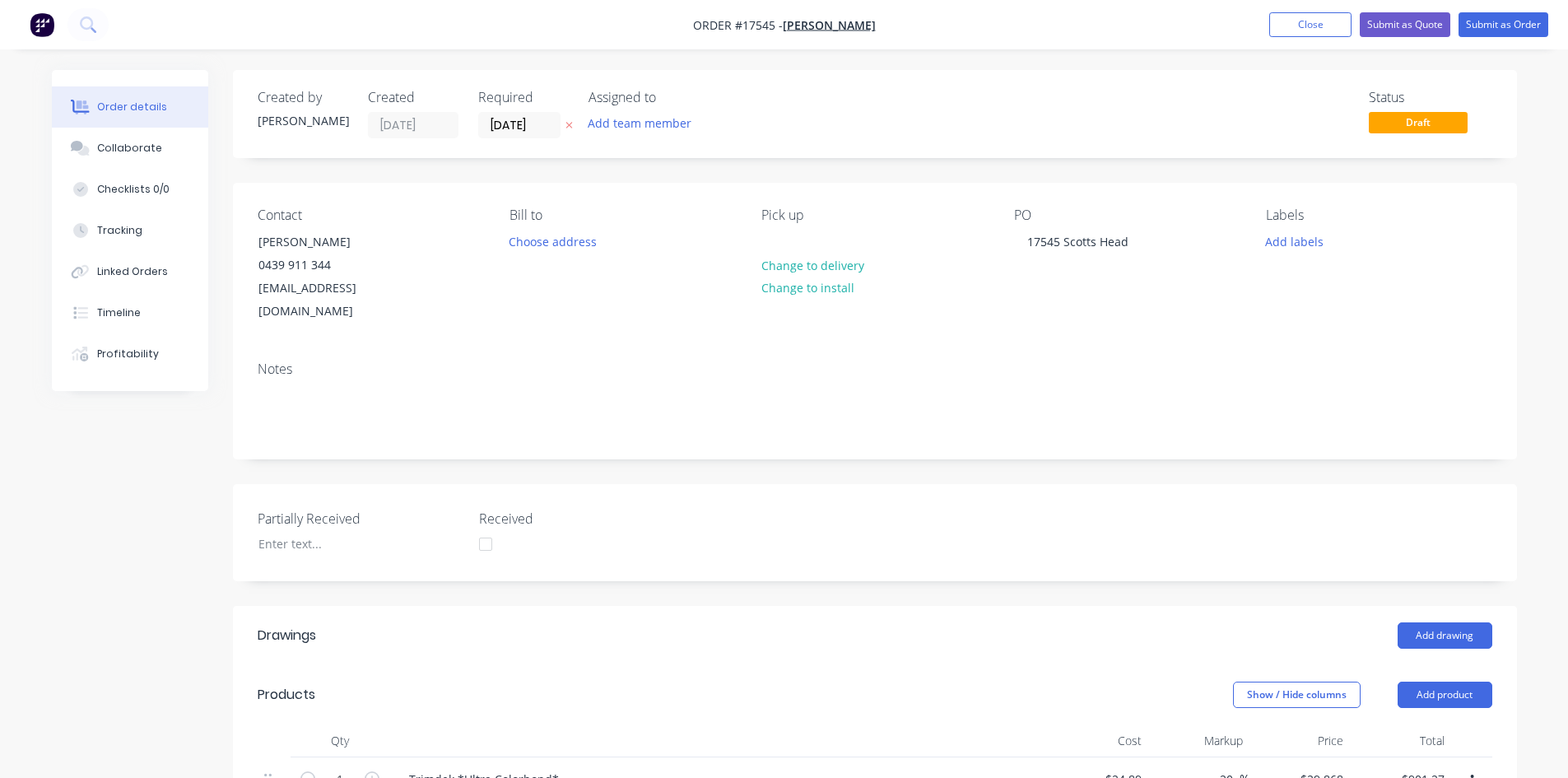
click at [897, 23] on nav "Order #17545 - Zedd Cabins Add product Close Submit as Quote Submit as Order" at bounding box center [784, 25] width 1568 height 49
click at [900, 23] on nav "Order #17545 - Zedd Cabins Add product Close Submit as Quote Submit as Order" at bounding box center [784, 25] width 1568 height 49
click at [903, 24] on nav "Order #17545 - Zedd Cabins Add product Close Submit as Quote Submit as Order" at bounding box center [784, 25] width 1568 height 49
click at [902, 23] on nav "Order #17545 - Zedd Cabins Add product Close Submit as Quote Submit as Order" at bounding box center [784, 25] width 1568 height 49
click at [902, 22] on nav "Order #17545 - Zedd Cabins Add product Close Submit as Quote Submit as Order" at bounding box center [784, 25] width 1568 height 49
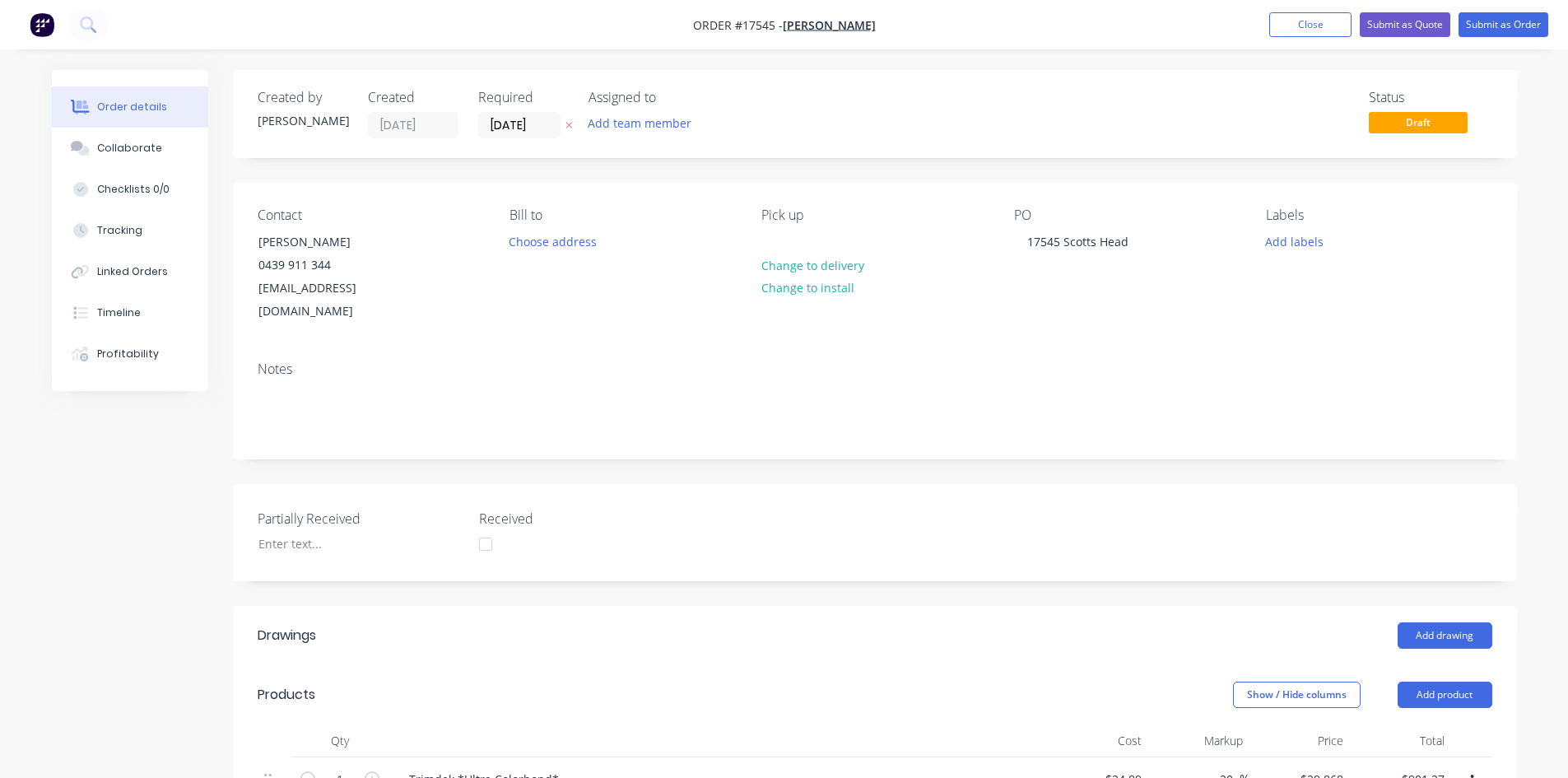
click at [917, 25] on nav "Order #17545 - Zedd Cabins Add product Close Submit as Quote Submit as Order" at bounding box center [784, 25] width 1568 height 49
click at [915, 24] on nav "Order #17545 - Zedd Cabins Add product Close Submit as Quote Submit as Order" at bounding box center [784, 25] width 1568 height 49
click at [901, 28] on nav "Order #17545 - Zedd Cabins Add product Close Submit as Quote Submit as Order" at bounding box center [784, 25] width 1568 height 49
drag, startPoint x: 894, startPoint y: 27, endPoint x: 897, endPoint y: 17, distance: 10.4
click at [896, 20] on nav "Order #17545 - Zedd Cabins Add product Close Submit as Quote Submit as Order" at bounding box center [784, 25] width 1568 height 49
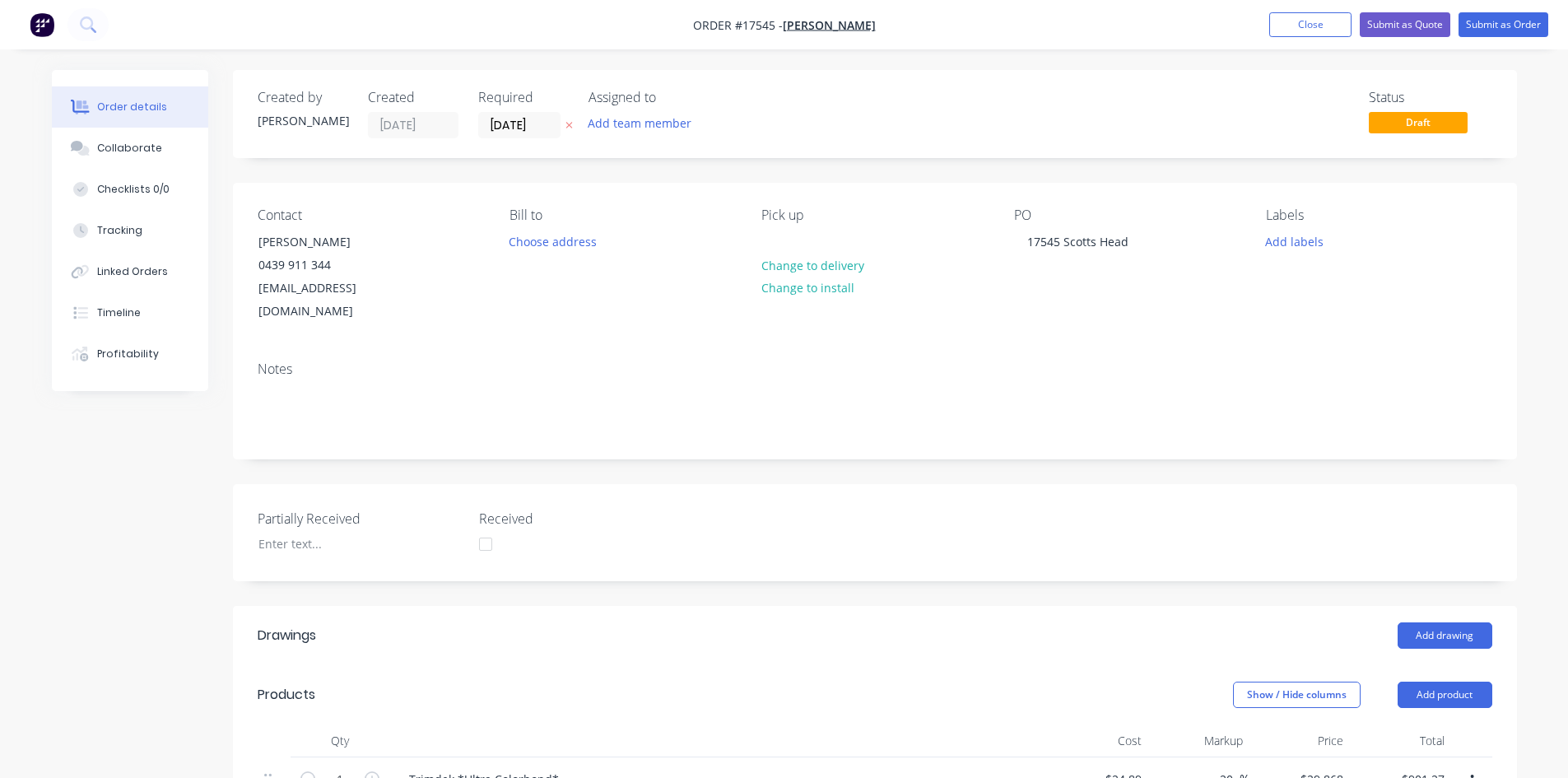
click at [902, 20] on nav "Order #17545 - Zedd Cabins Add product Close Submit as Quote Submit as Order" at bounding box center [784, 25] width 1568 height 49
click at [900, 25] on nav "Order #17545 - Zedd Cabins Add product Close Submit as Quote Submit as Order" at bounding box center [784, 25] width 1568 height 49
click at [901, 22] on nav "Order #17545 - Zedd Cabins Add product Close Submit as Quote Submit as Order" at bounding box center [784, 25] width 1568 height 49
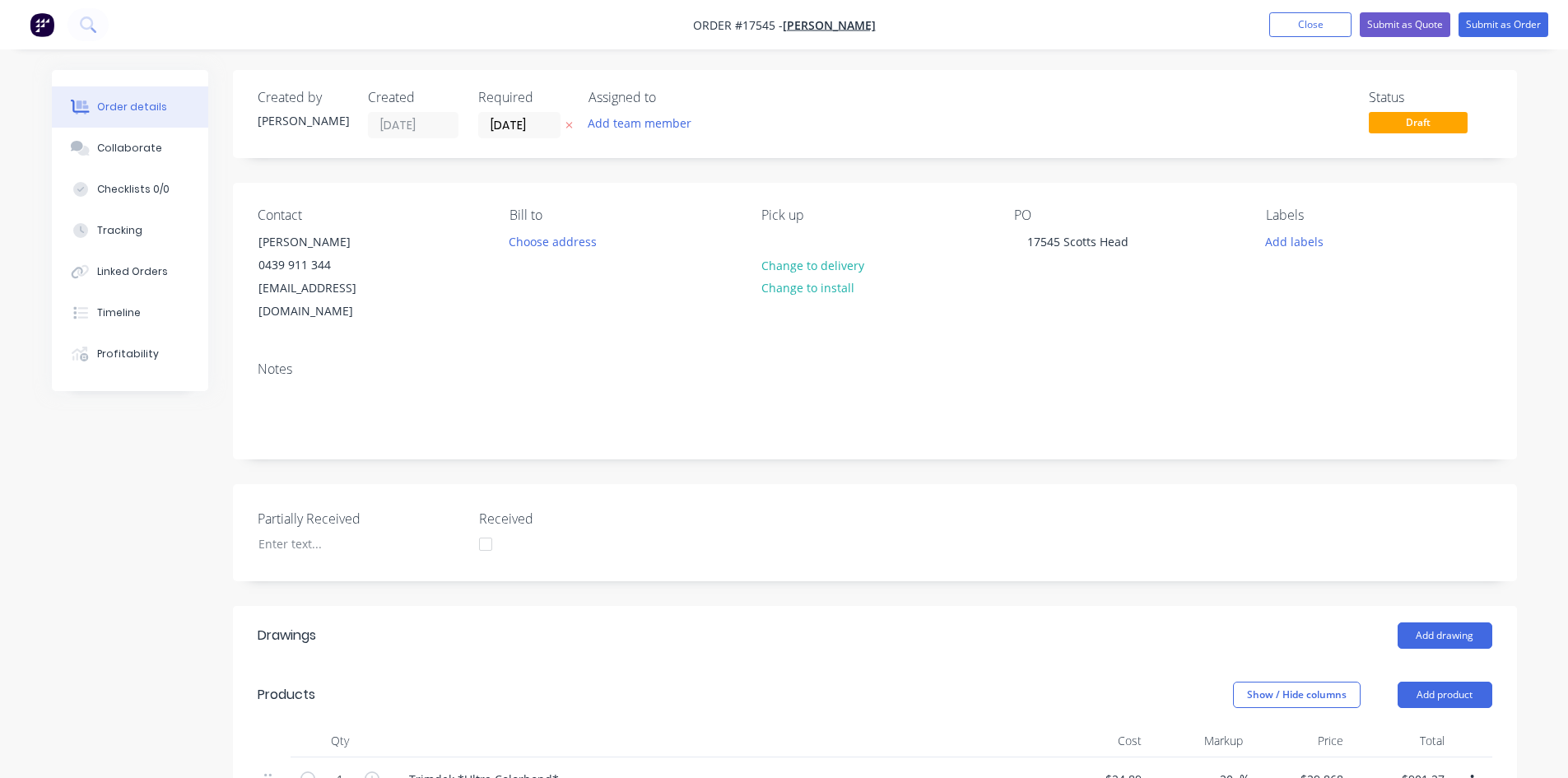
click at [934, 32] on nav "Order #17545 - Zedd Cabins Add product Close Submit as Quote Submit as Order" at bounding box center [784, 25] width 1568 height 49
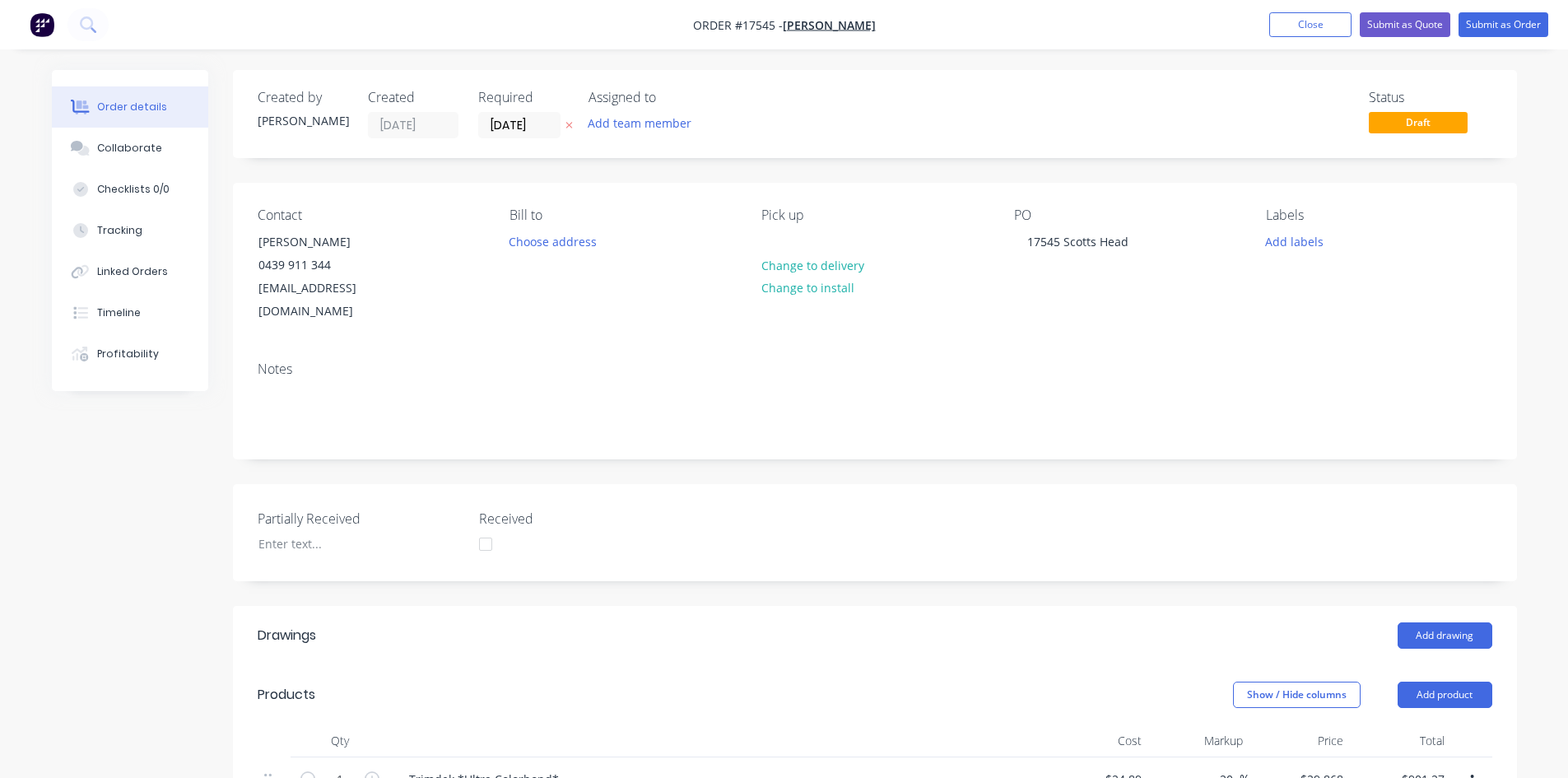
click at [909, 21] on nav "Order #17545 - Zedd Cabins Add product Close Submit as Quote Submit as Order" at bounding box center [784, 25] width 1568 height 49
click at [905, 20] on nav "Order #17545 - Zedd Cabins Add product Close Submit as Quote Submit as Order" at bounding box center [784, 25] width 1568 height 49
click at [904, 16] on nav "Order #17545 - Zedd Cabins Add product Close Submit as Quote Submit as Order" at bounding box center [784, 25] width 1568 height 49
click at [915, 20] on nav "Order #17545 - Zedd Cabins Add product Close Submit as Quote Submit as Order" at bounding box center [784, 25] width 1568 height 49
click at [910, 20] on nav "Order #17545 - Zedd Cabins Add product Close Submit as Quote Submit as Order" at bounding box center [784, 25] width 1568 height 49
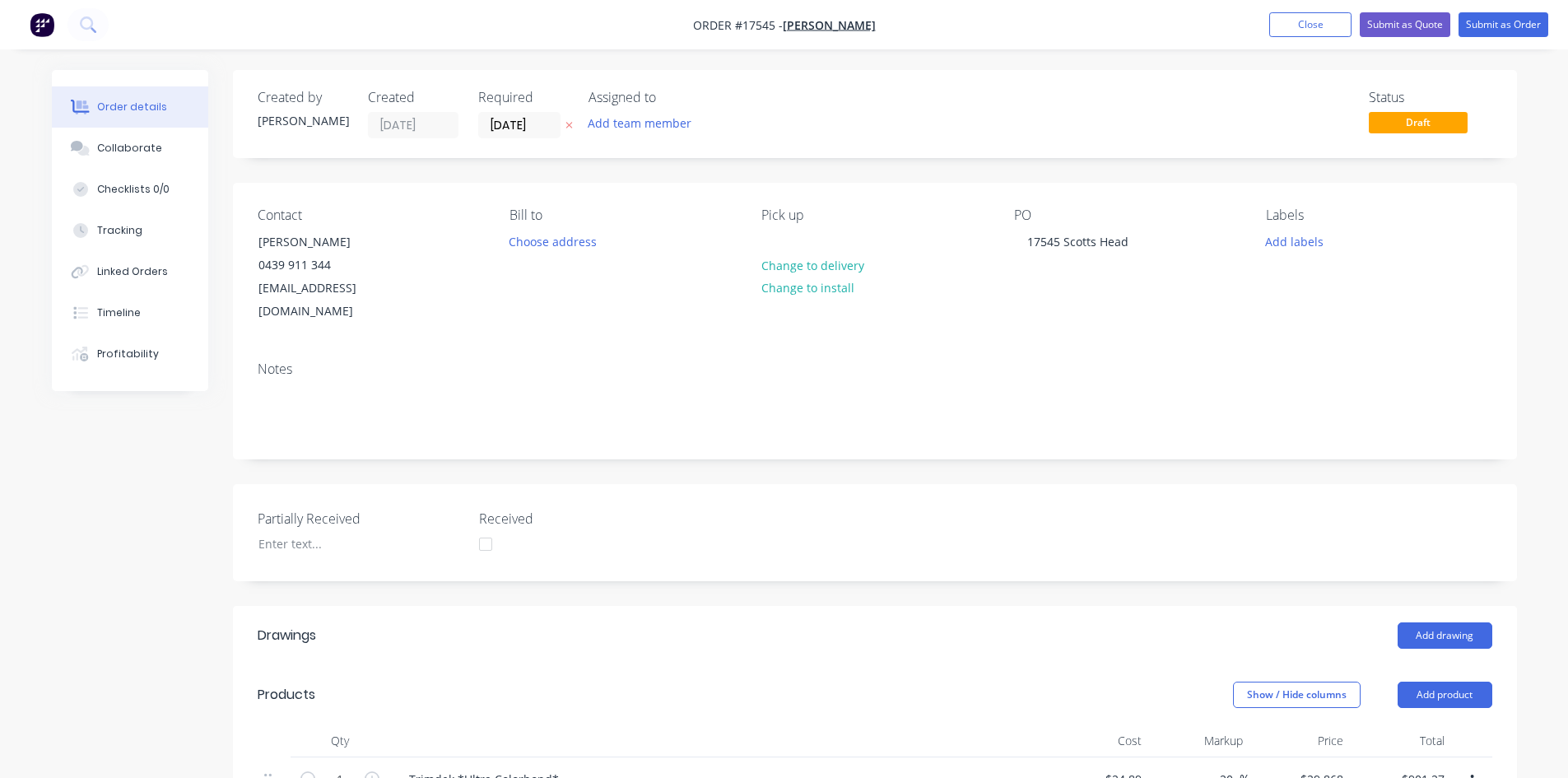
drag, startPoint x: 909, startPoint y: 20, endPoint x: 901, endPoint y: 19, distance: 8.1
click at [901, 19] on nav "Order #17545 - Zedd Cabins Add product Close Submit as Quote Submit as Order" at bounding box center [784, 25] width 1568 height 49
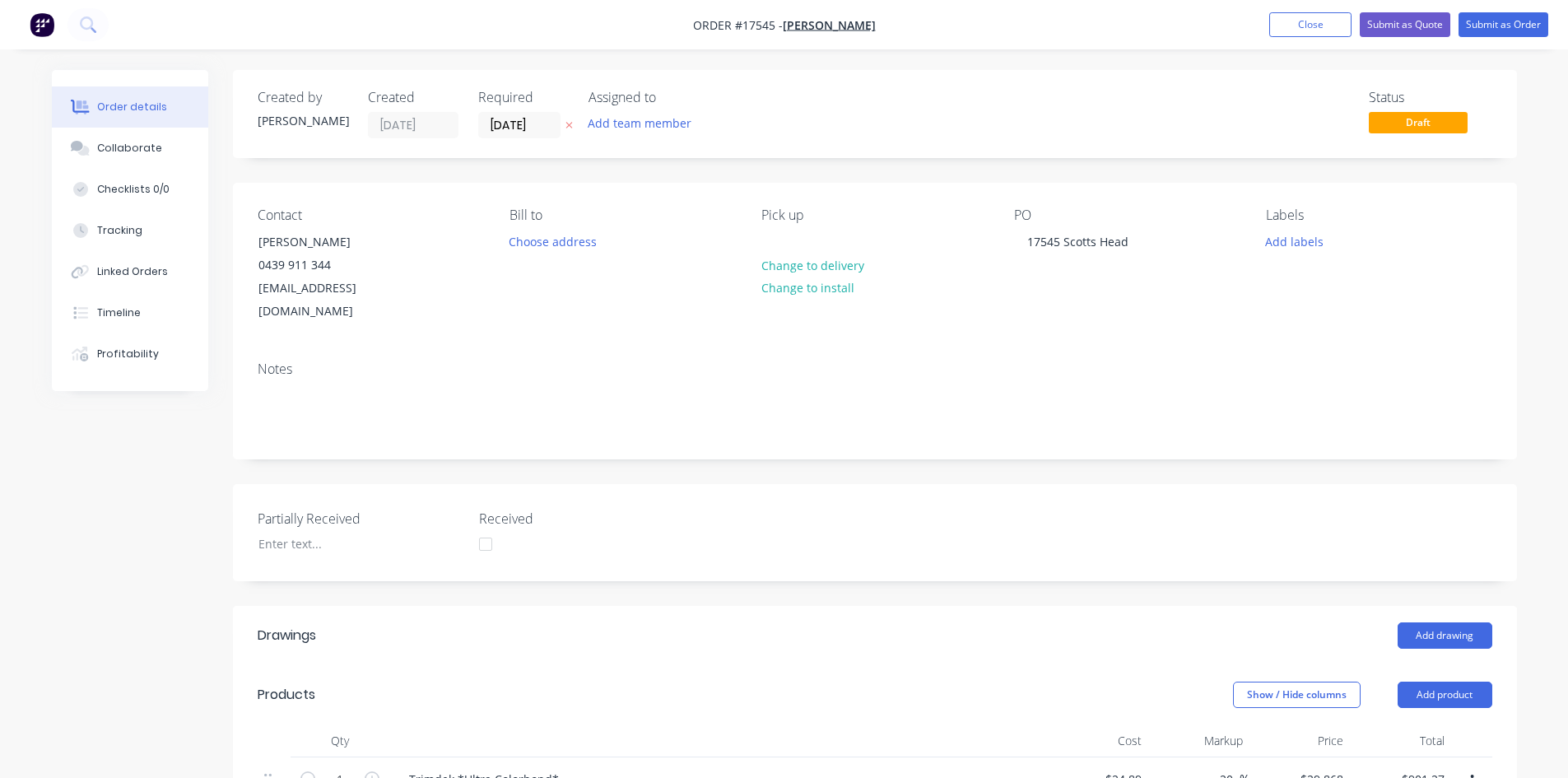
click at [907, 24] on nav "Order #17545 - Zedd Cabins Add product Close Submit as Quote Submit as Order" at bounding box center [784, 25] width 1568 height 49
